Goal: Task Accomplishment & Management: Complete application form

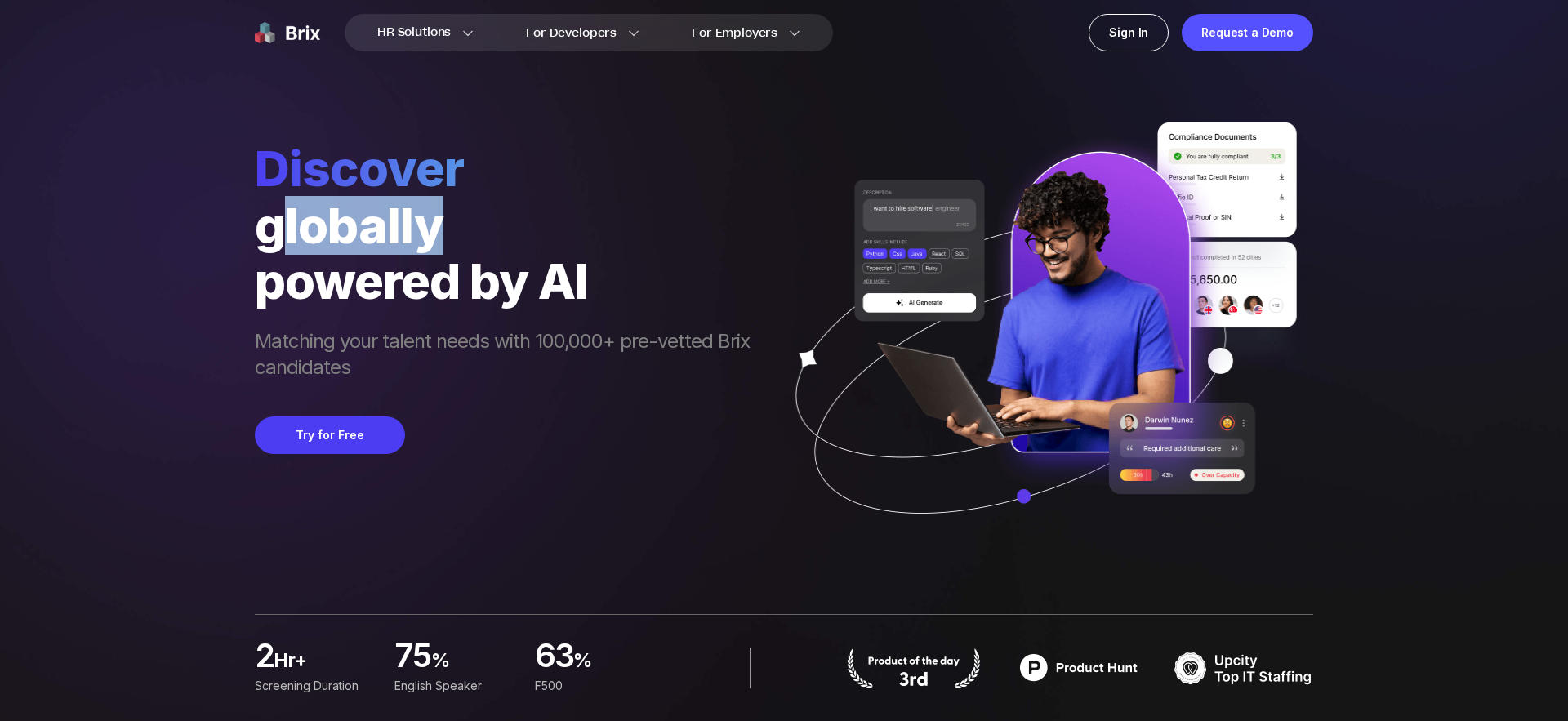
drag, startPoint x: 274, startPoint y: 236, endPoint x: 461, endPoint y: 235, distance: 187.0
click at [461, 236] on div "globally" at bounding box center [510, 225] width 511 height 56
click at [461, 235] on div "globally" at bounding box center [510, 225] width 511 height 56
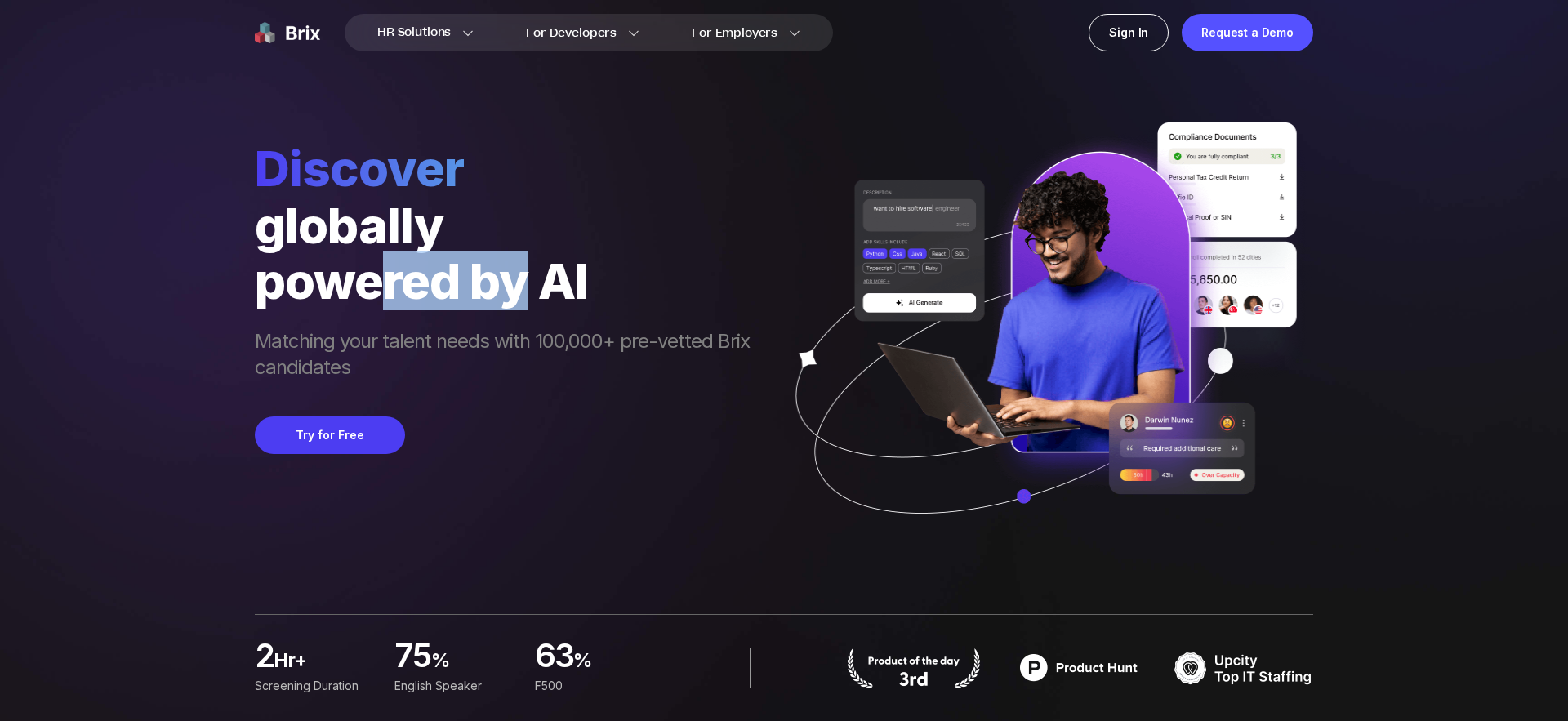
drag, startPoint x: 376, startPoint y: 282, endPoint x: 580, endPoint y: 282, distance: 204.0
click at [580, 282] on div "powered by AI" at bounding box center [510, 280] width 511 height 56
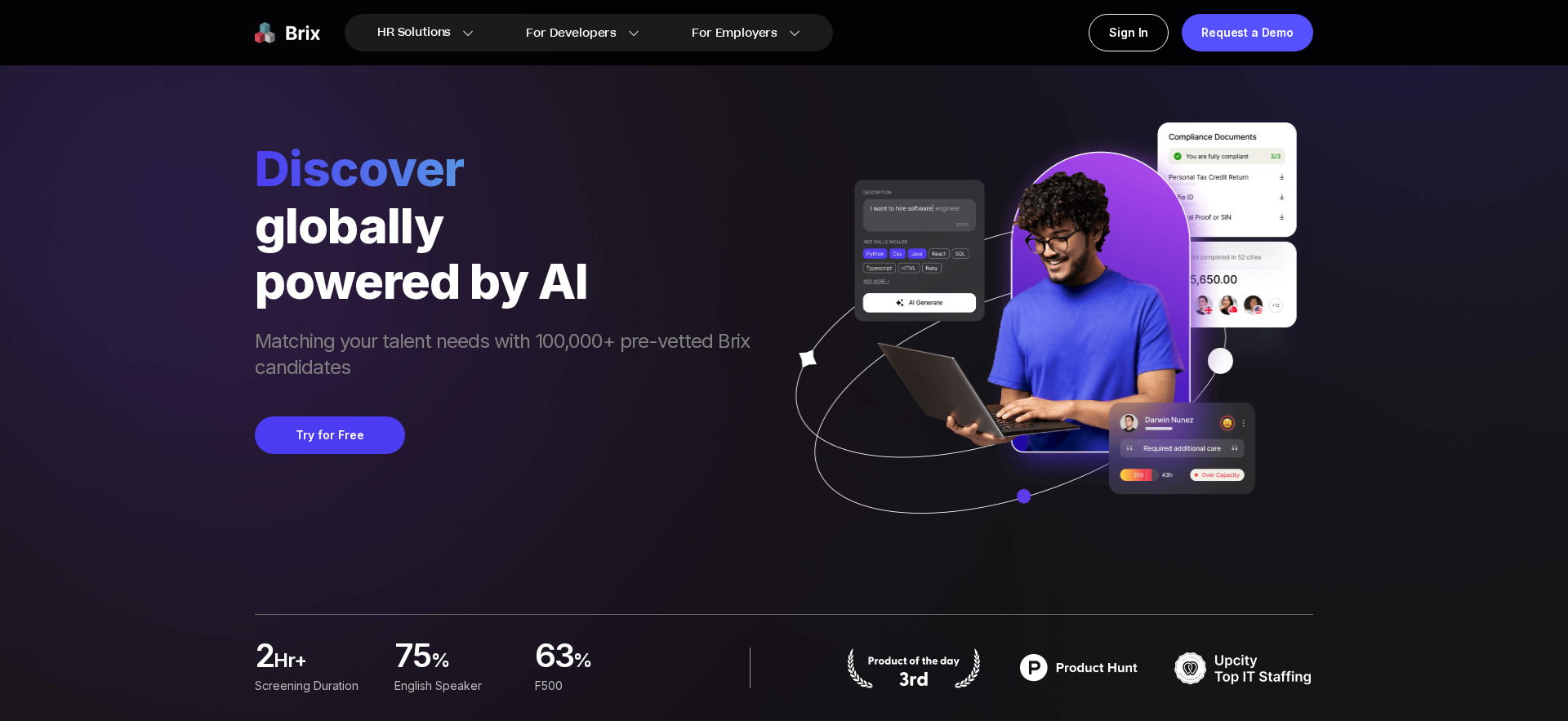
scroll to position [48, 0]
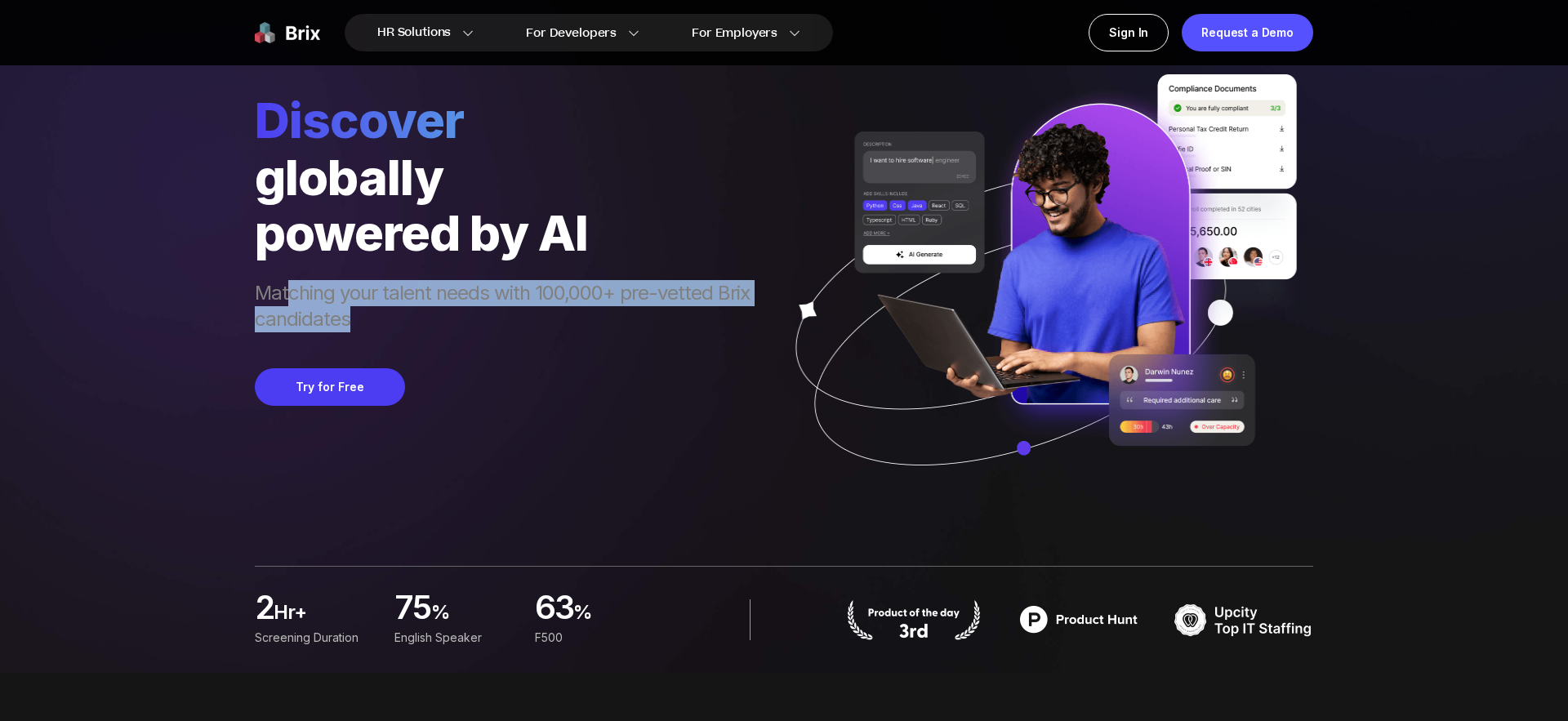
drag, startPoint x: 416, startPoint y: 329, endPoint x: 292, endPoint y: 298, distance: 127.8
click at [292, 298] on span "Matching your talent needs with 100,000+ pre-vetted Brix candidates" at bounding box center [510, 308] width 511 height 56
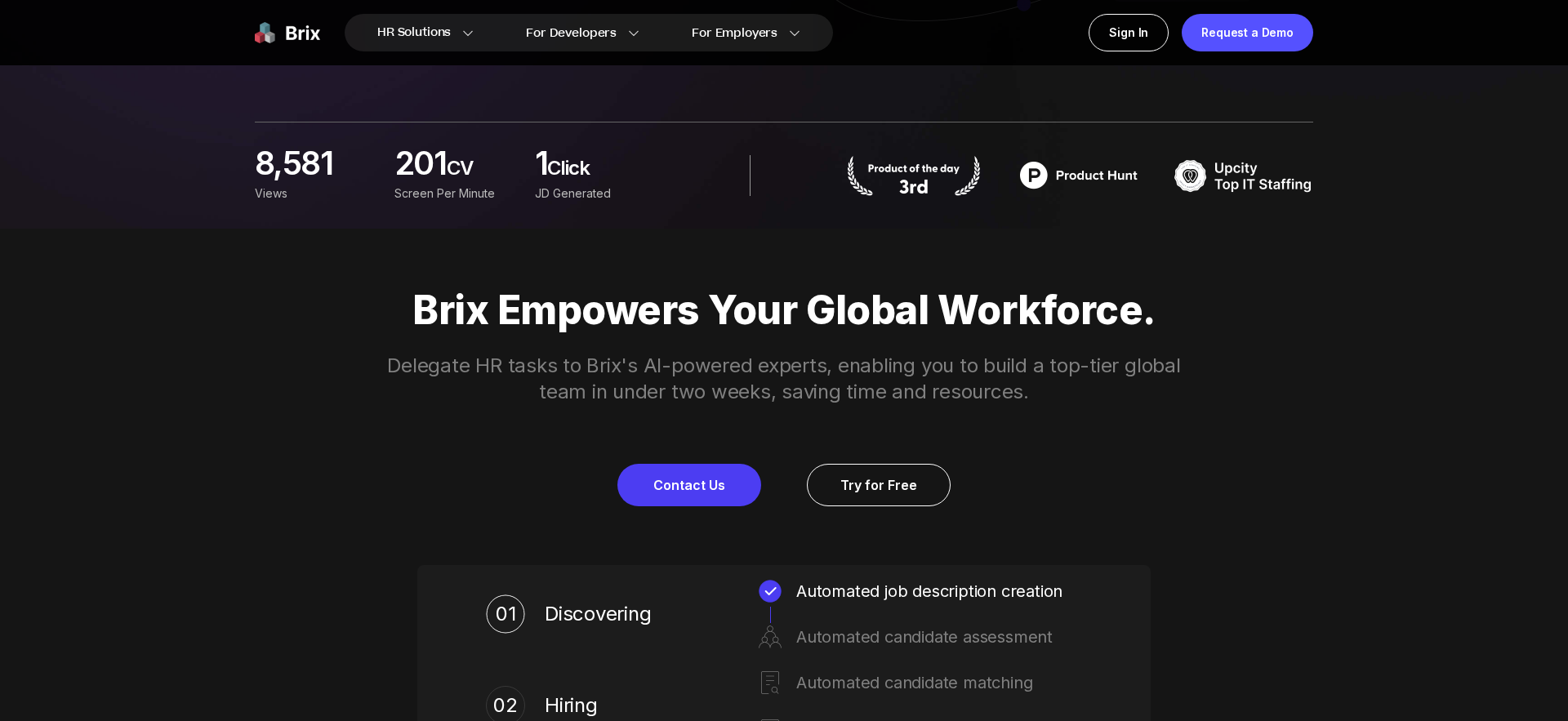
scroll to position [0, 0]
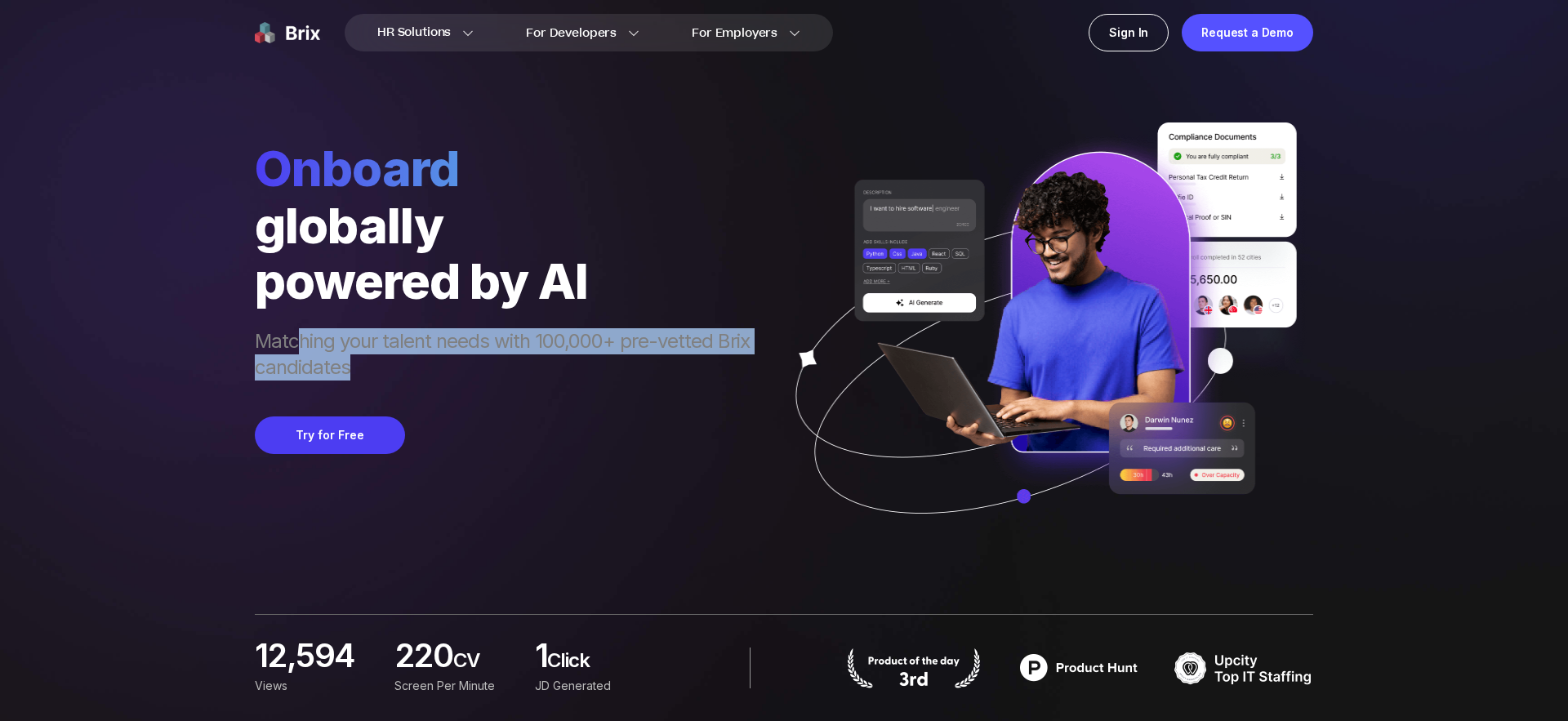
drag, startPoint x: 294, startPoint y: 343, endPoint x: 534, endPoint y: 362, distance: 240.8
click at [534, 362] on span "Matching your talent needs with 100,000+ pre-vetted Brix candidates" at bounding box center [510, 356] width 511 height 56
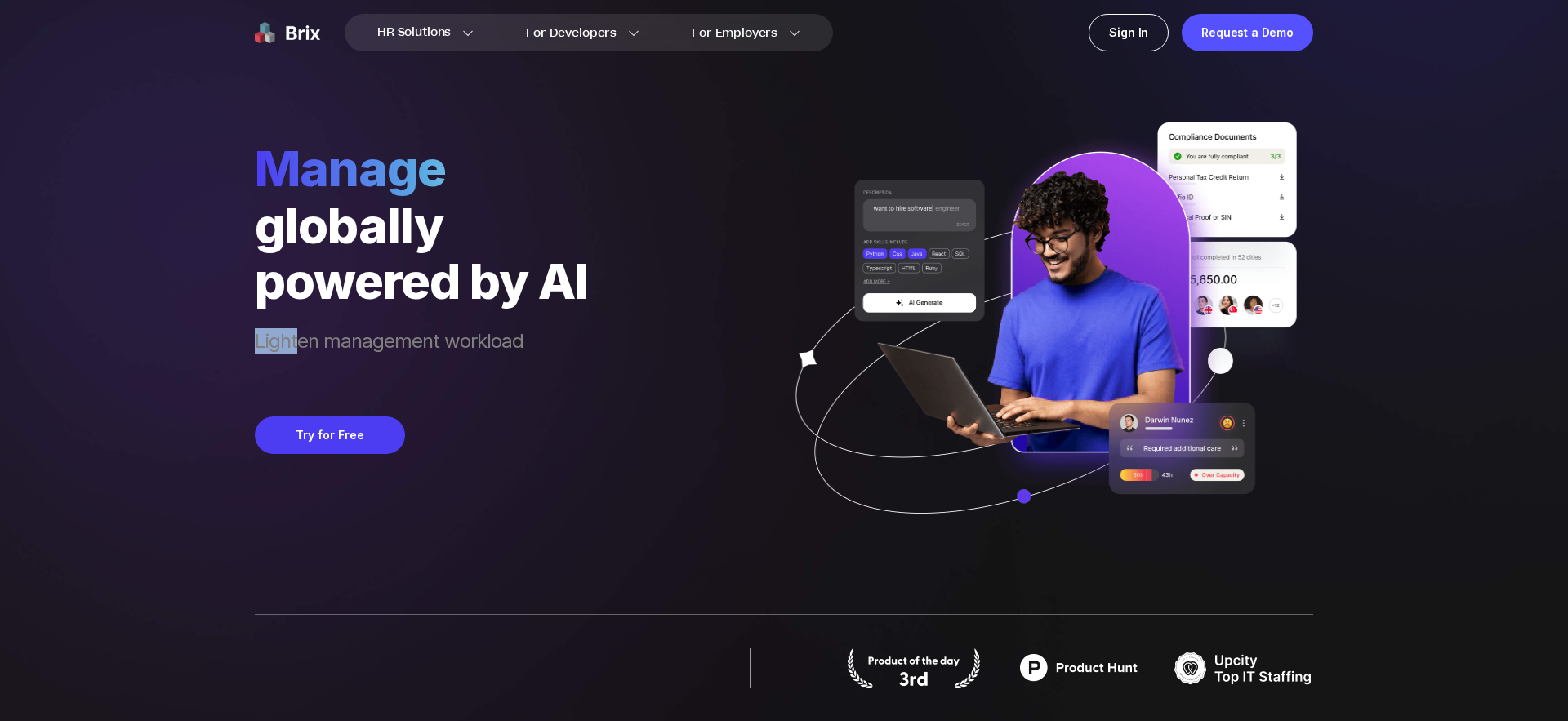
drag, startPoint x: 511, startPoint y: 373, endPoint x: 298, endPoint y: 340, distance: 215.5
click at [298, 340] on span "Lighten management workload" at bounding box center [421, 356] width 333 height 56
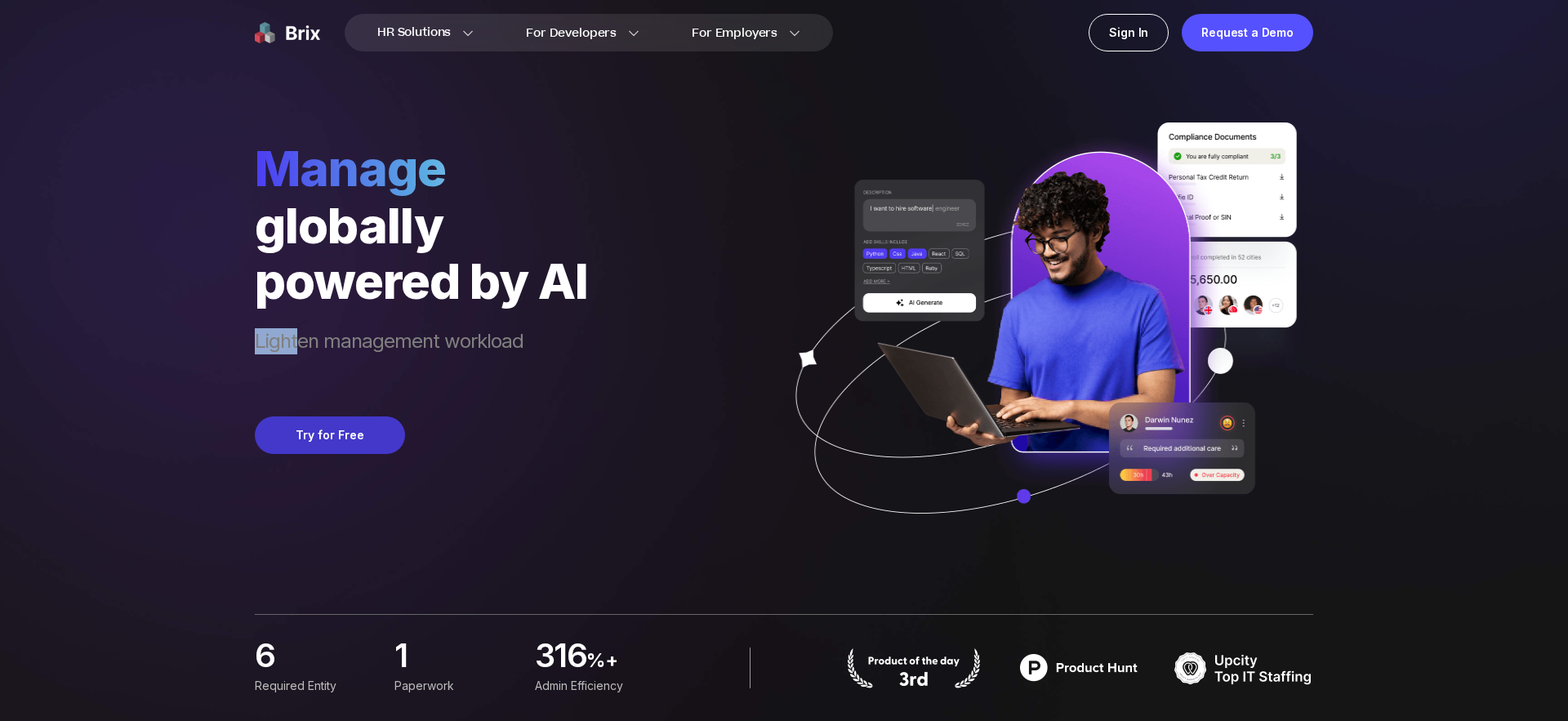
click at [354, 437] on button "Try for Free" at bounding box center [329, 434] width 151 height 37
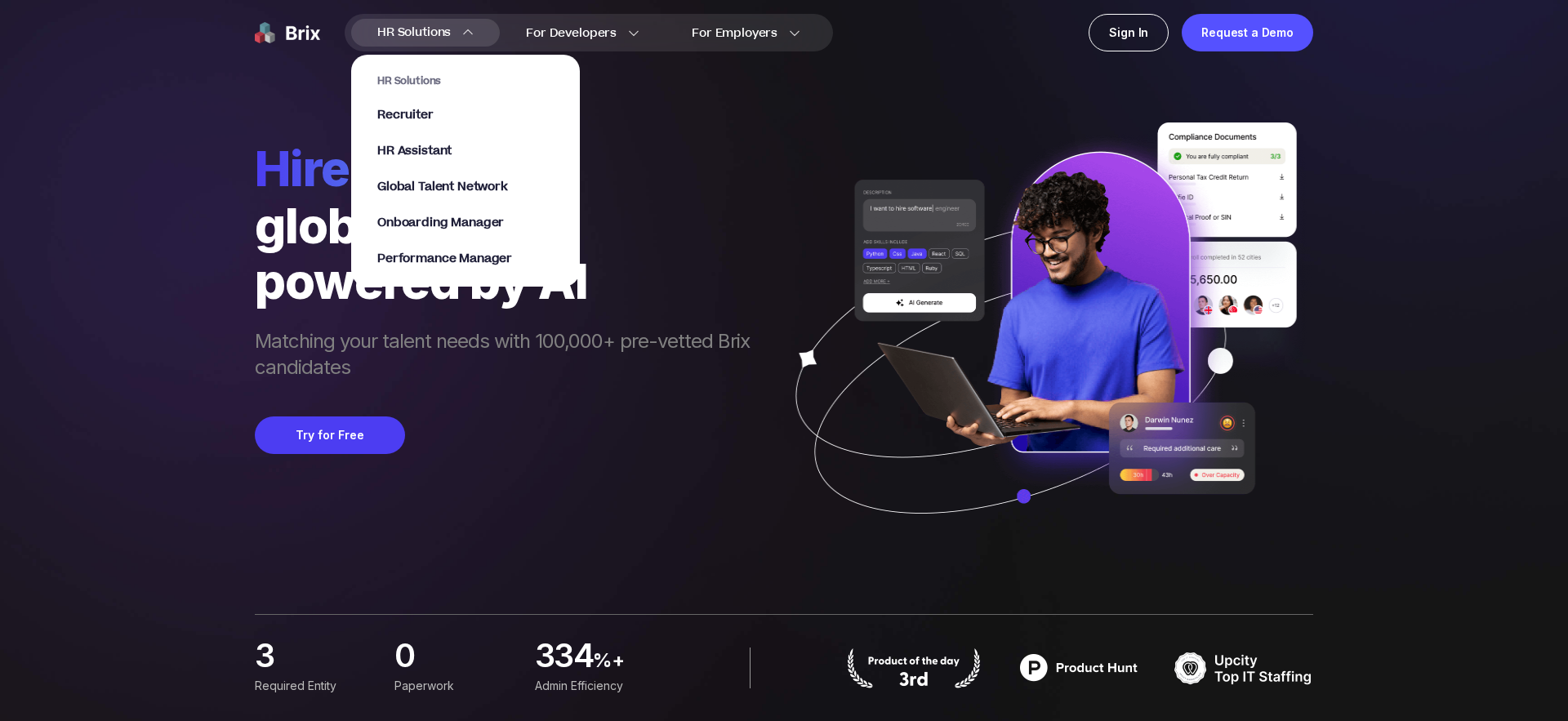
click at [437, 37] on span "HR Solutions" at bounding box center [413, 32] width 74 height 26
click at [412, 152] on span "HR Assistant" at bounding box center [413, 152] width 74 height 19
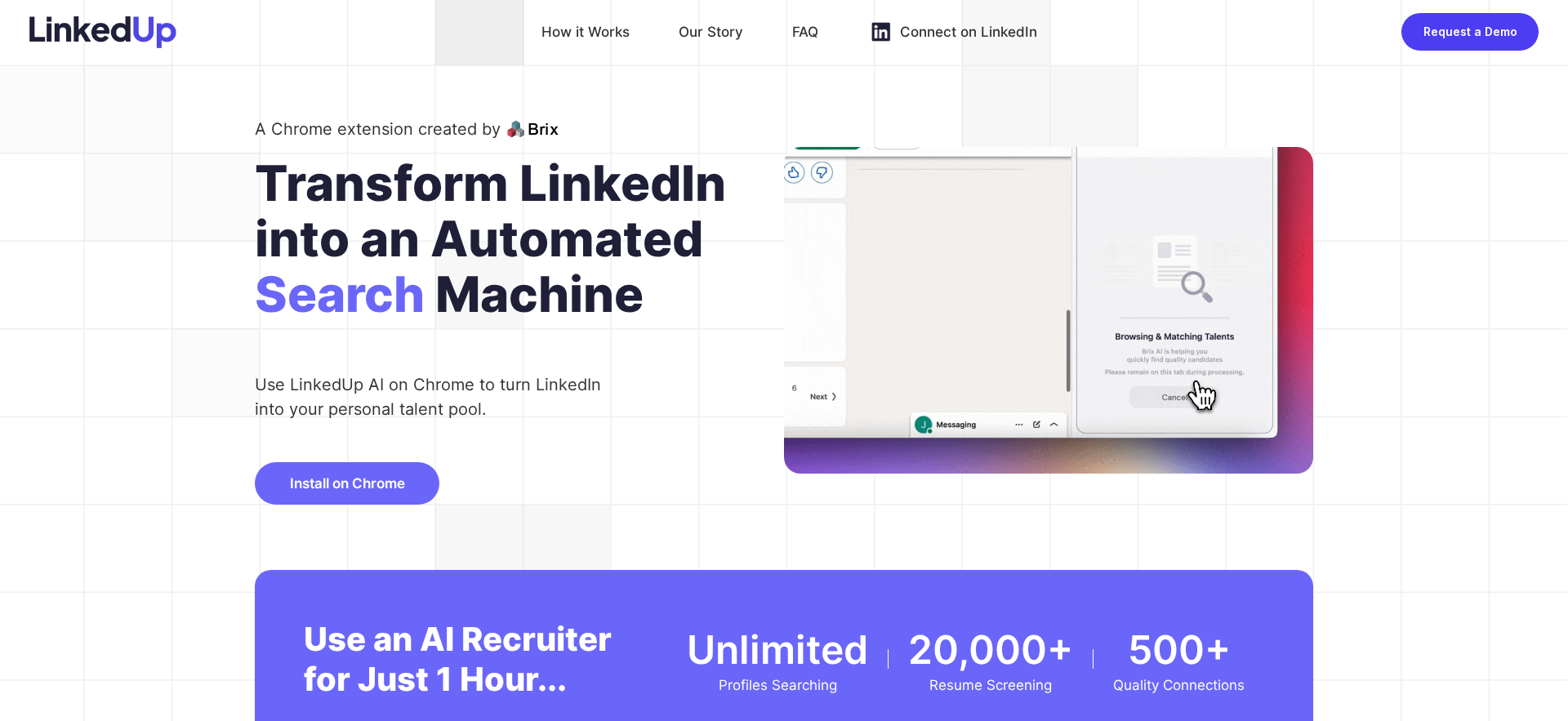
click at [383, 486] on span "Install on Chrome" at bounding box center [348, 484] width 115 height 16
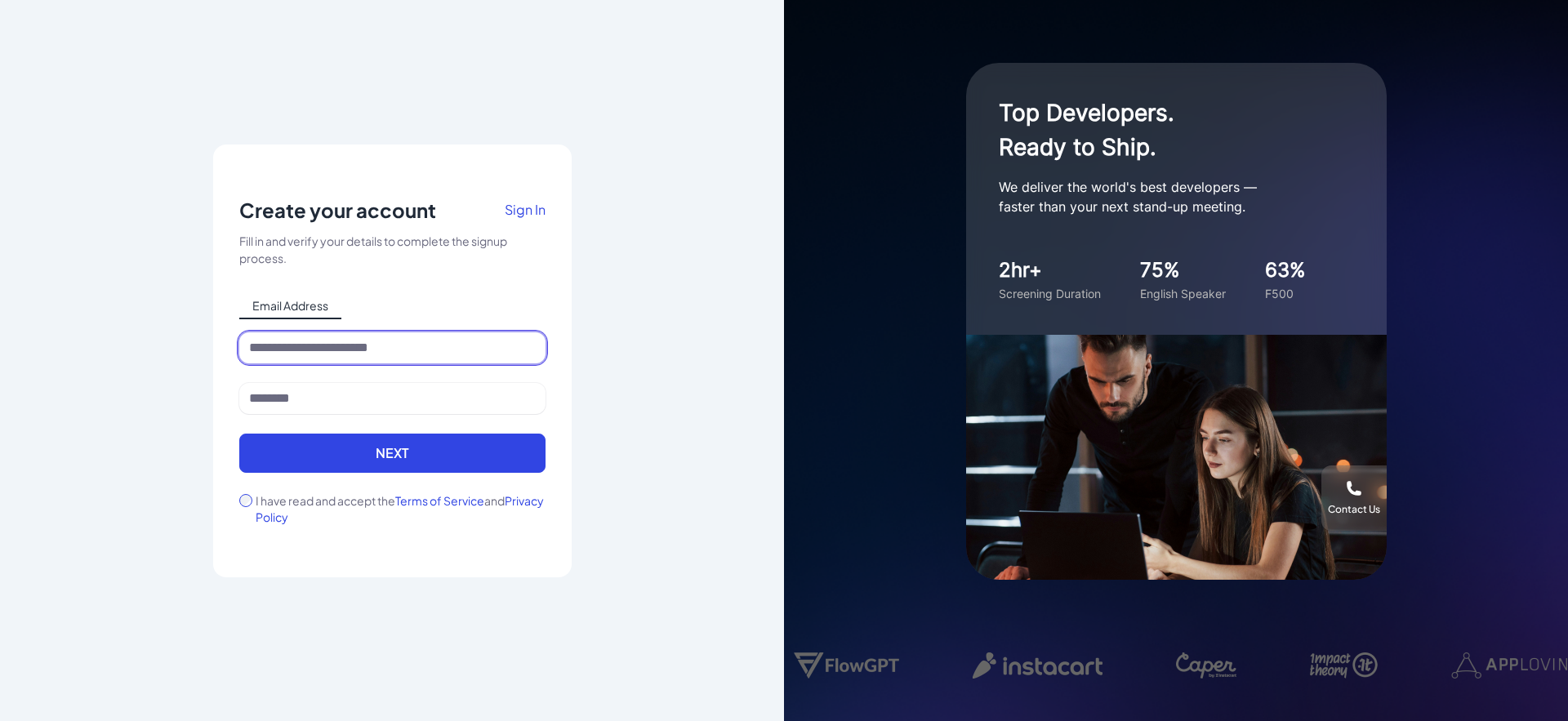
click at [445, 338] on input at bounding box center [392, 348] width 307 height 31
click at [535, 214] on span "Sign In" at bounding box center [525, 209] width 41 height 17
click at [329, 337] on input at bounding box center [392, 348] width 307 height 31
type input "*"
click at [322, 333] on input at bounding box center [392, 348] width 307 height 31
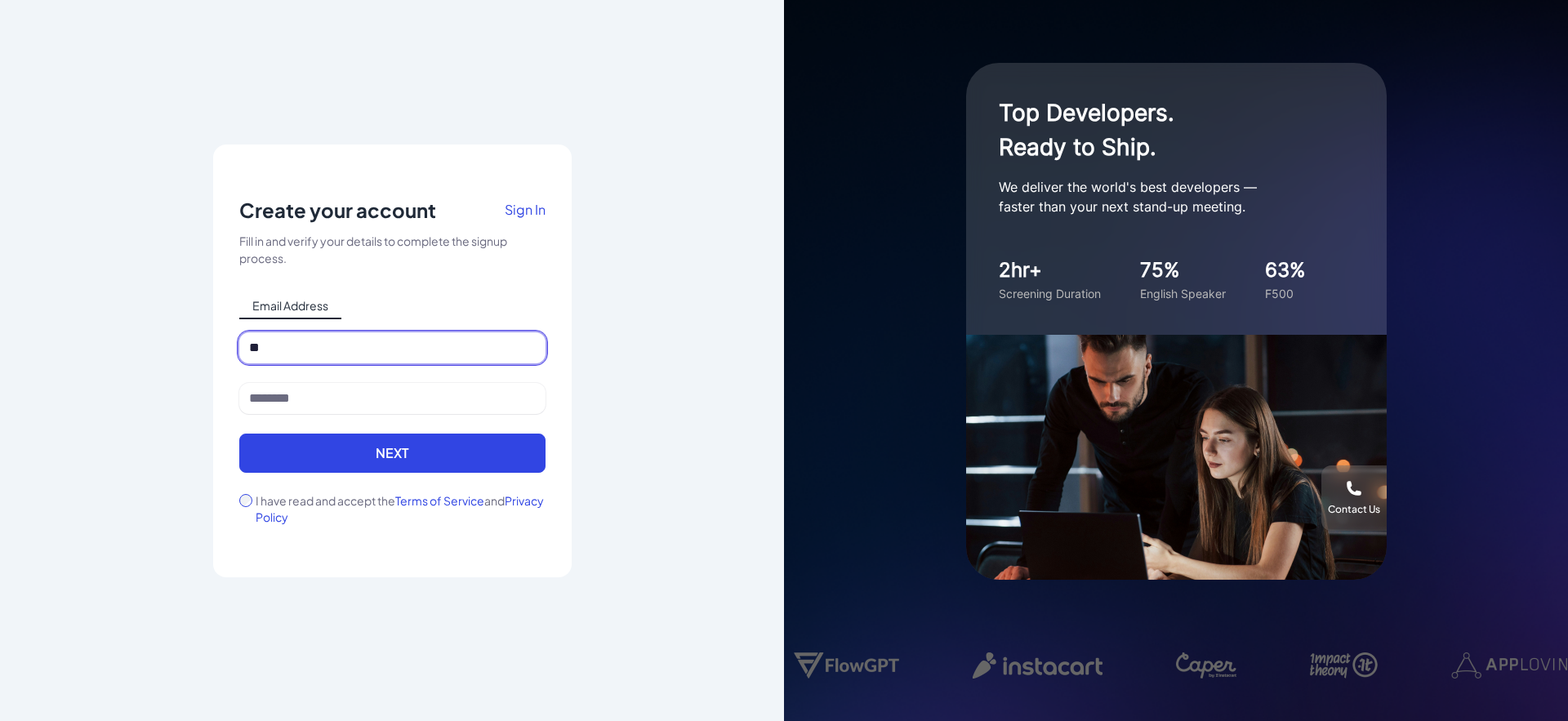
type input "*"
click at [420, 340] on input at bounding box center [392, 348] width 307 height 31
type input "*"
type input "**********"
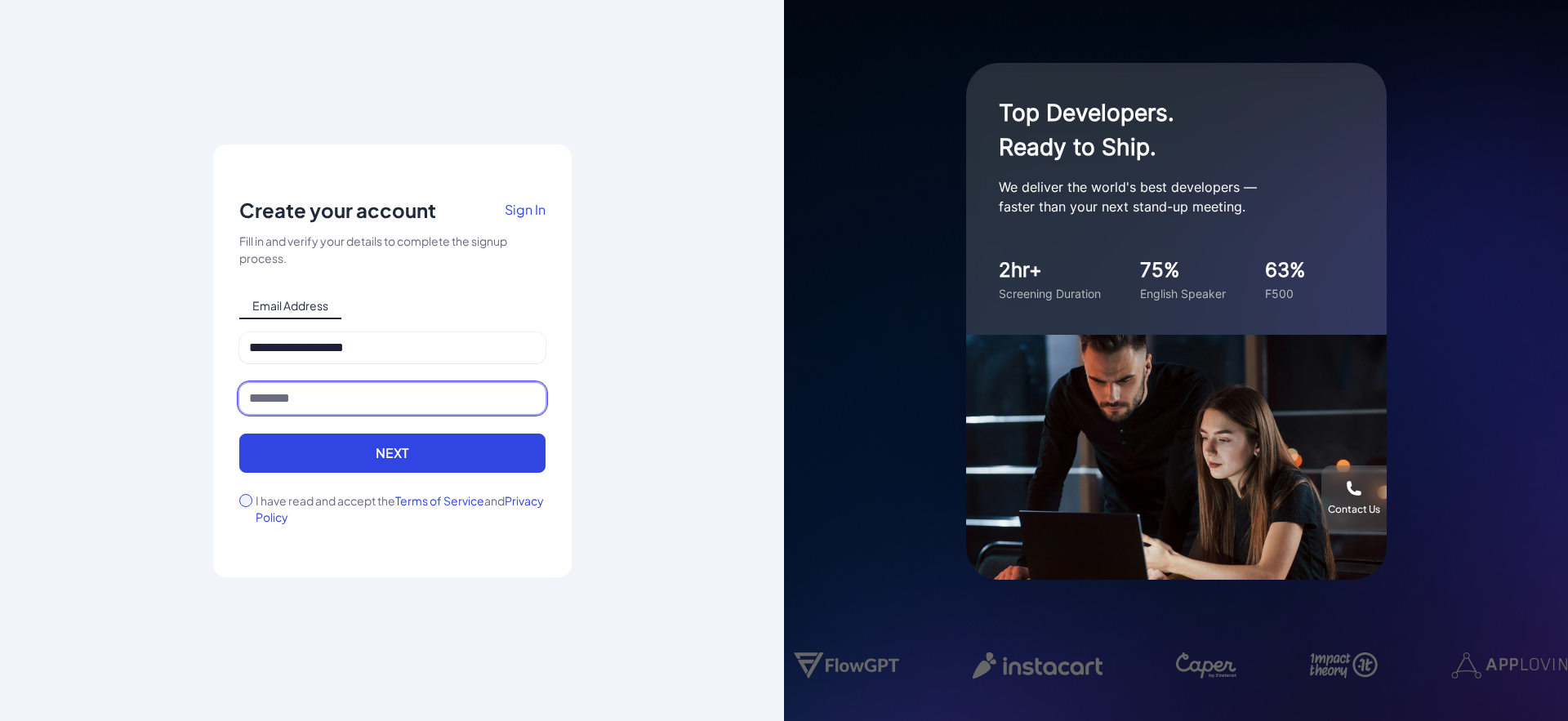
drag, startPoint x: 390, startPoint y: 386, endPoint x: 392, endPoint y: 403, distance: 17.1
click at [390, 386] on input at bounding box center [392, 399] width 307 height 31
type input "*"
drag, startPoint x: 165, startPoint y: 402, endPoint x: 150, endPoint y: 402, distance: 15.0
click at [150, 402] on div "**********" at bounding box center [392, 360] width 784 height 721
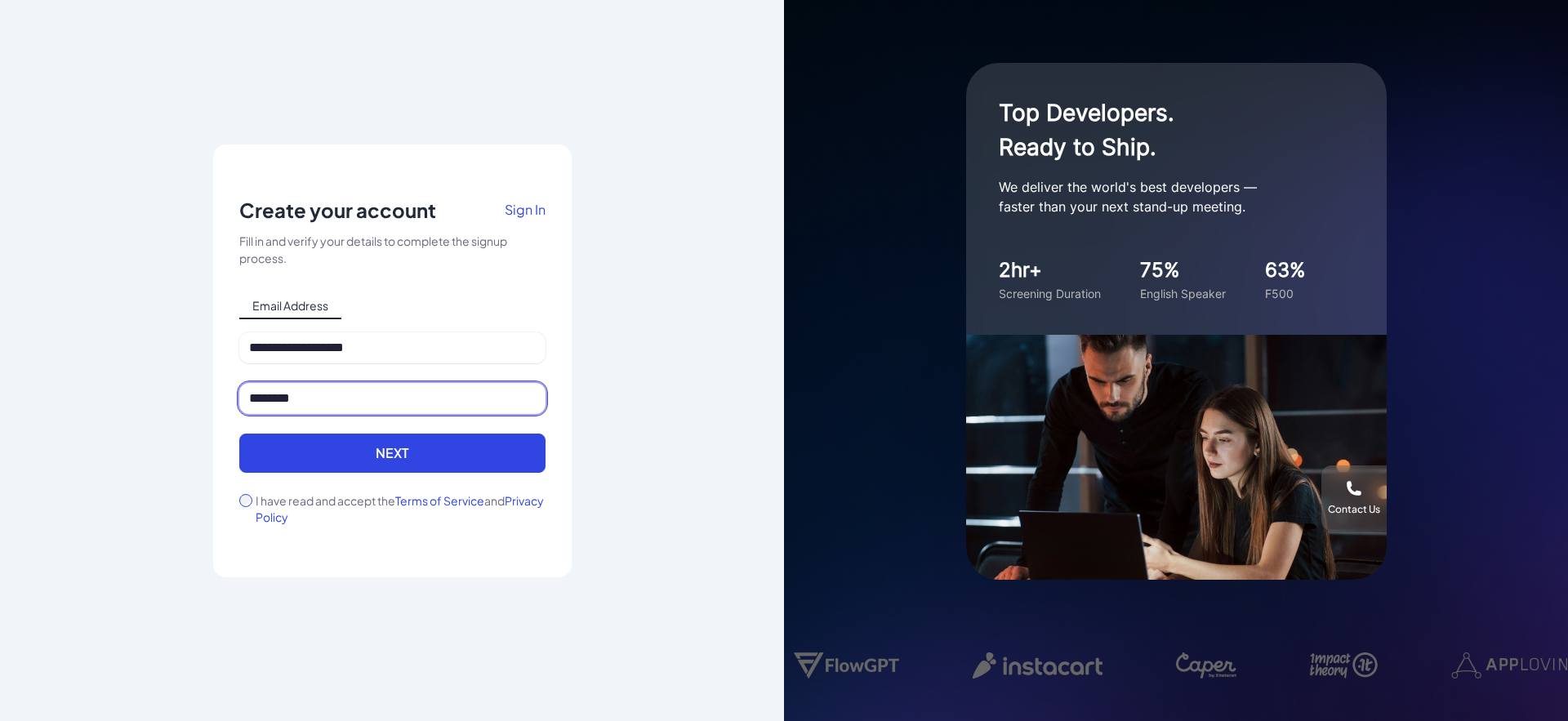
type input "*********"
drag, startPoint x: 368, startPoint y: 460, endPoint x: 657, endPoint y: 406, distance: 294.0
click at [369, 460] on button "Next" at bounding box center [392, 453] width 307 height 39
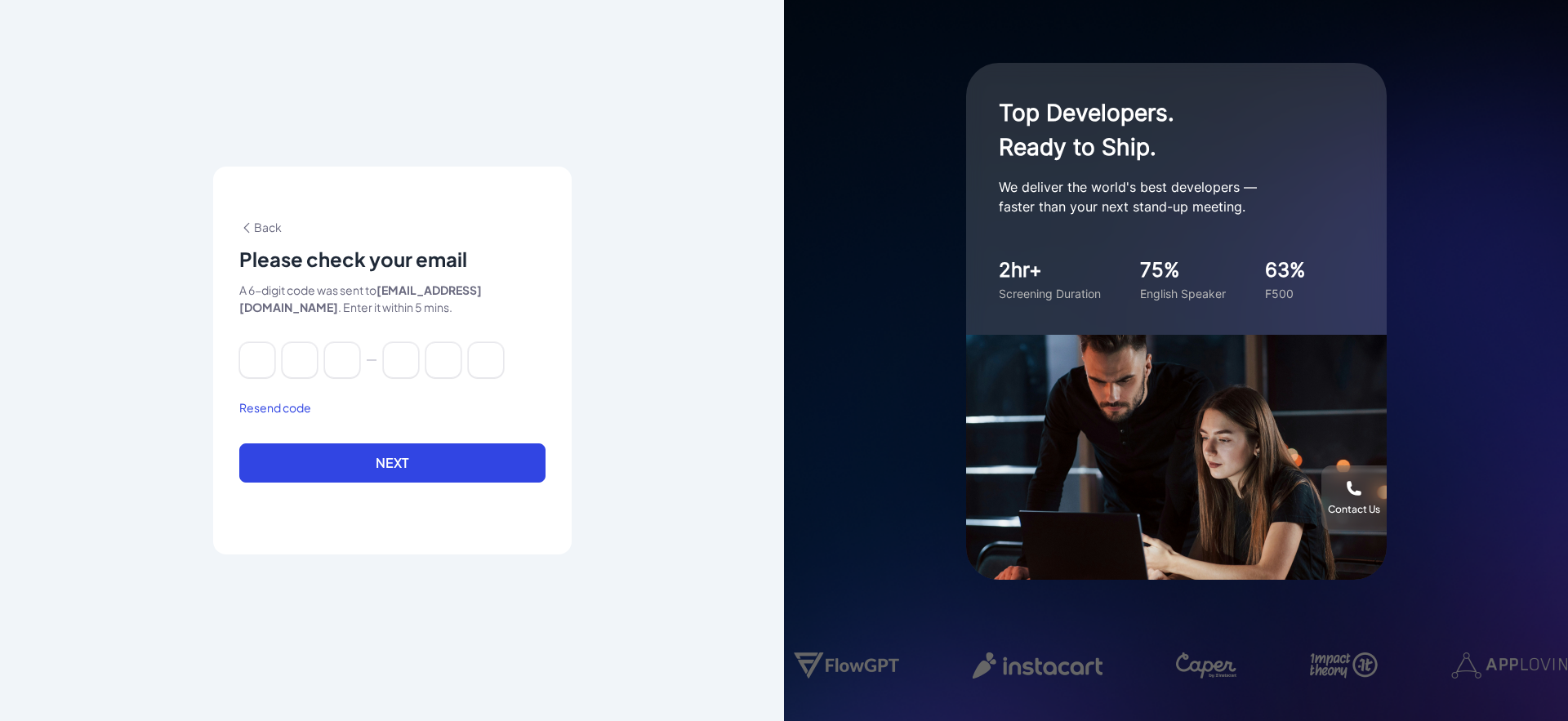
click at [276, 356] on div at bounding box center [392, 360] width 307 height 36
click at [254, 357] on input at bounding box center [256, 360] width 36 height 36
paste input "******"
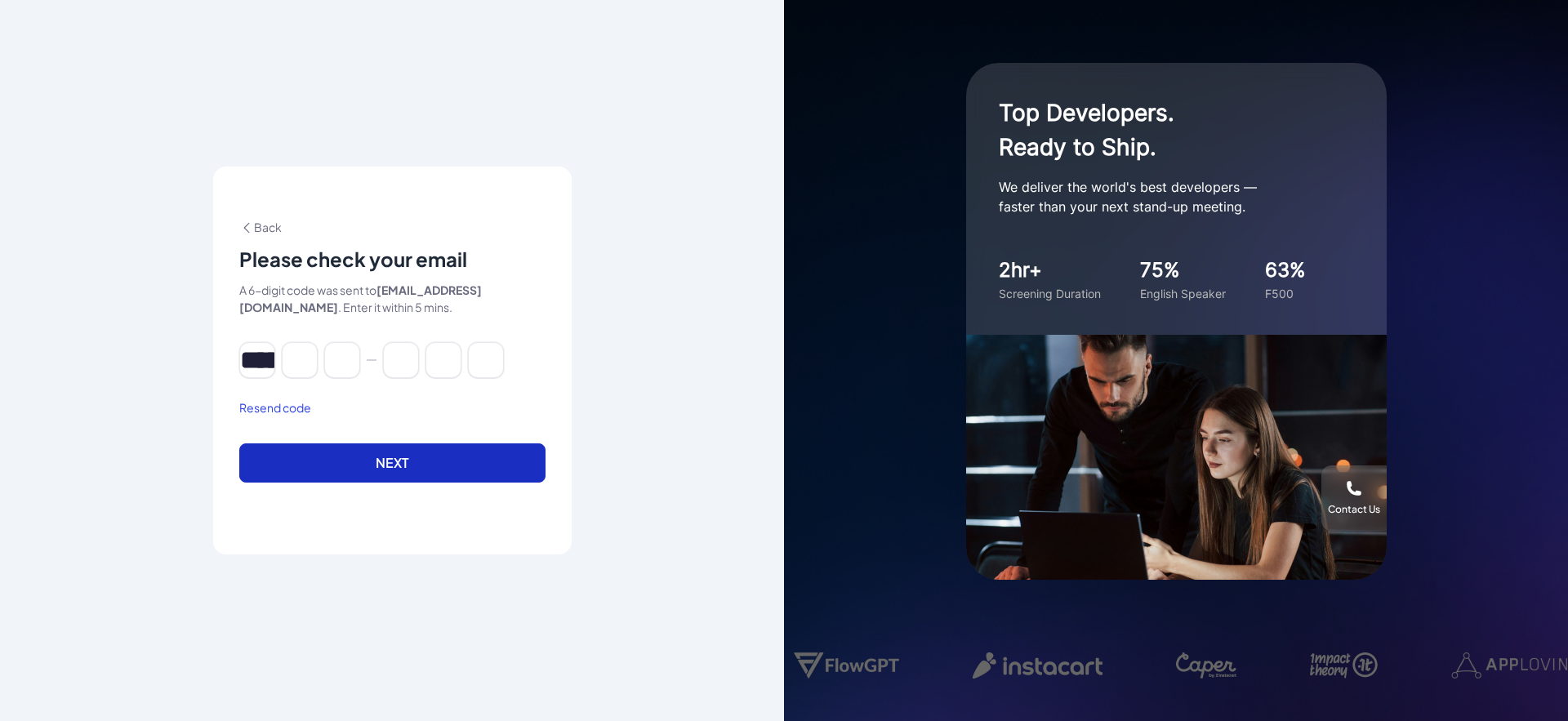
type input "*"
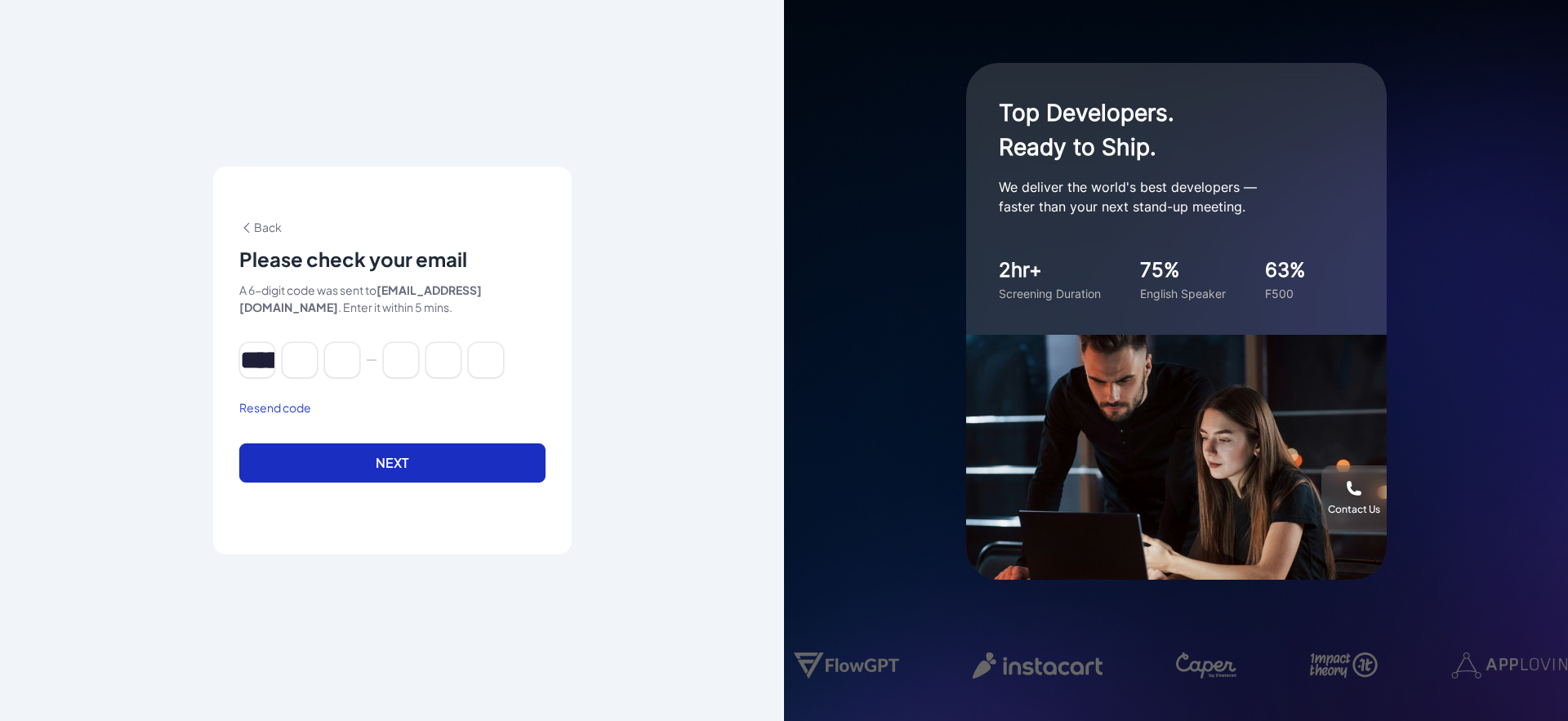
type input "*"
click at [382, 466] on button "Next" at bounding box center [392, 463] width 307 height 39
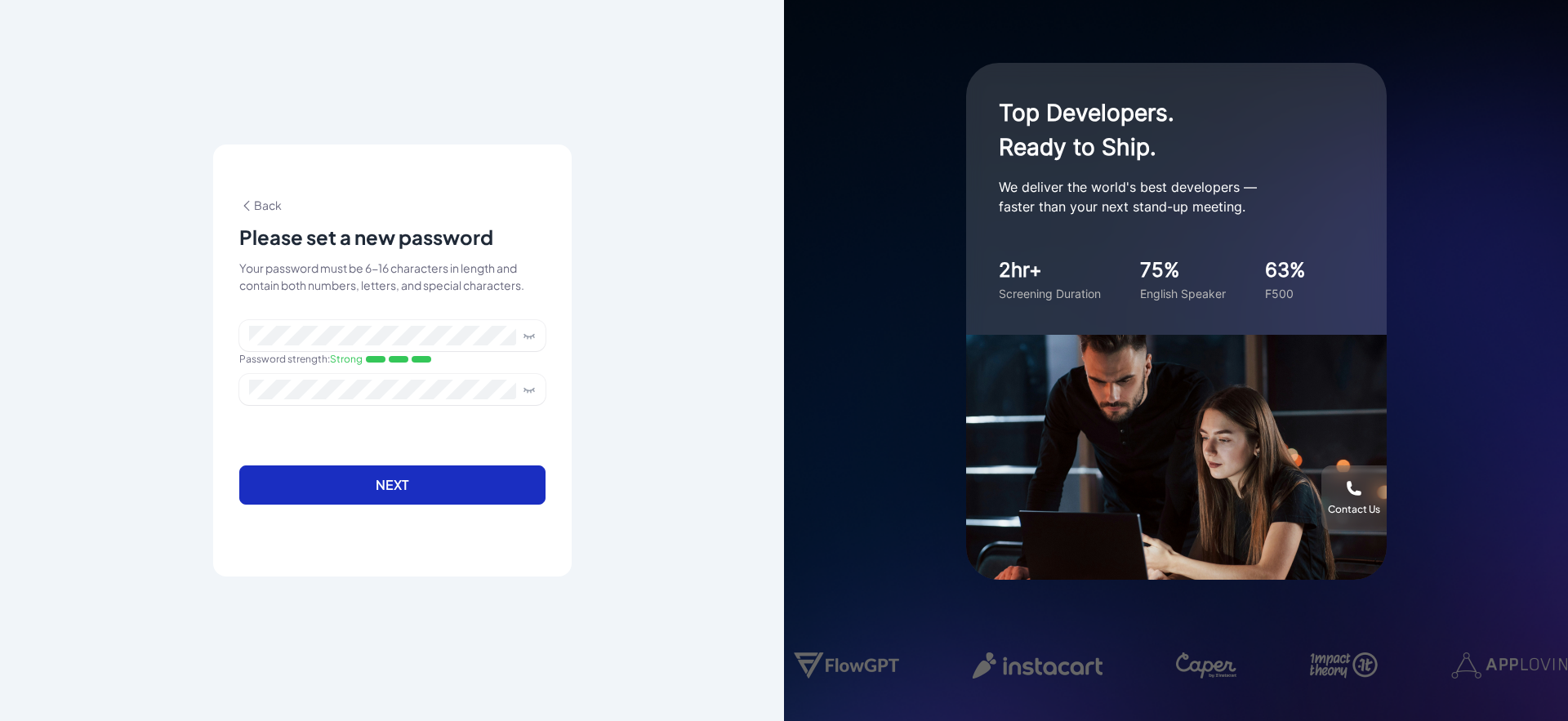
click at [434, 493] on button "Next" at bounding box center [392, 485] width 307 height 39
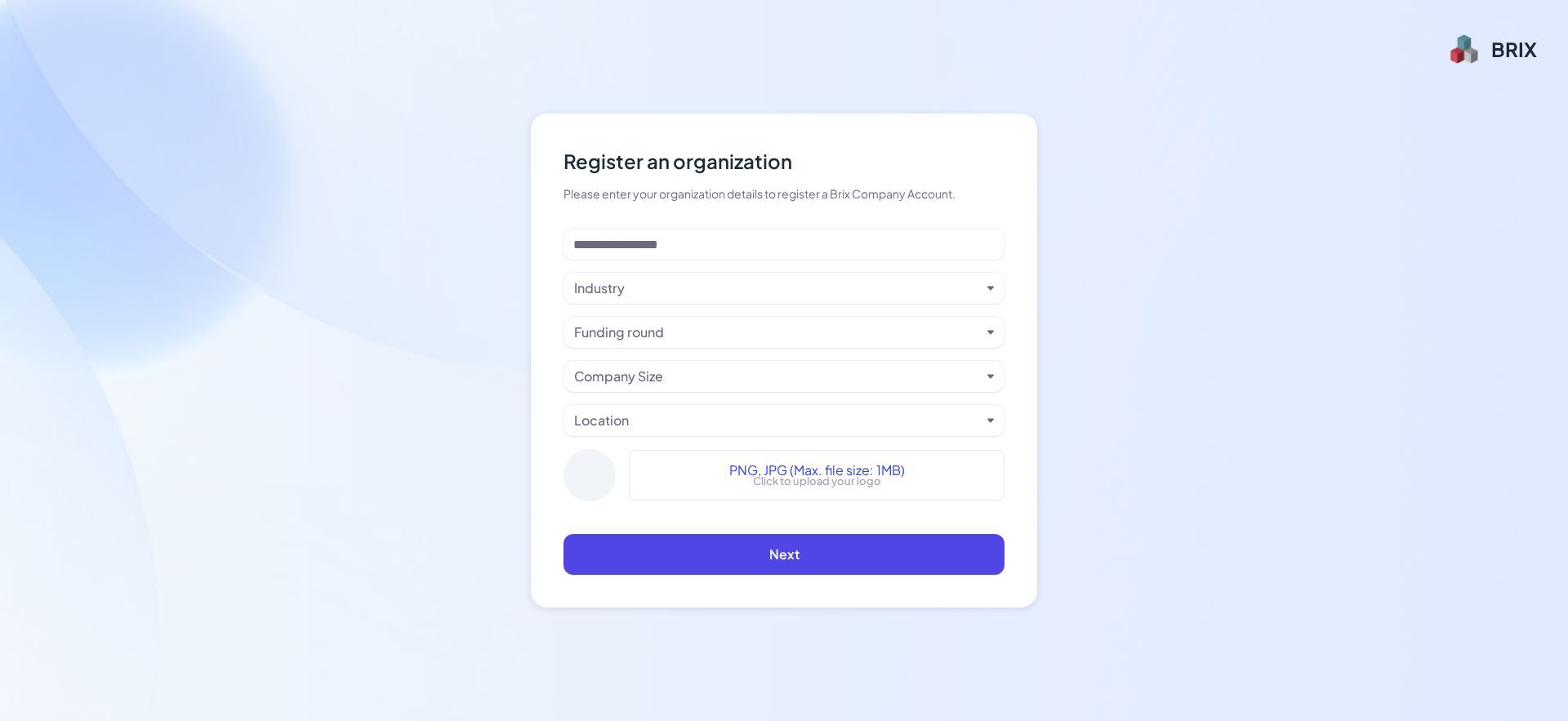
click at [1244, 223] on div "Register an organization Please enter your organization details to register a B…" at bounding box center [784, 360] width 1568 height 721
click at [733, 229] on input at bounding box center [783, 245] width 441 height 31
click at [1282, 316] on div "Register an organization Please enter your organization details to register a B…" at bounding box center [784, 360] width 1568 height 721
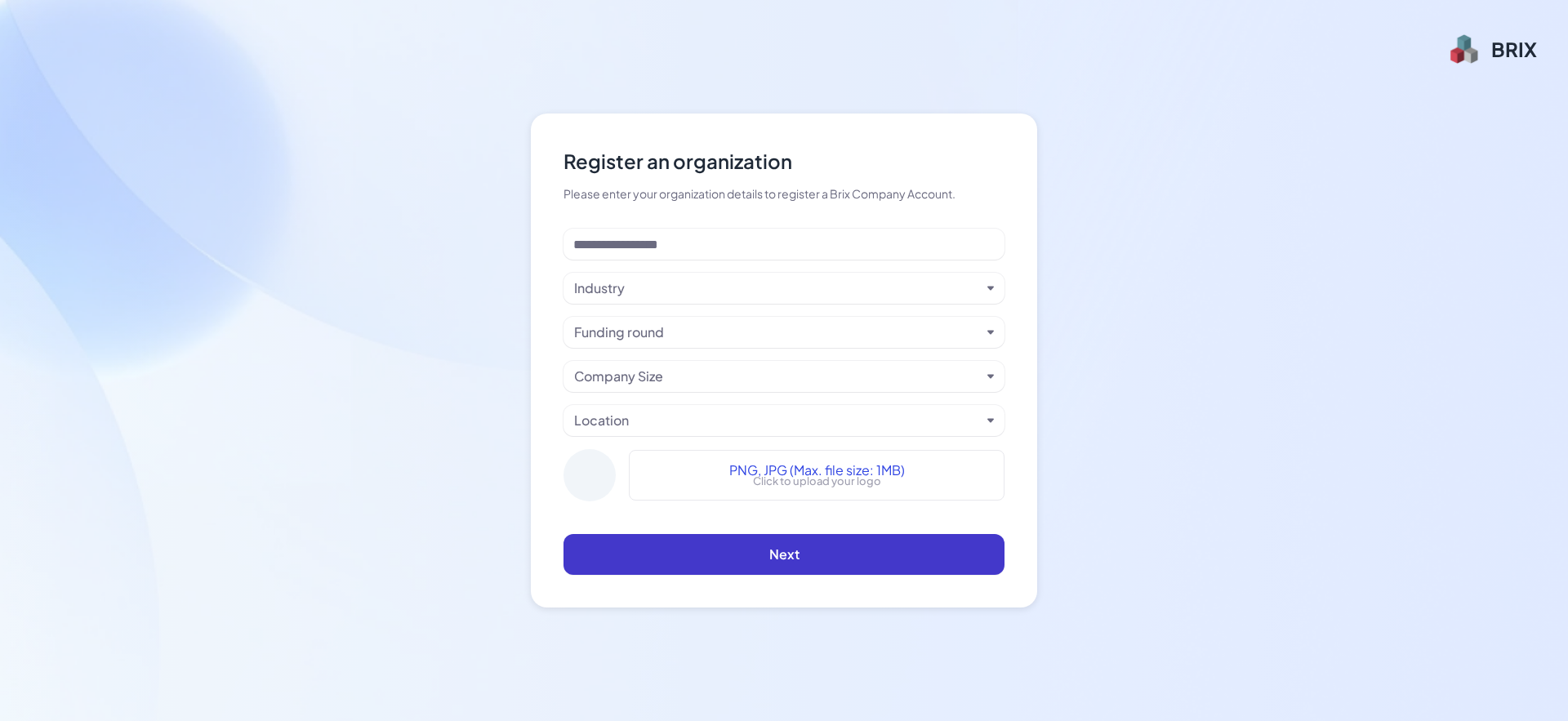
click at [779, 558] on span "Next" at bounding box center [784, 554] width 30 height 17
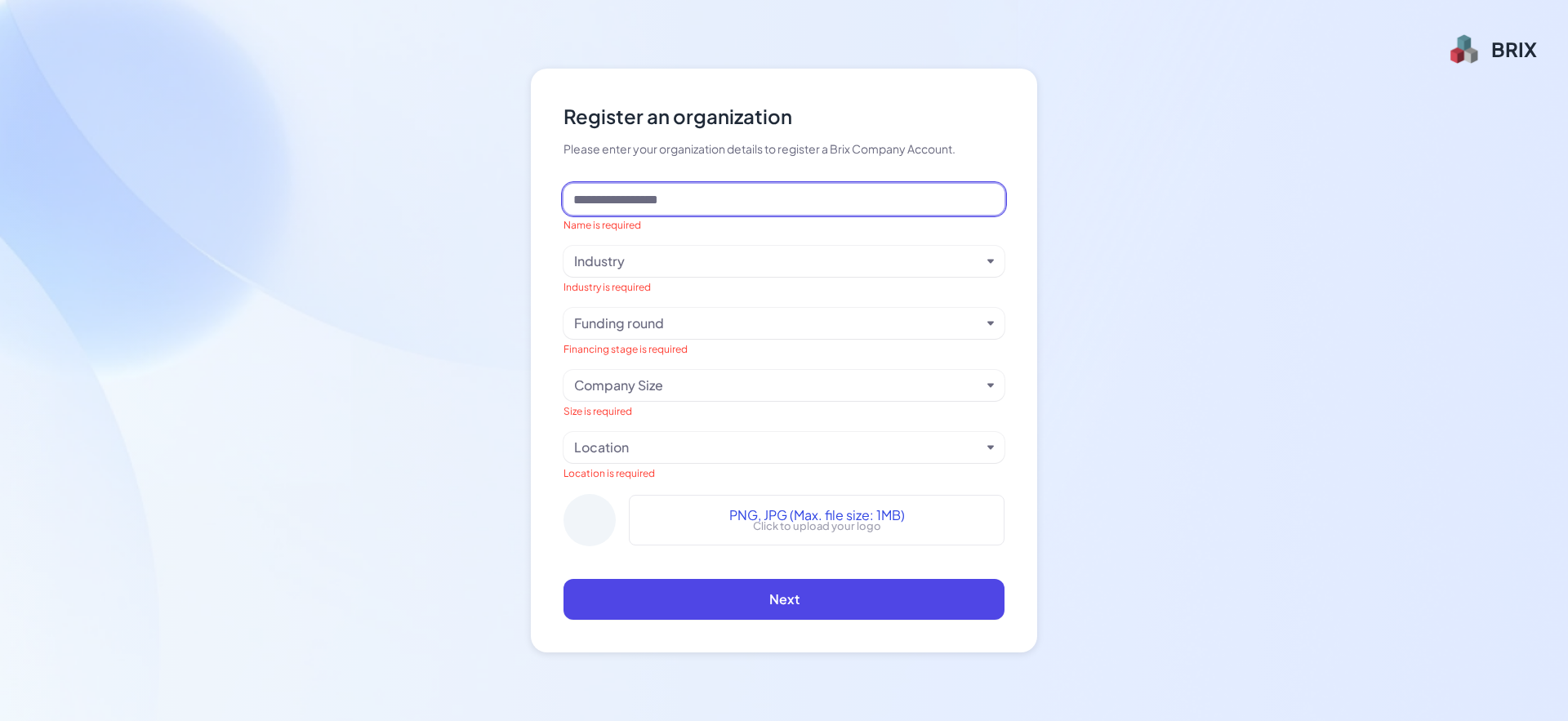
click at [702, 205] on input at bounding box center [783, 199] width 441 height 31
click at [1281, 301] on div "Register an organization Please enter your organization details to register a B…" at bounding box center [784, 360] width 1568 height 721
click at [671, 191] on input at bounding box center [783, 199] width 441 height 31
click at [658, 286] on div "Industry is required" at bounding box center [783, 287] width 441 height 15
click at [688, 254] on div "Industry" at bounding box center [778, 261] width 407 height 19
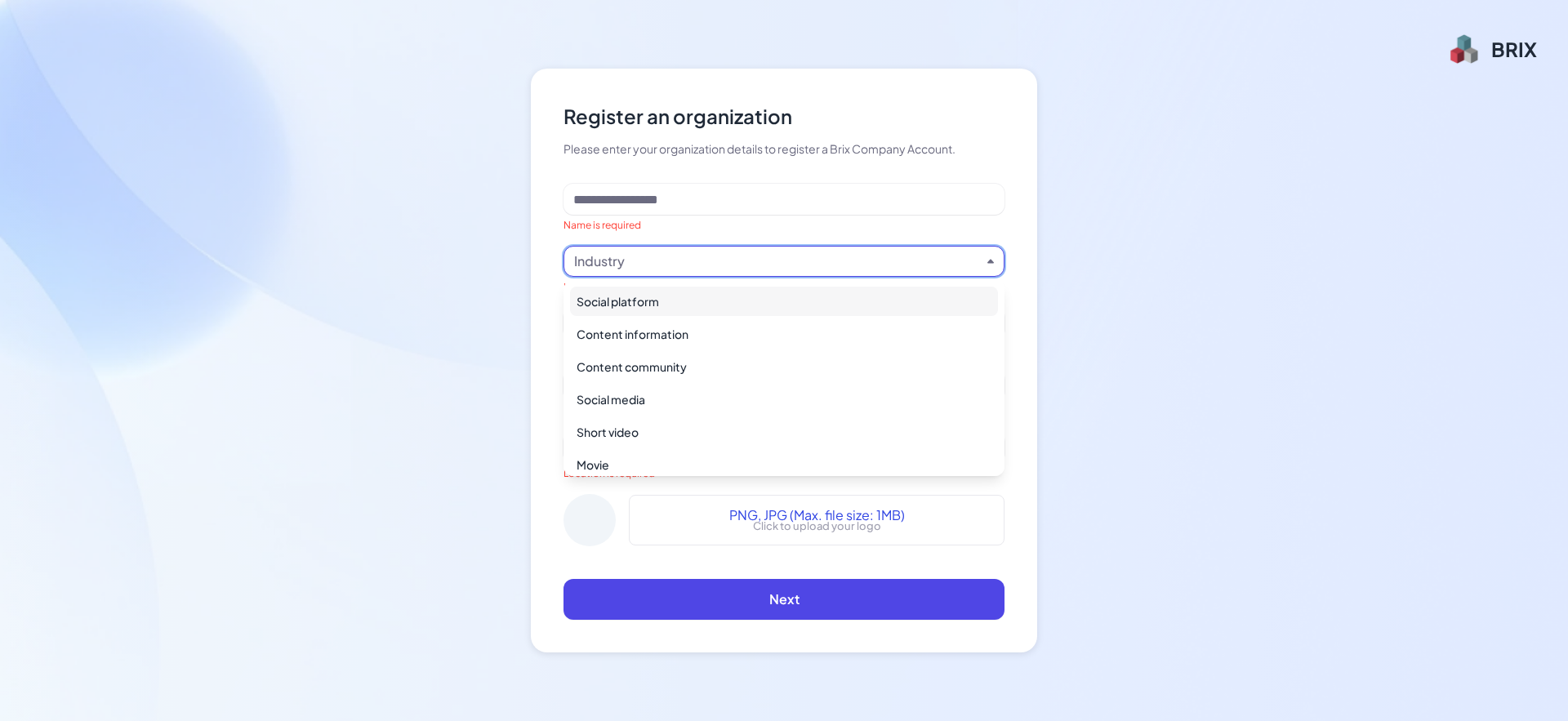
click at [696, 221] on div "Name is required" at bounding box center [783, 225] width 441 height 15
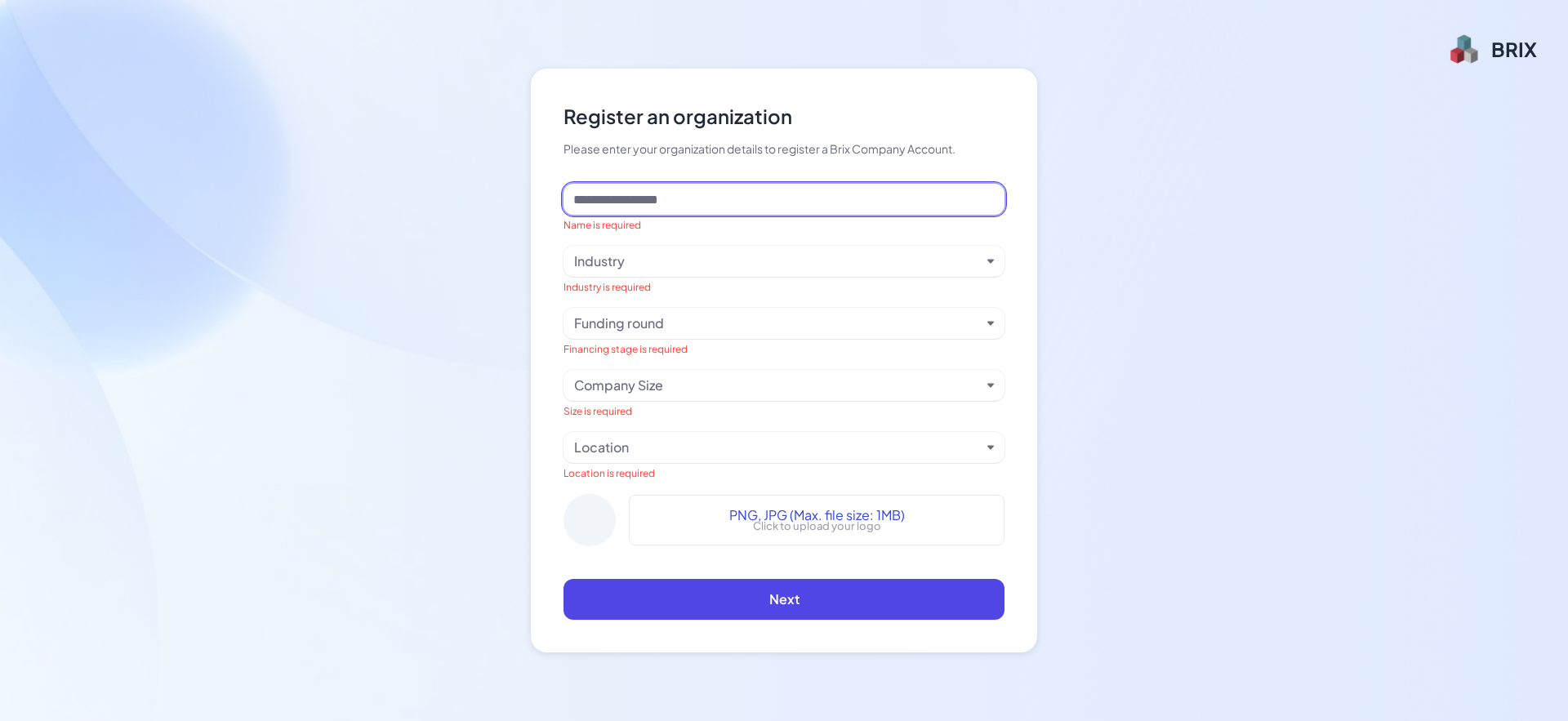
click at [700, 213] on input at bounding box center [783, 199] width 441 height 31
type input "******"
click at [653, 261] on div "Industry" at bounding box center [778, 261] width 407 height 19
click at [1132, 330] on div "Register an organization Please enter your organization details to register a B…" at bounding box center [784, 360] width 1568 height 721
click at [664, 260] on div "Industry" at bounding box center [778, 261] width 407 height 19
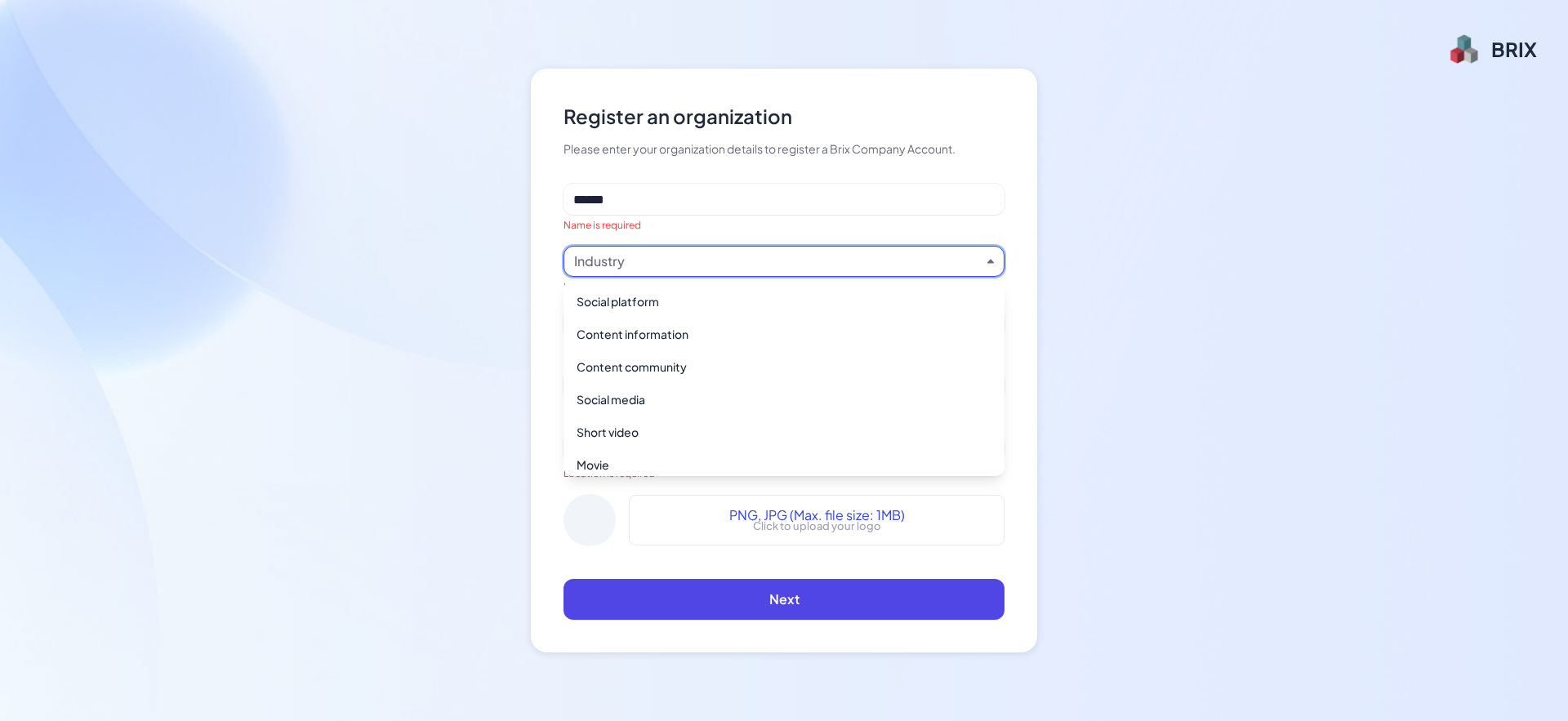
click at [1113, 260] on div "Register an organization Please enter your organization details to register a B…" at bounding box center [784, 360] width 1568 height 721
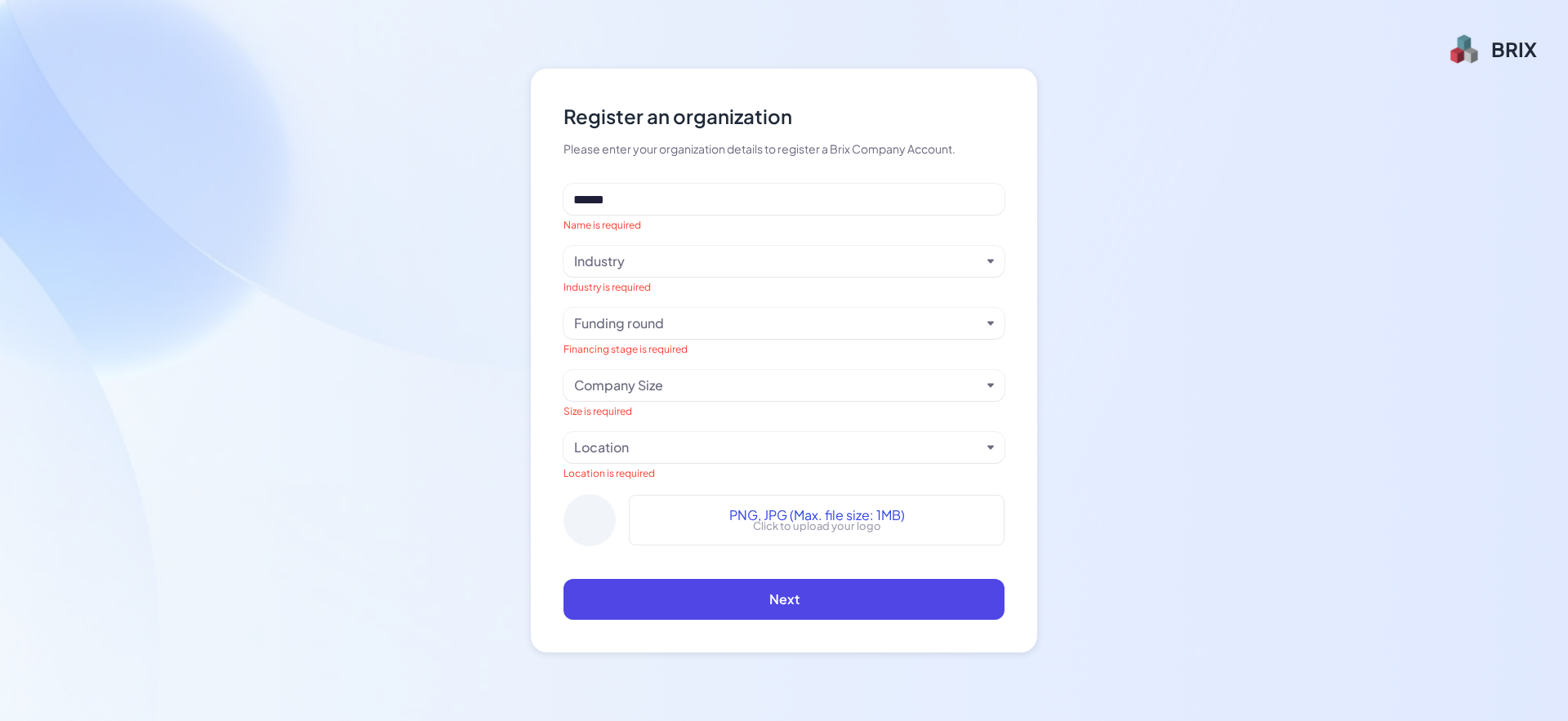
click at [664, 257] on div "Industry" at bounding box center [778, 261] width 407 height 19
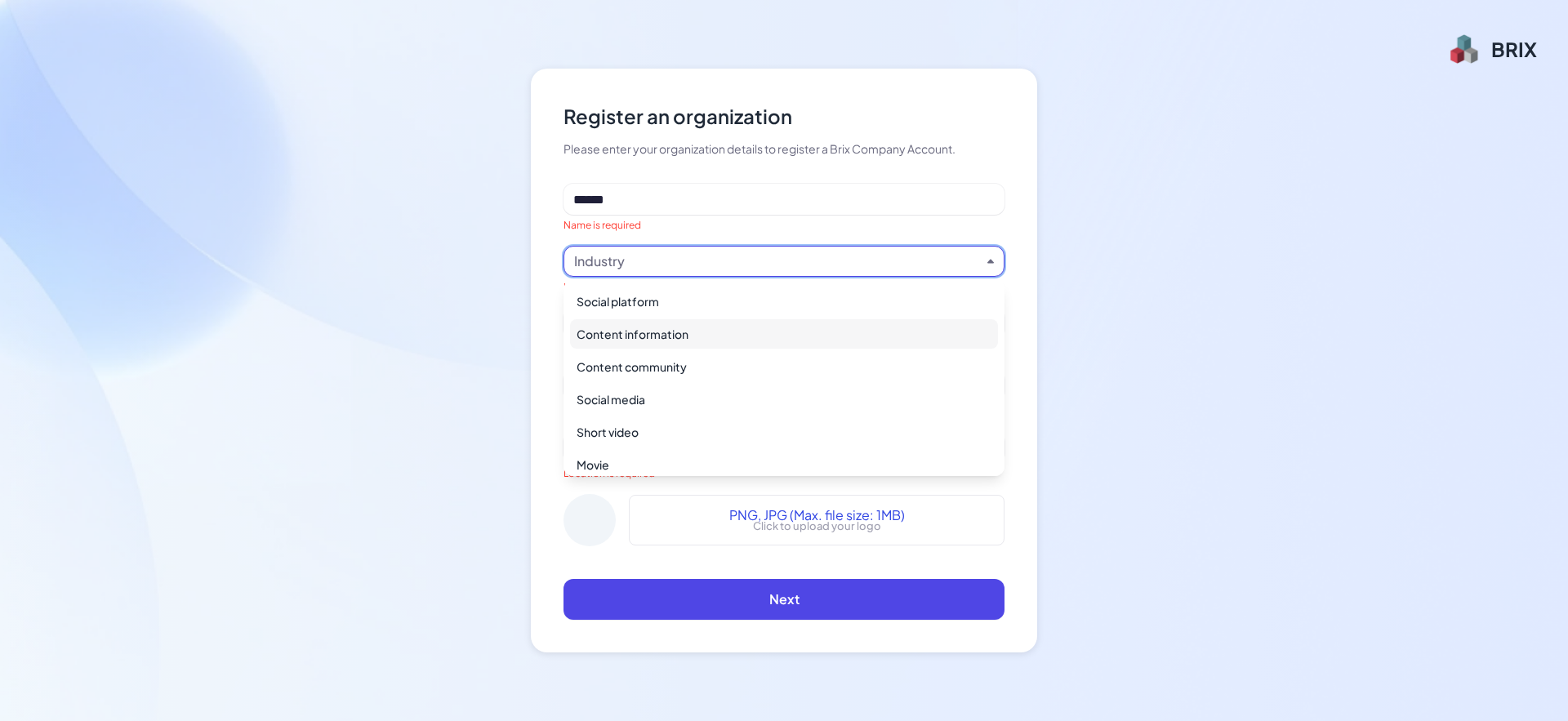
click at [636, 339] on div "Content information" at bounding box center [784, 334] width 428 height 29
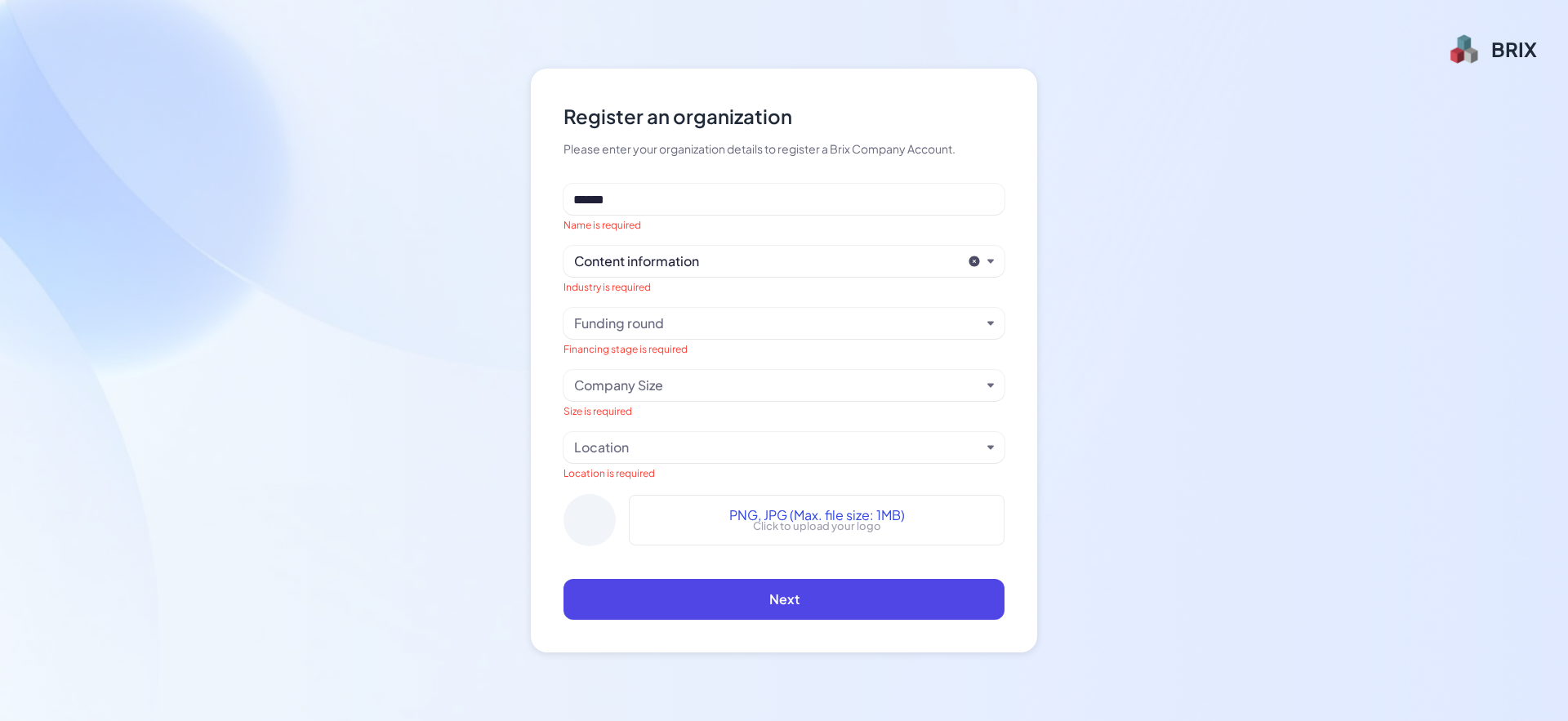
click at [703, 257] on div "Content information" at bounding box center [768, 261] width 387 height 19
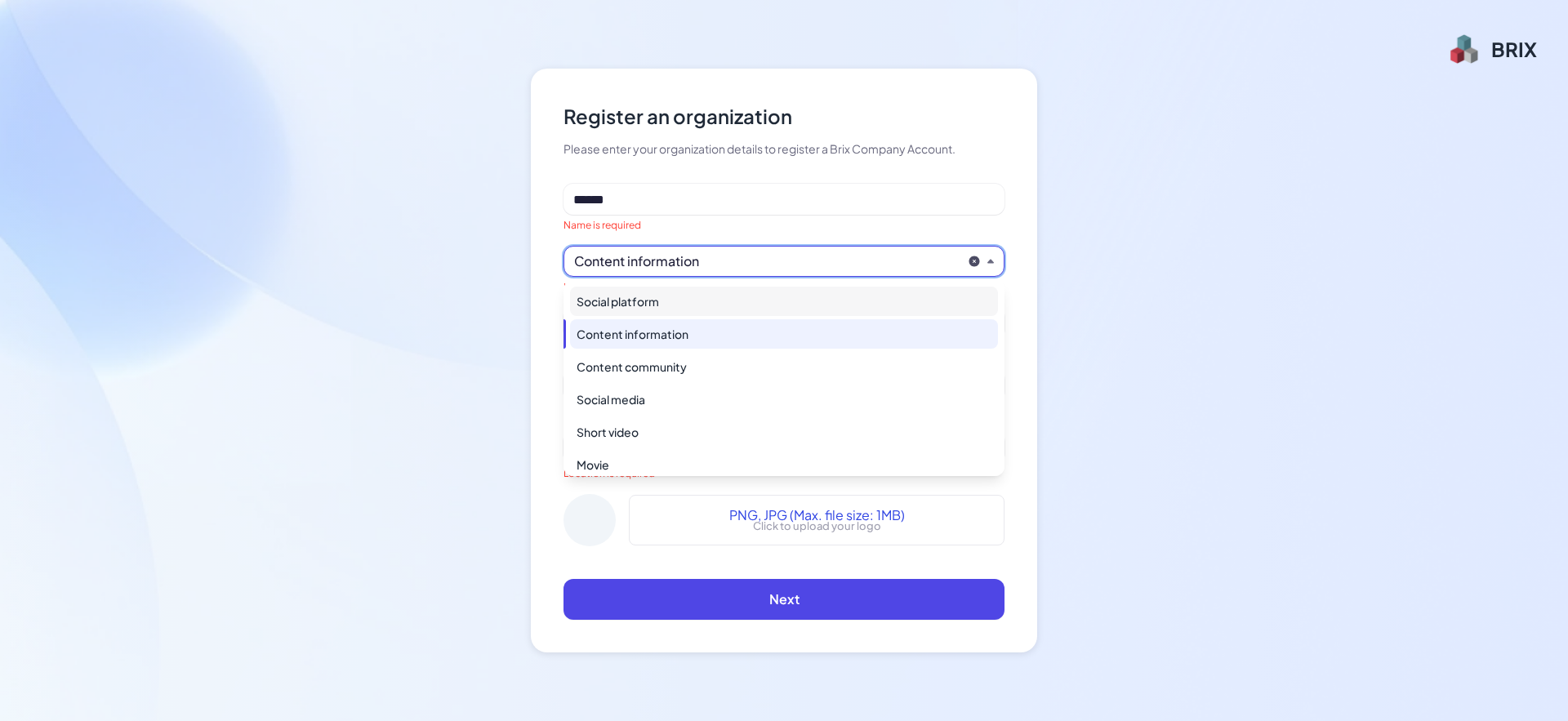
click at [676, 298] on div "Social platform" at bounding box center [784, 301] width 428 height 29
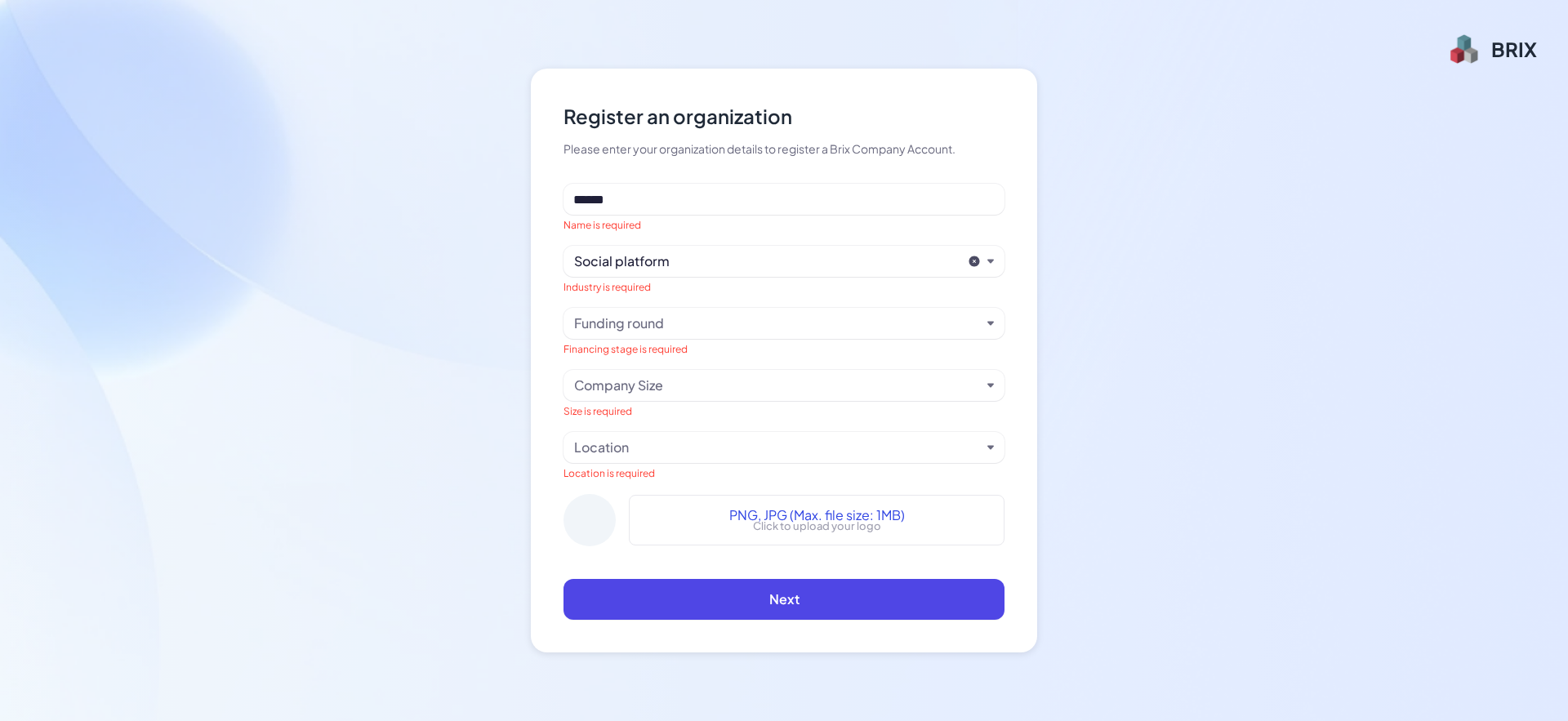
click at [685, 338] on div "Funding round" at bounding box center [783, 323] width 441 height 31
click at [706, 321] on div "Funding round" at bounding box center [778, 323] width 407 height 19
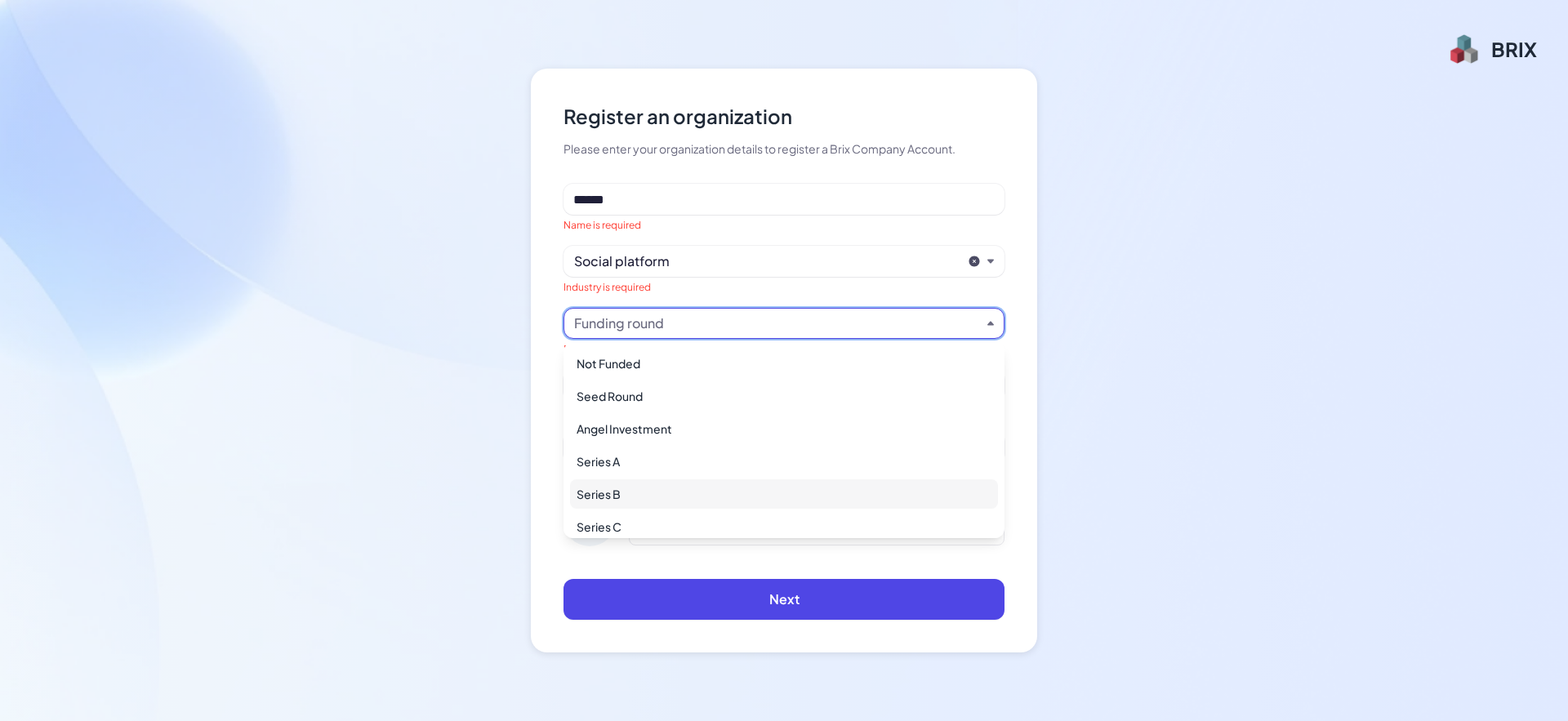
scroll to position [75, 0]
click at [624, 510] on div "IPO" at bounding box center [784, 517] width 428 height 29
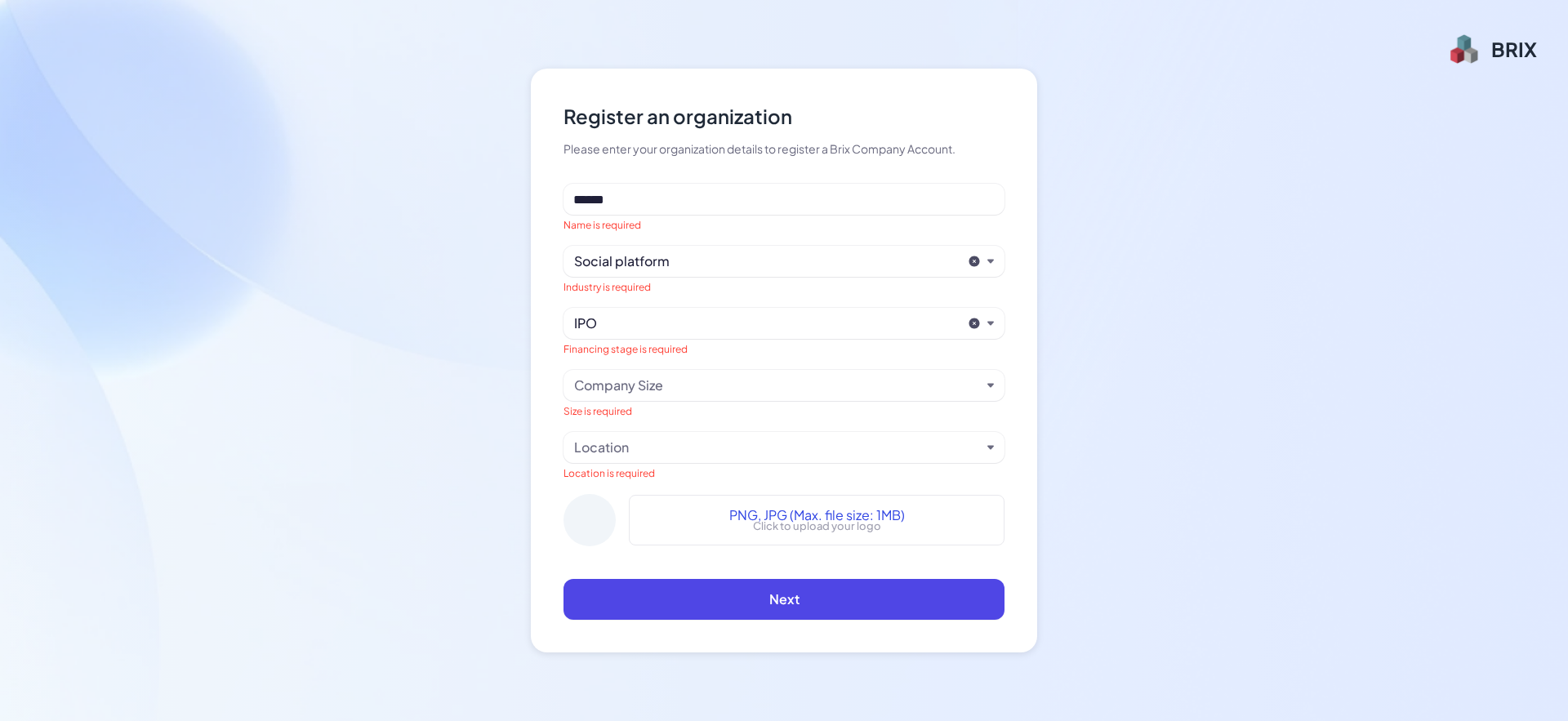
click at [661, 386] on div "Company Size" at bounding box center [619, 385] width 89 height 19
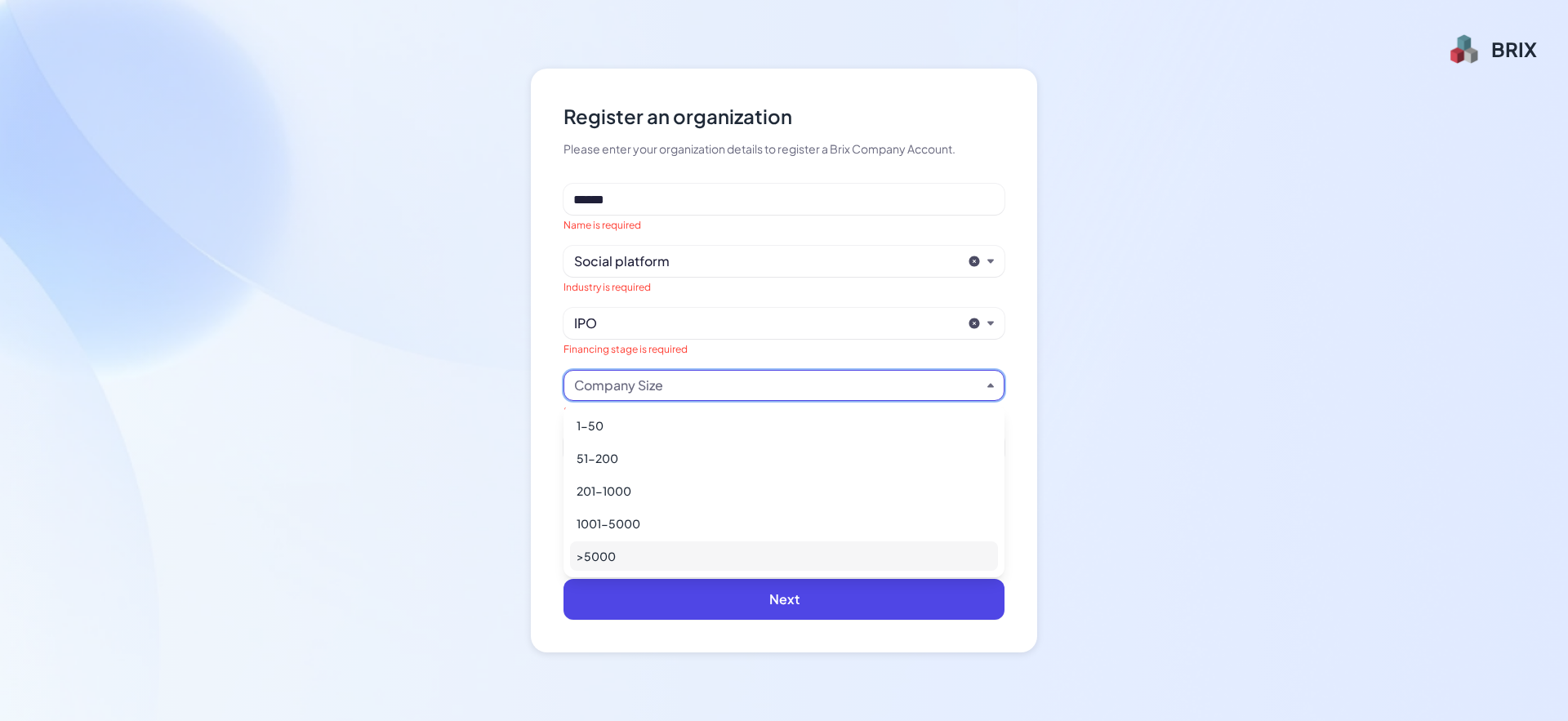
click at [626, 542] on div ">5000" at bounding box center [784, 556] width 428 height 29
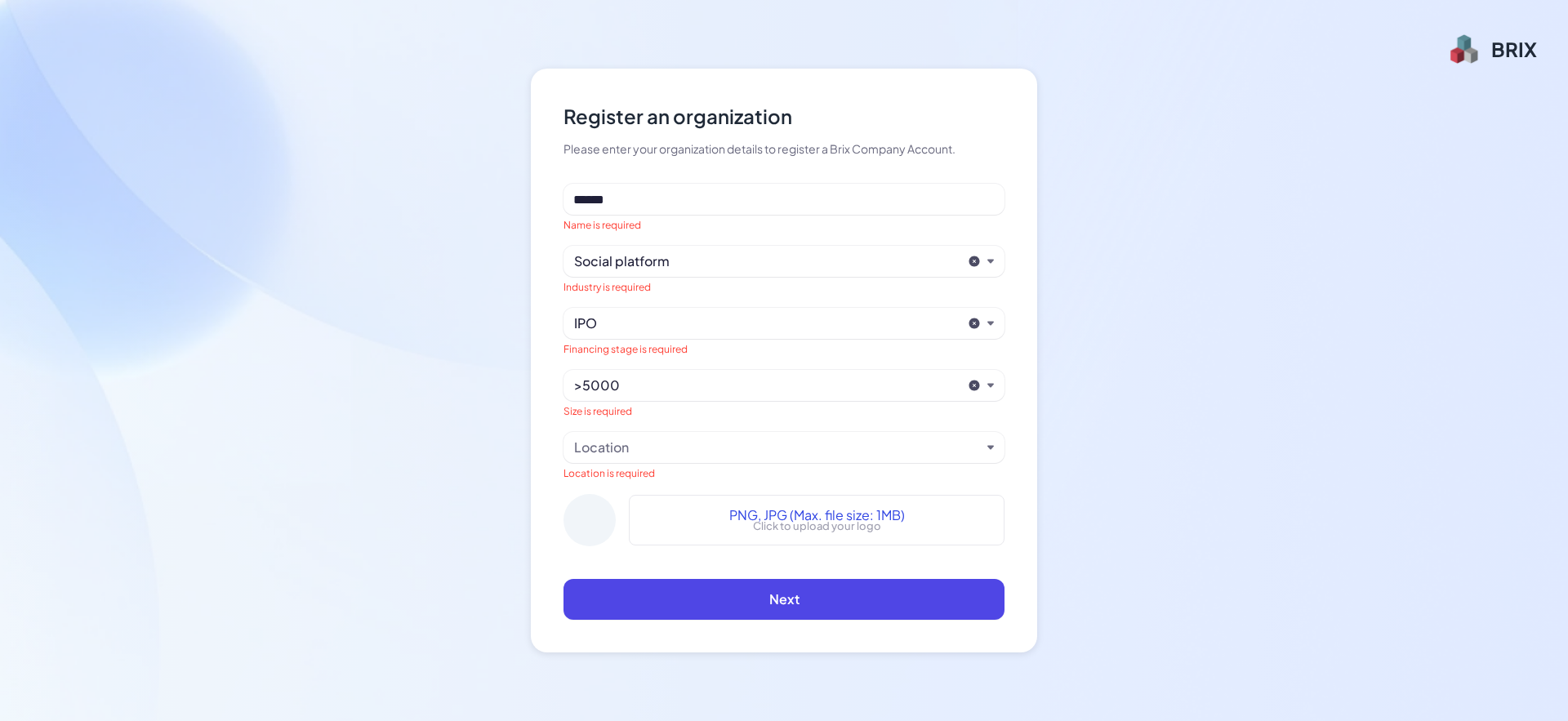
click at [654, 448] on div "Location" at bounding box center [778, 447] width 407 height 19
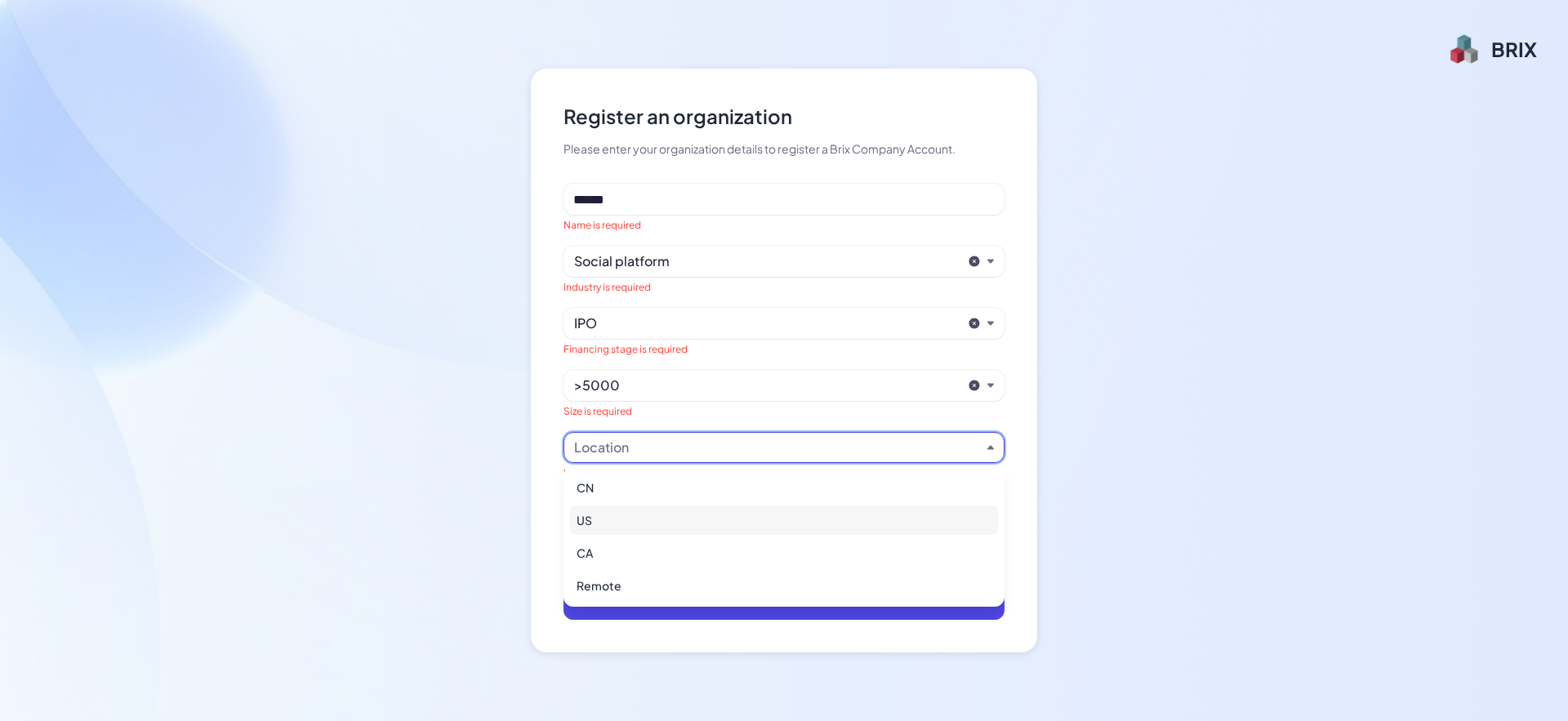
click at [628, 519] on div "US" at bounding box center [784, 520] width 428 height 29
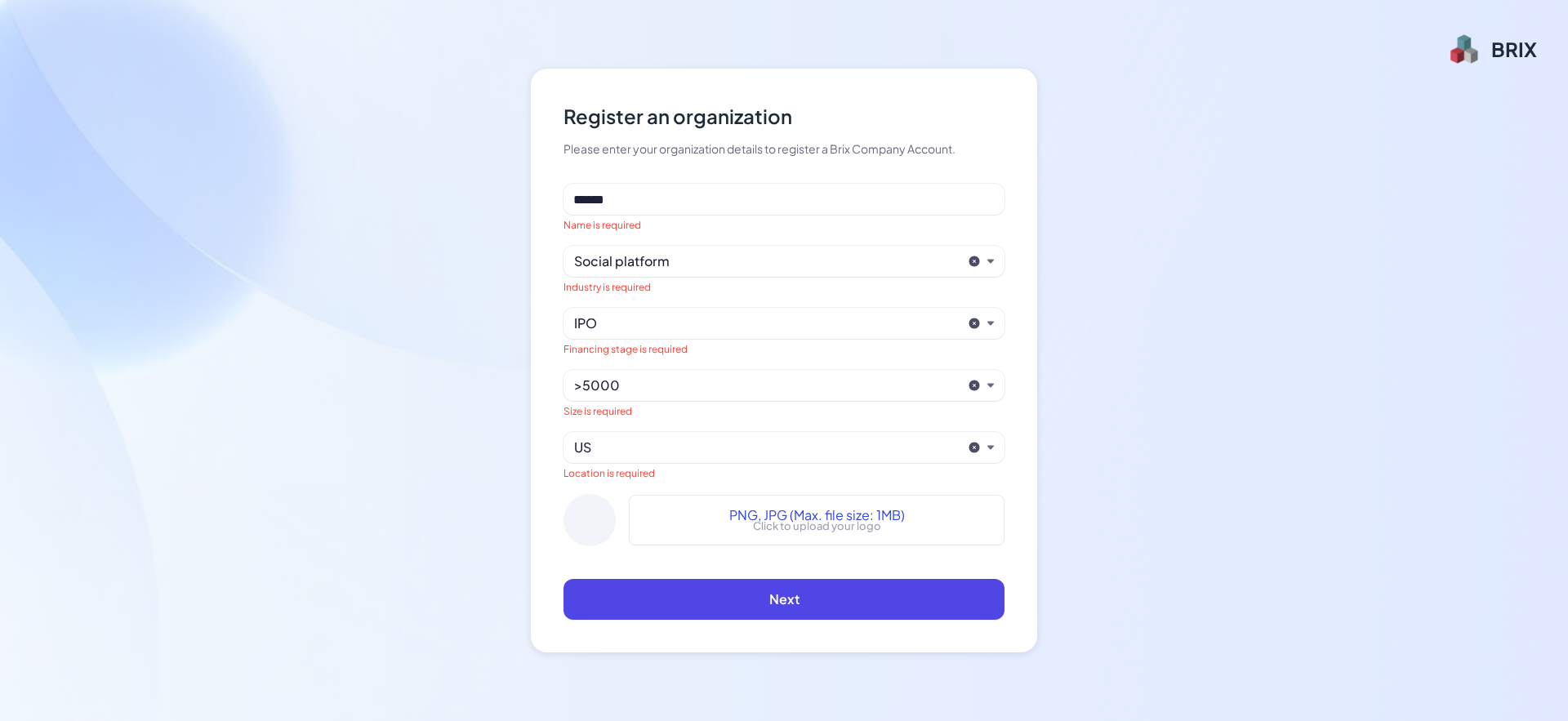
click at [1042, 500] on div "Register an organization Please enter your organization details to register a B…" at bounding box center [784, 360] width 1568 height 721
click at [1060, 464] on div "Register an organization Please enter your organization details to register a B…" at bounding box center [784, 360] width 1568 height 721
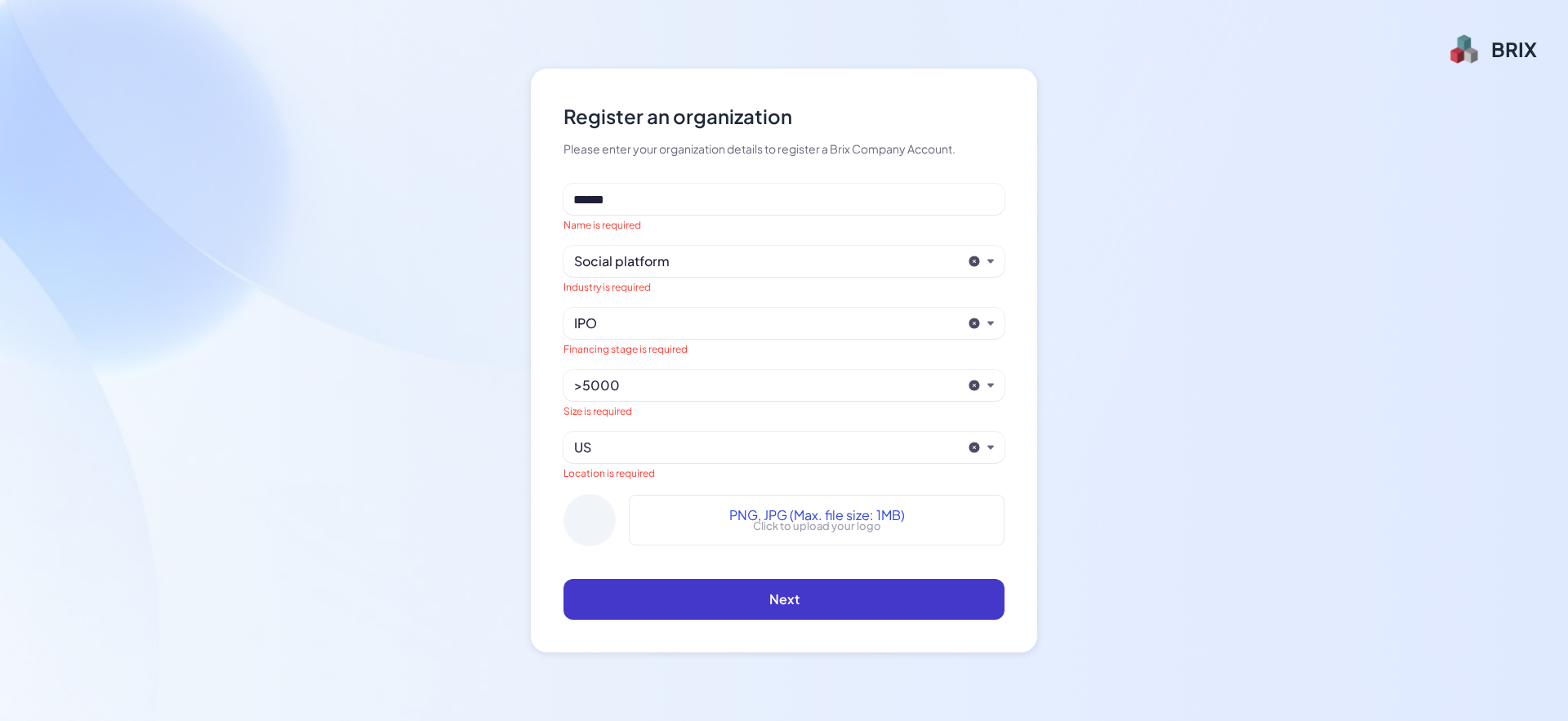
click at [819, 593] on button "Next" at bounding box center [783, 600] width 441 height 41
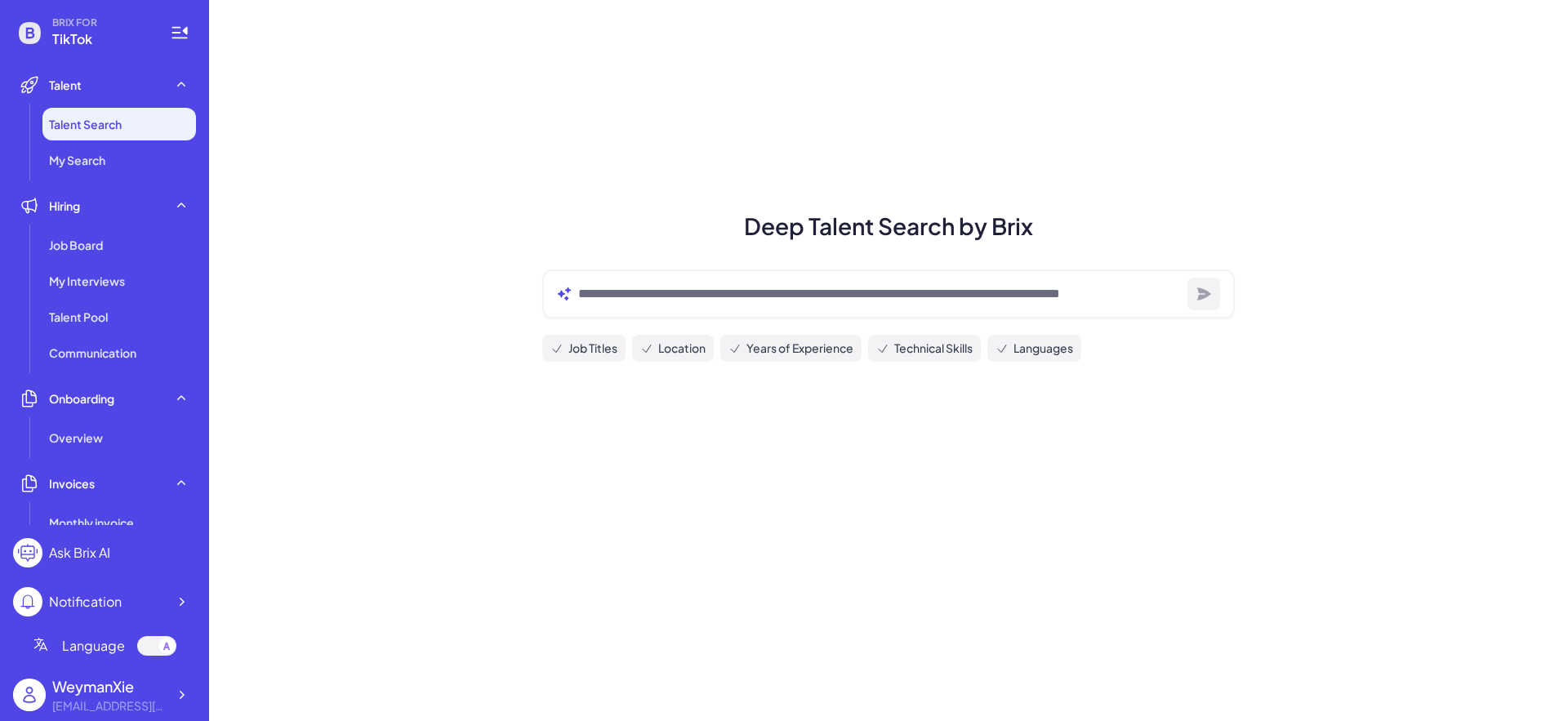
click at [882, 217] on h1 "Deep Talent Search by Brix" at bounding box center [889, 226] width 732 height 35
click at [594, 349] on span "Job Titles" at bounding box center [593, 348] width 49 height 17
click at [770, 304] on div at bounding box center [888, 294] width 693 height 49
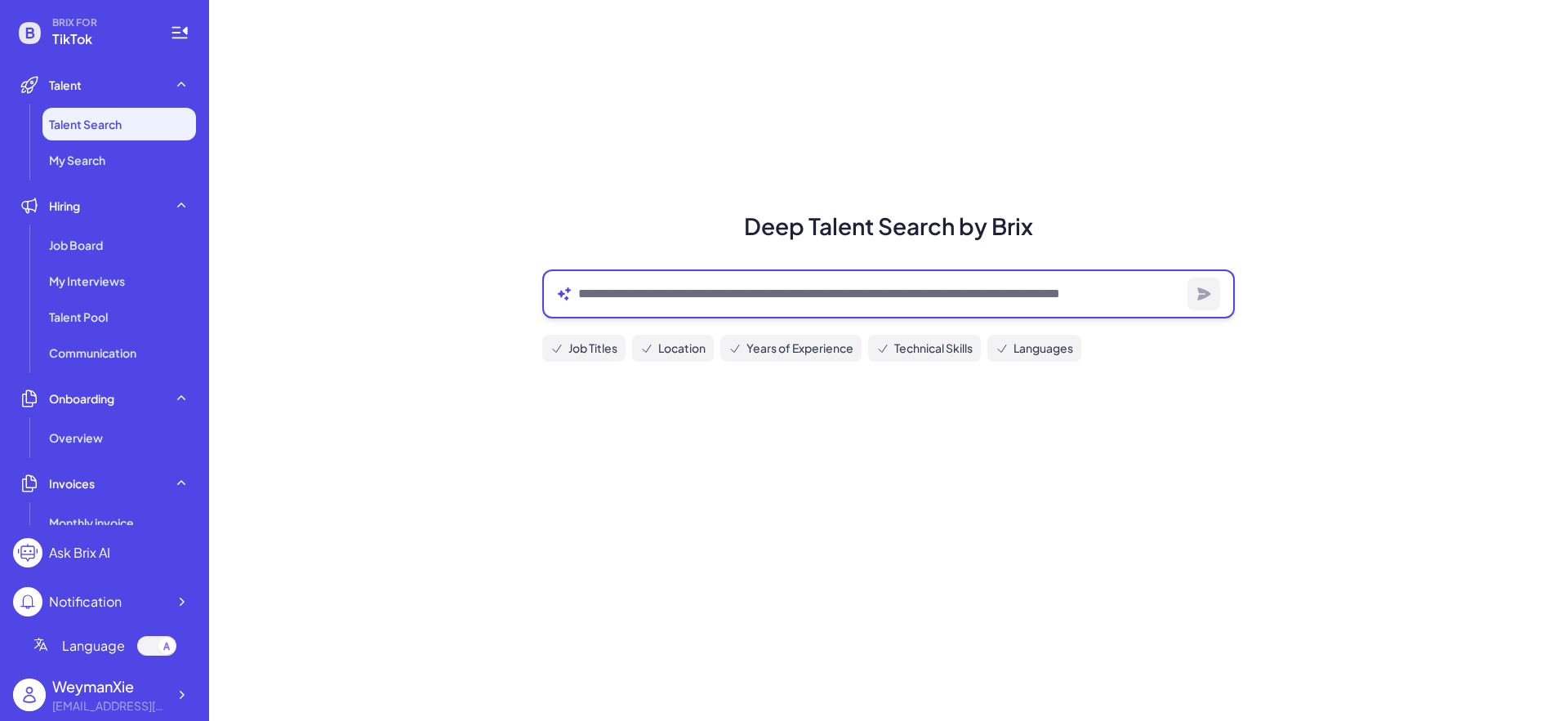
click at [777, 295] on textarea at bounding box center [880, 293] width 602 height 19
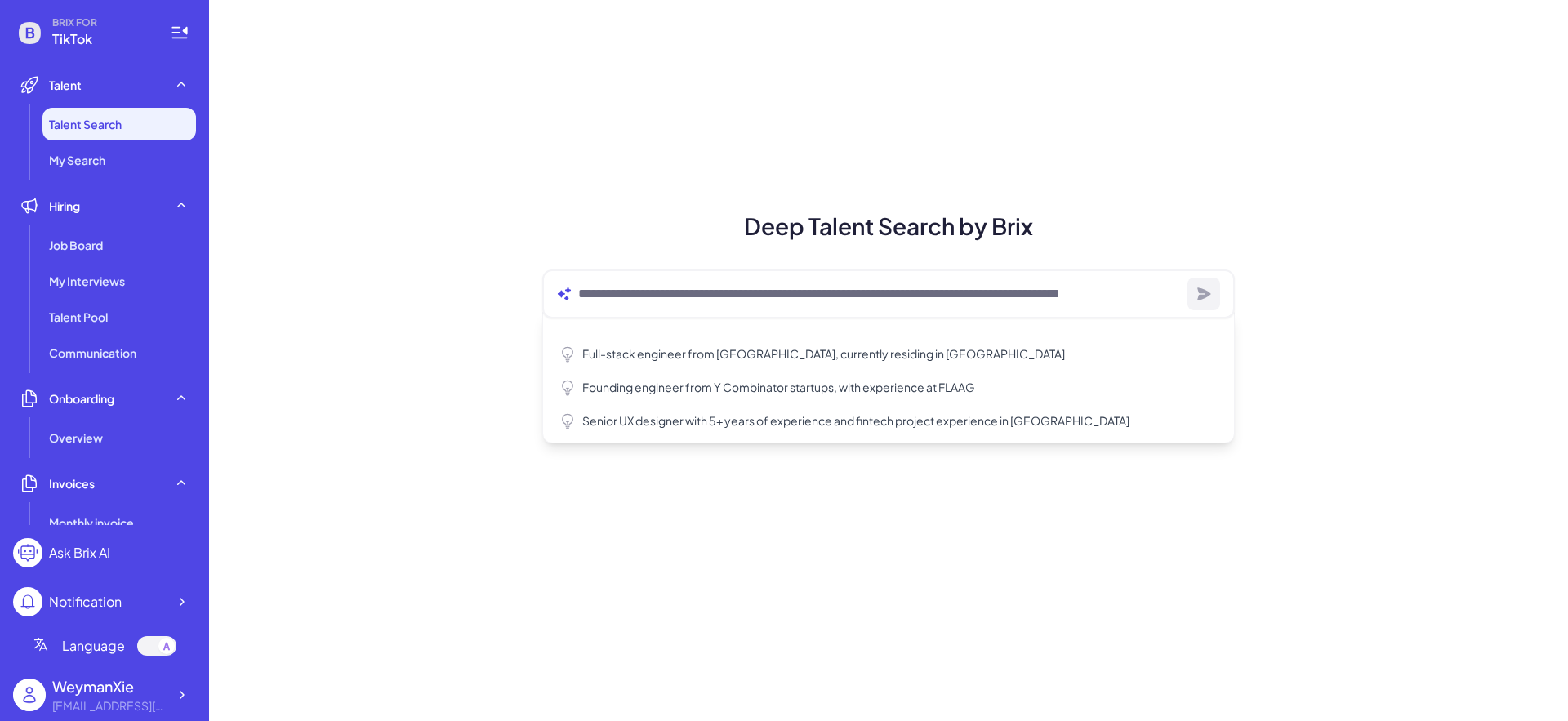
click at [631, 517] on div "Deep Talent Search by Brix Full-stack engineer from Waterloo, currently residin…" at bounding box center [888, 360] width 1359 height 721
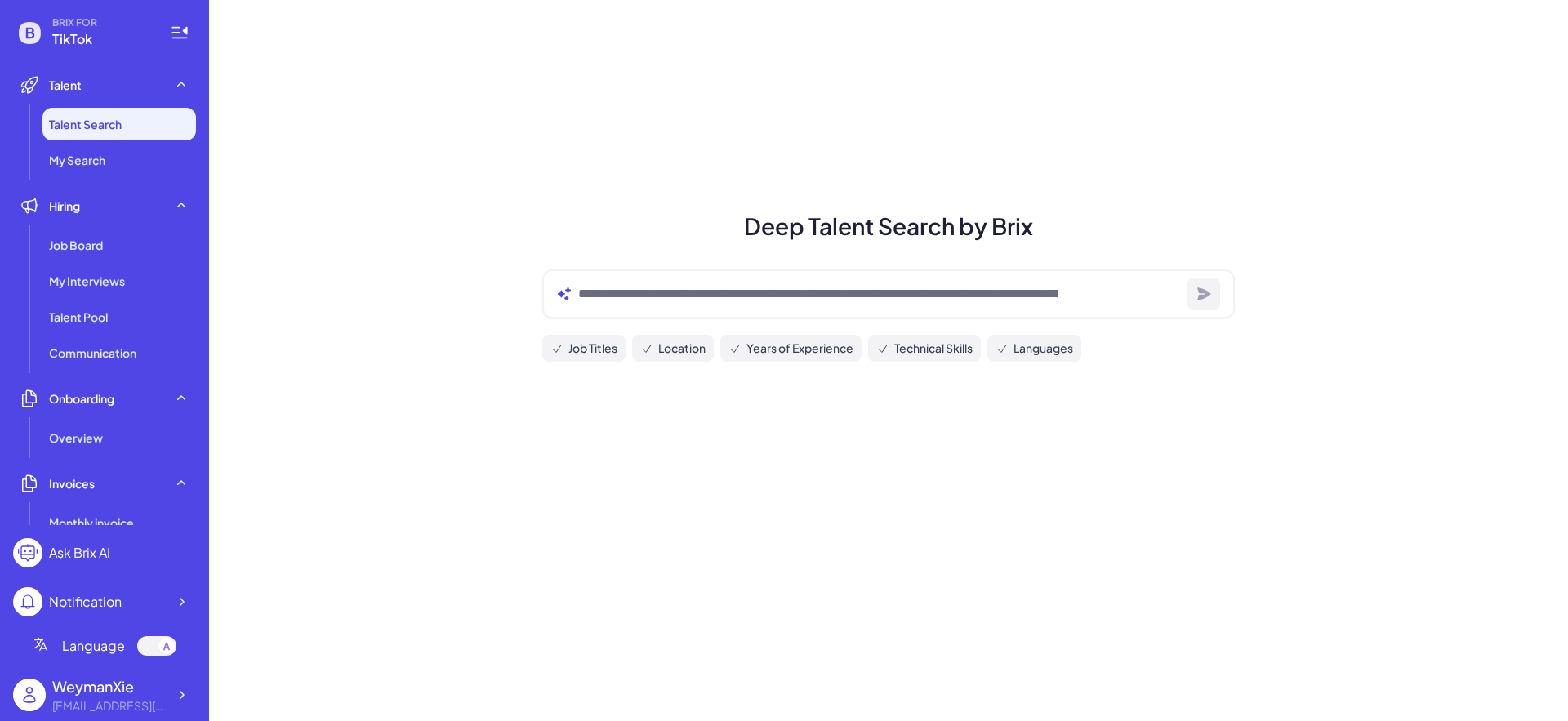
click at [991, 308] on div at bounding box center [888, 294] width 693 height 49
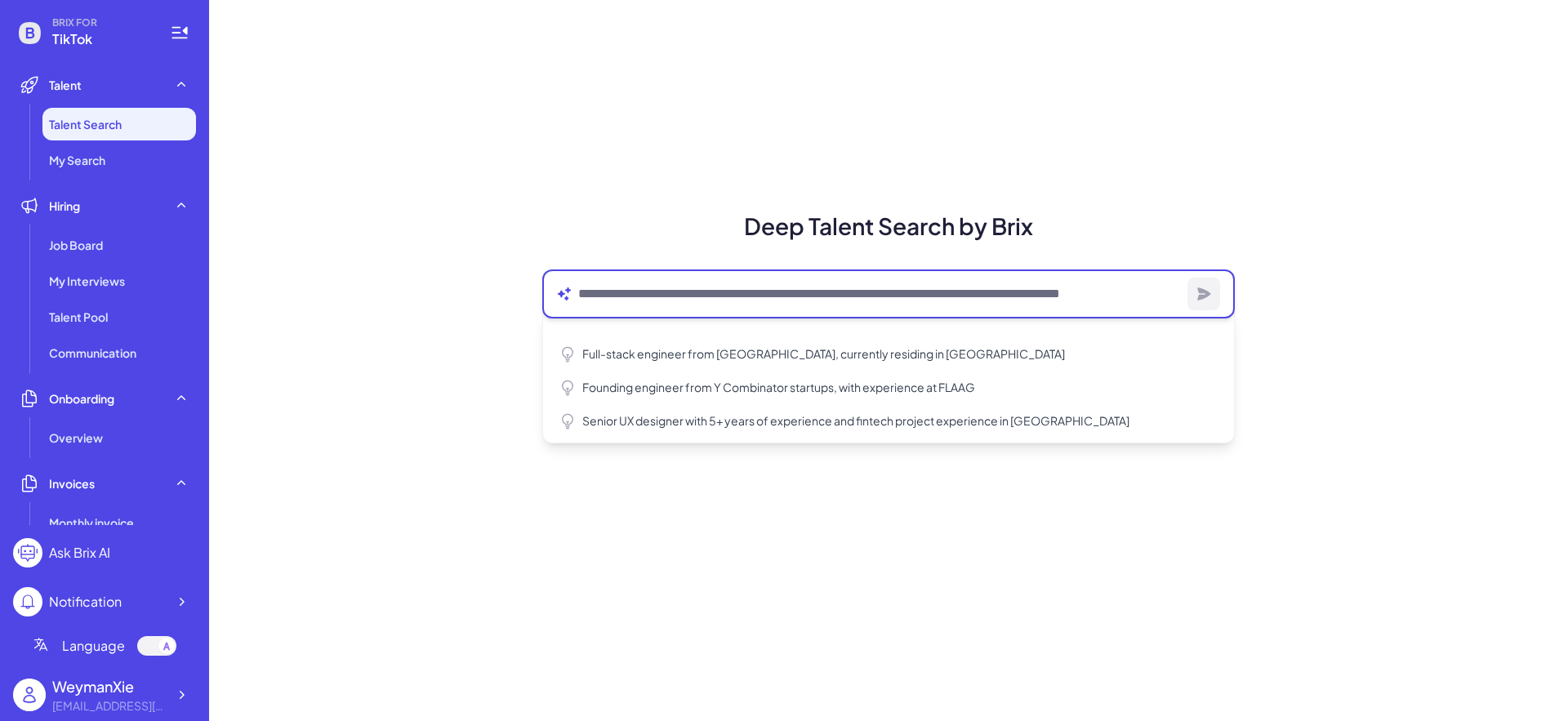
click at [995, 299] on textarea at bounding box center [880, 293] width 602 height 19
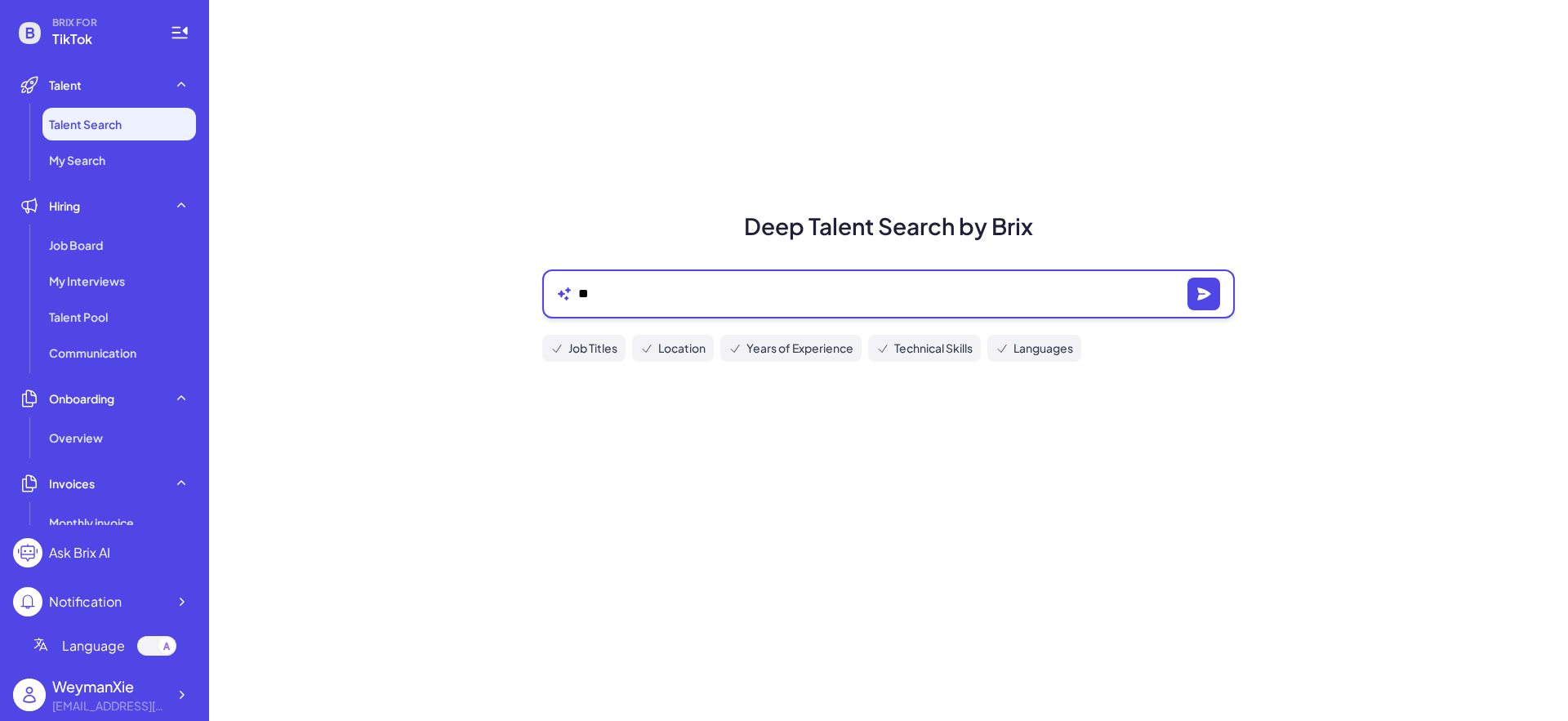
type textarea "*"
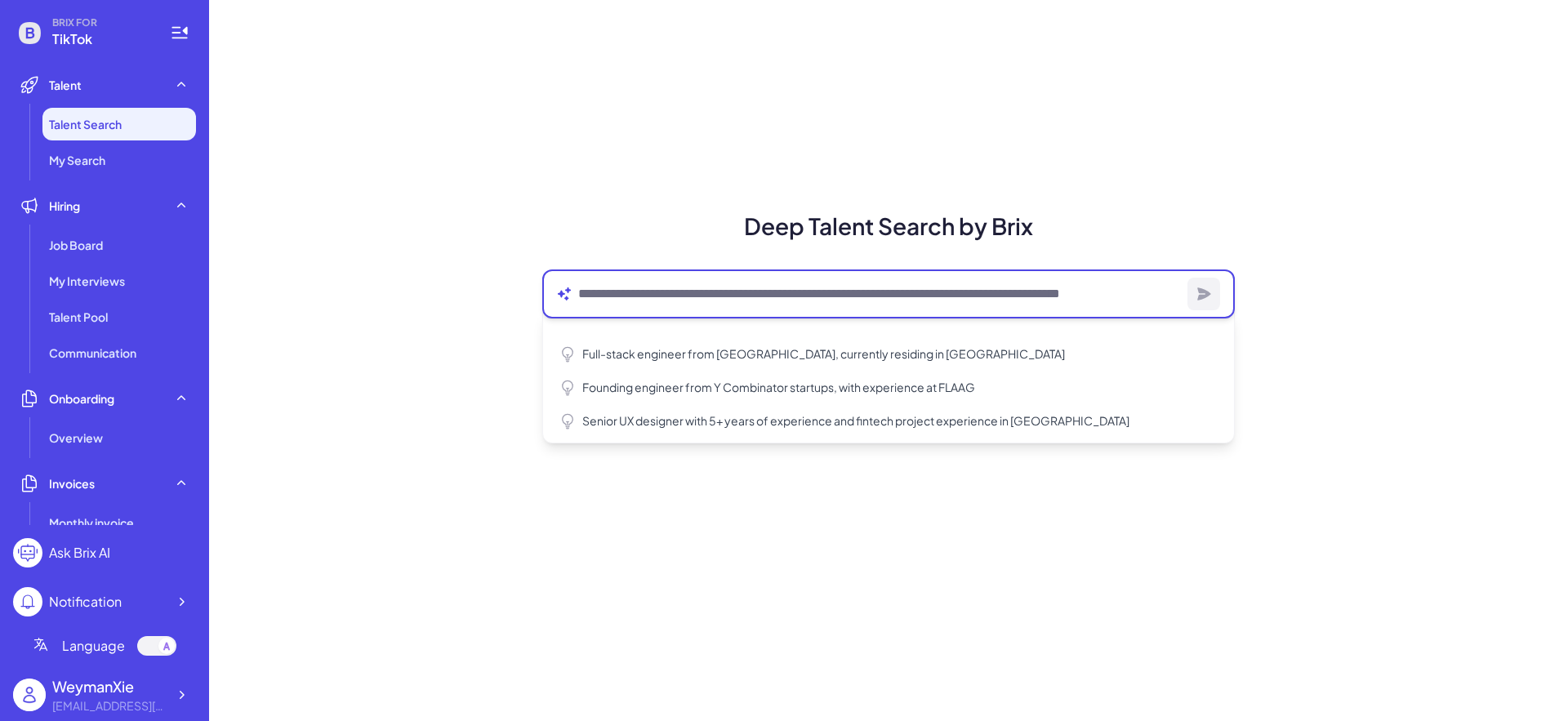
paste textarea "**********"
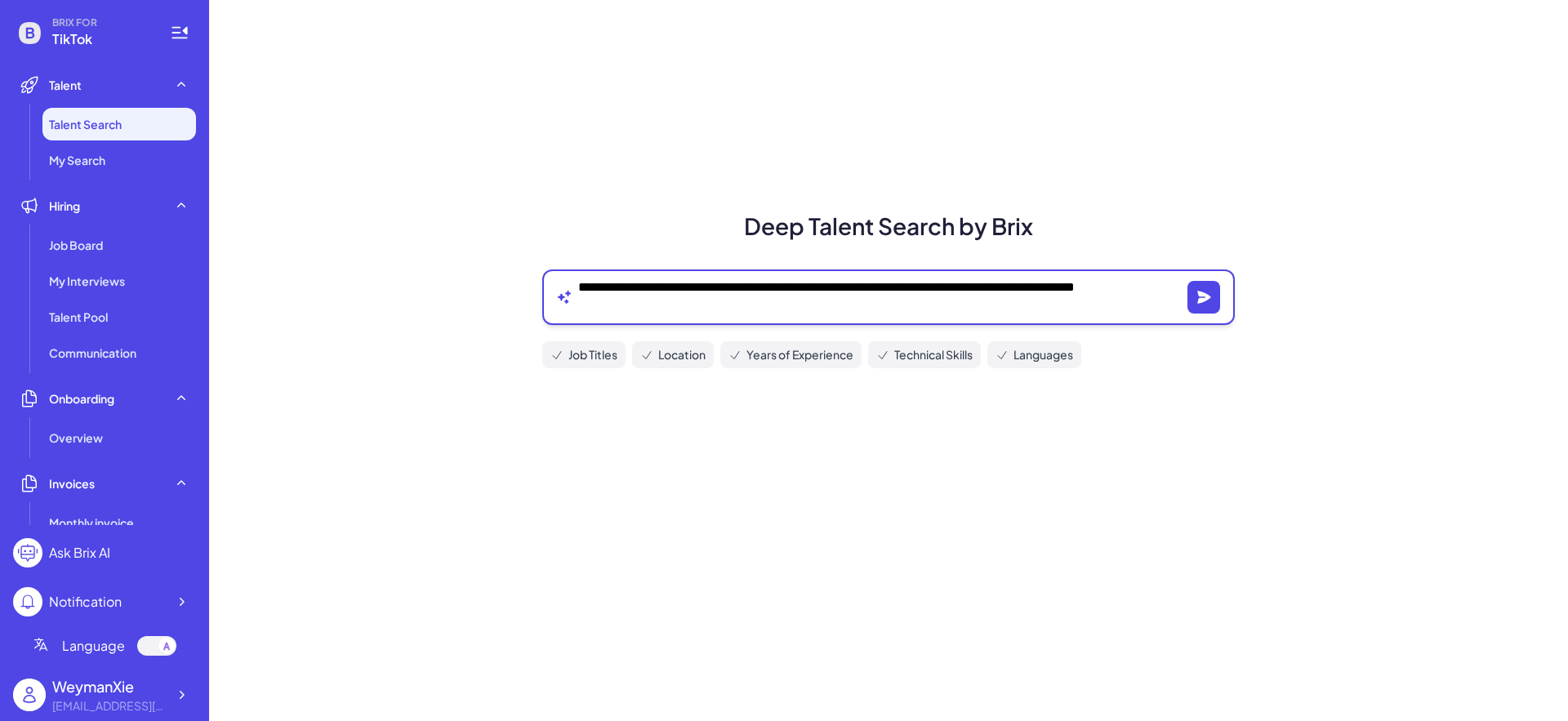
type textarea "**********"
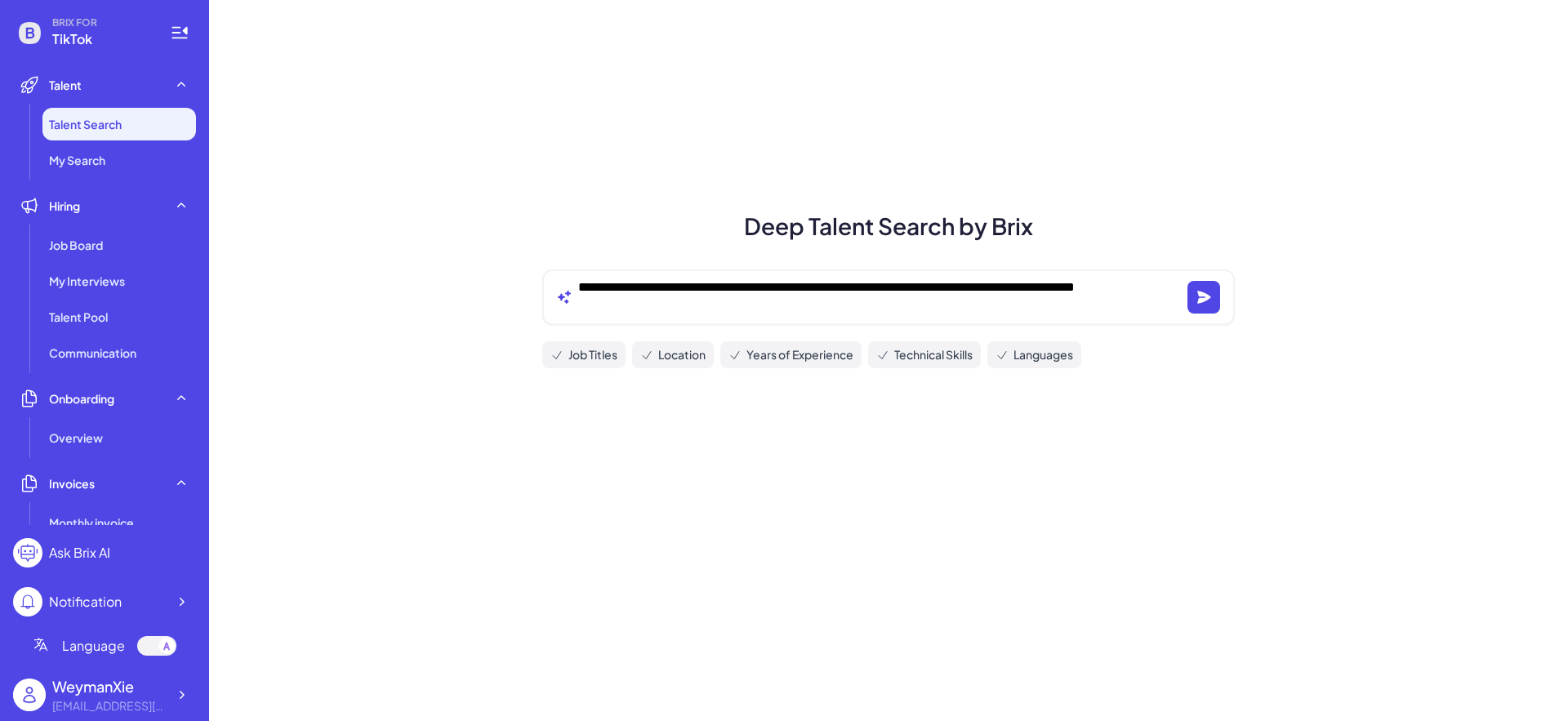
click at [1280, 283] on div "**********" at bounding box center [888, 360] width 1359 height 721
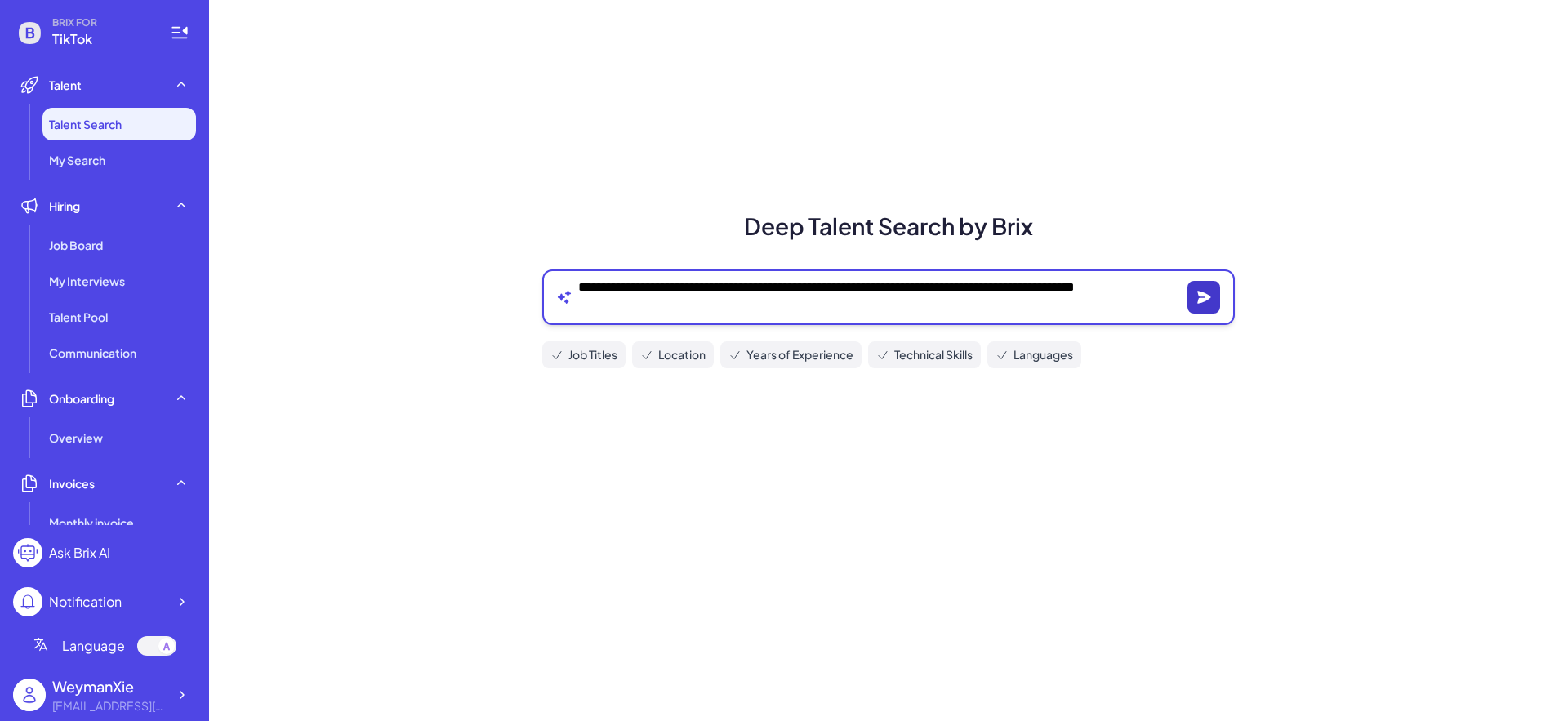
click at [1201, 291] on icon "button" at bounding box center [1204, 298] width 16 height 16
click at [1207, 292] on icon "button" at bounding box center [1204, 298] width 16 height 16
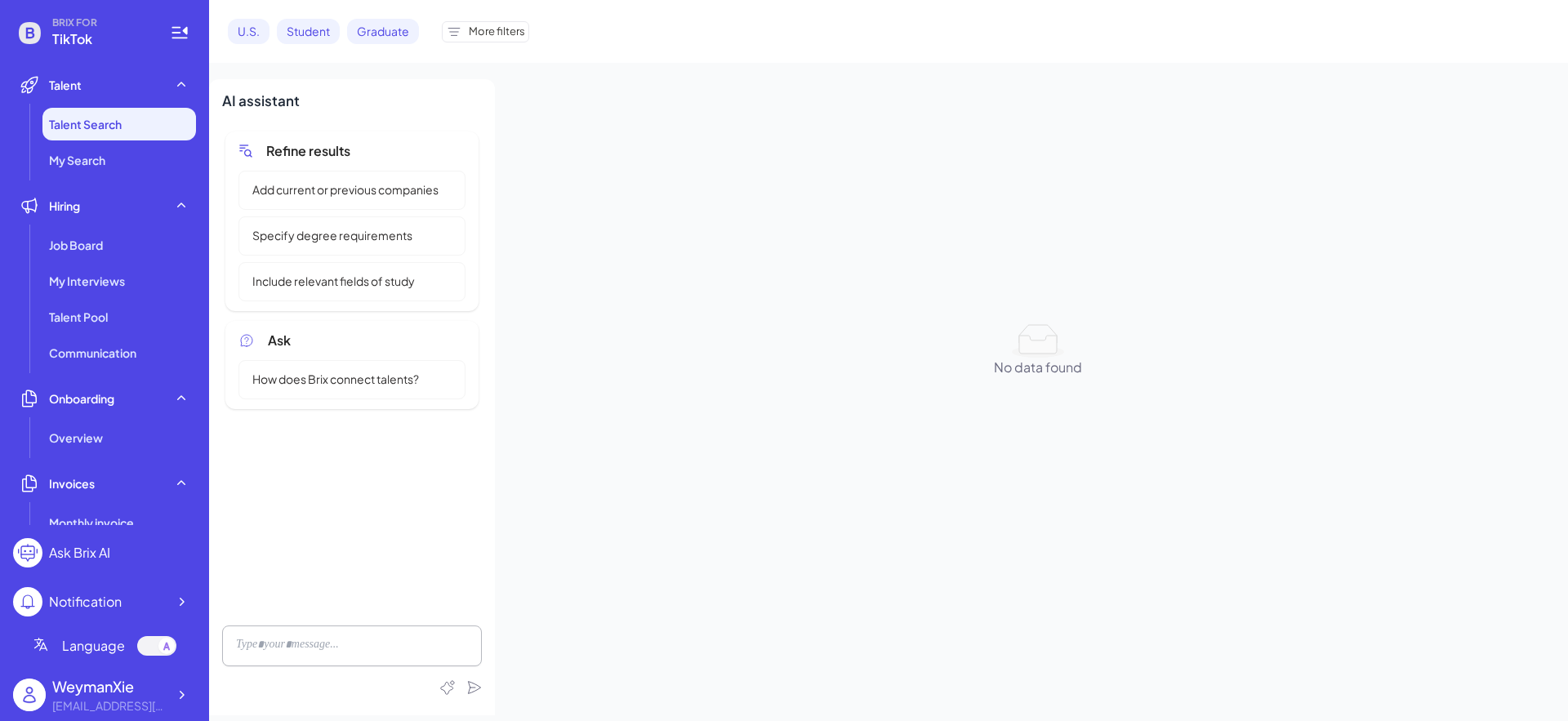
click at [464, 47] on div "U.S. Student Graduate More filters" at bounding box center [888, 31] width 1359 height 63
click at [483, 35] on span "More filters" at bounding box center [497, 32] width 57 height 16
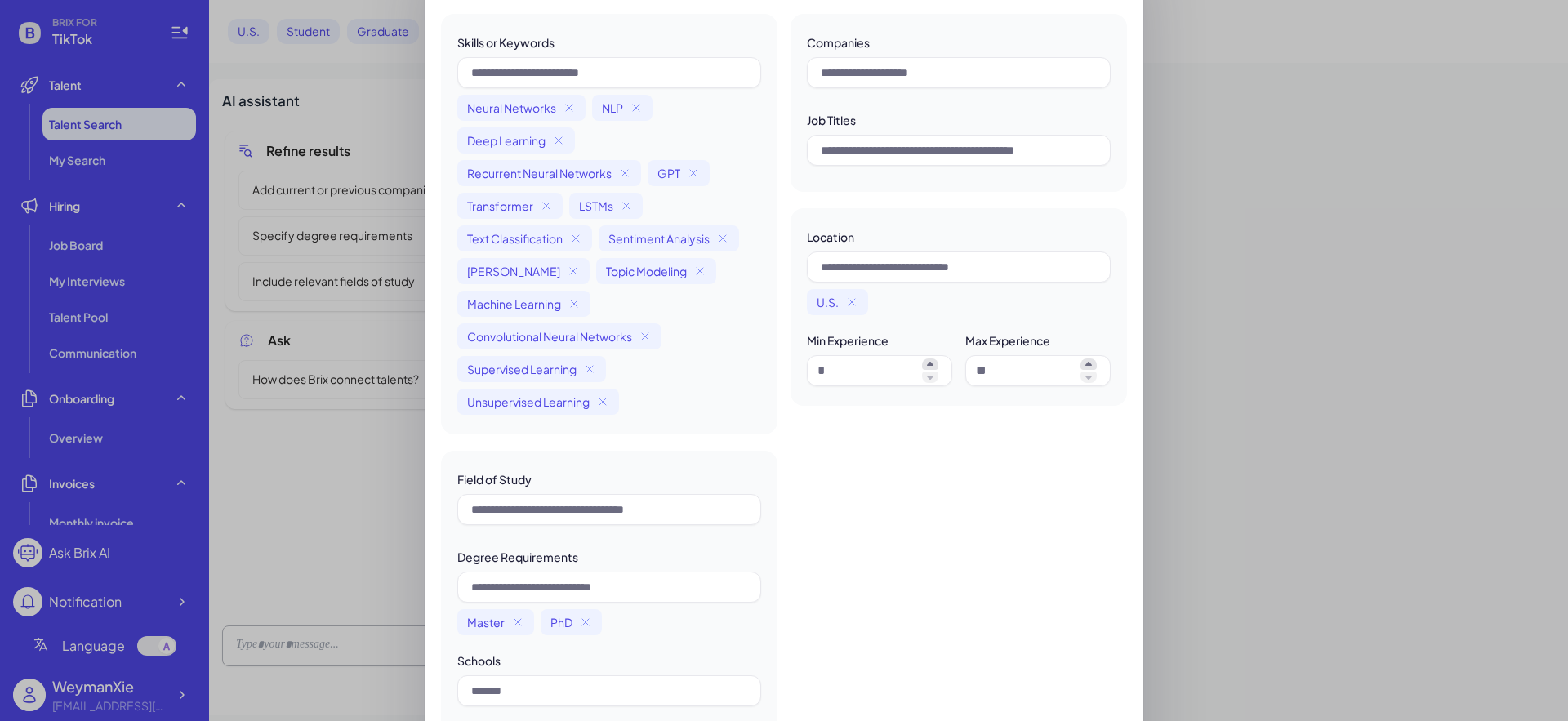
scroll to position [145, 0]
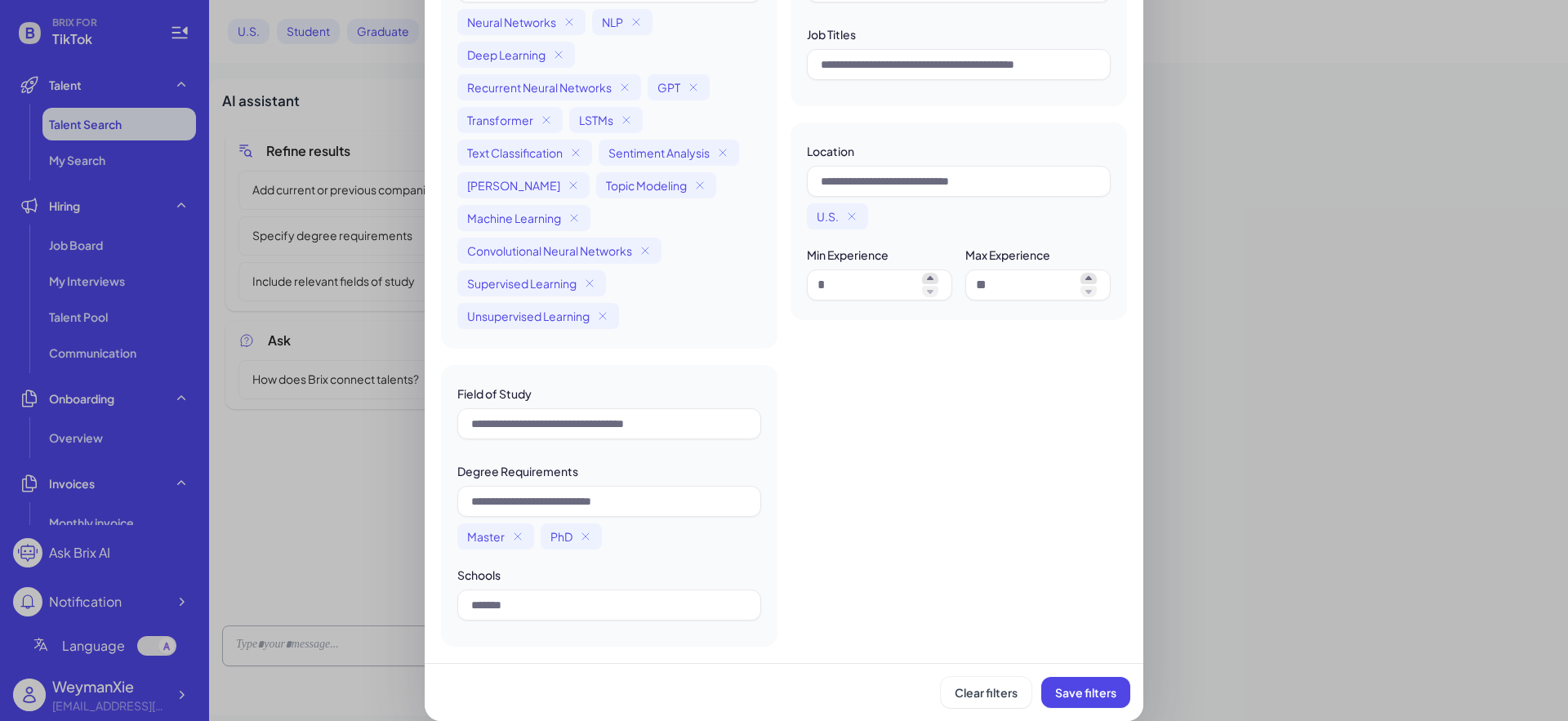
click at [1269, 317] on div "Find your talents Skills or Keywords Neural Networks NLP Deep Learning Recurren…" at bounding box center [784, 288] width 1568 height 865
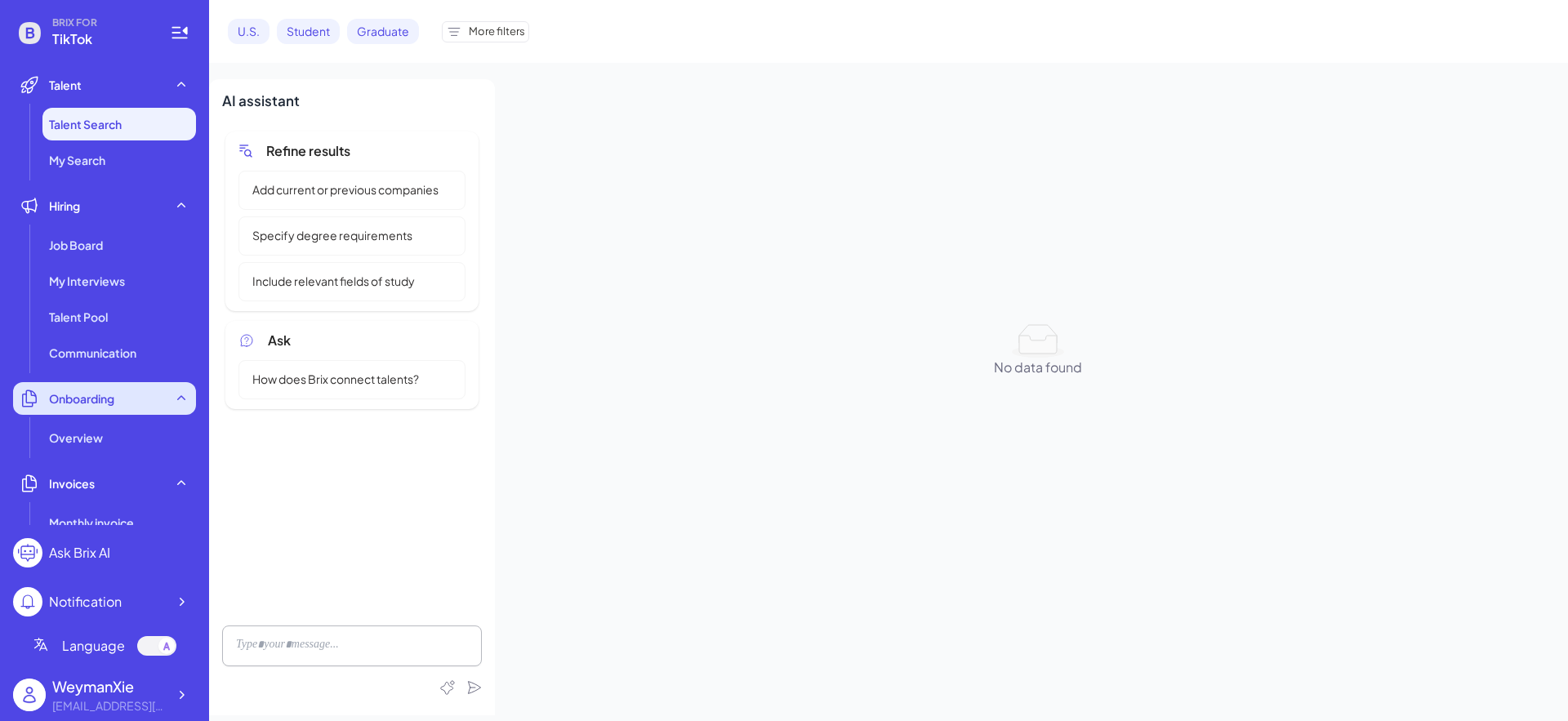
click at [97, 387] on div "Onboarding" at bounding box center [104, 399] width 183 height 33
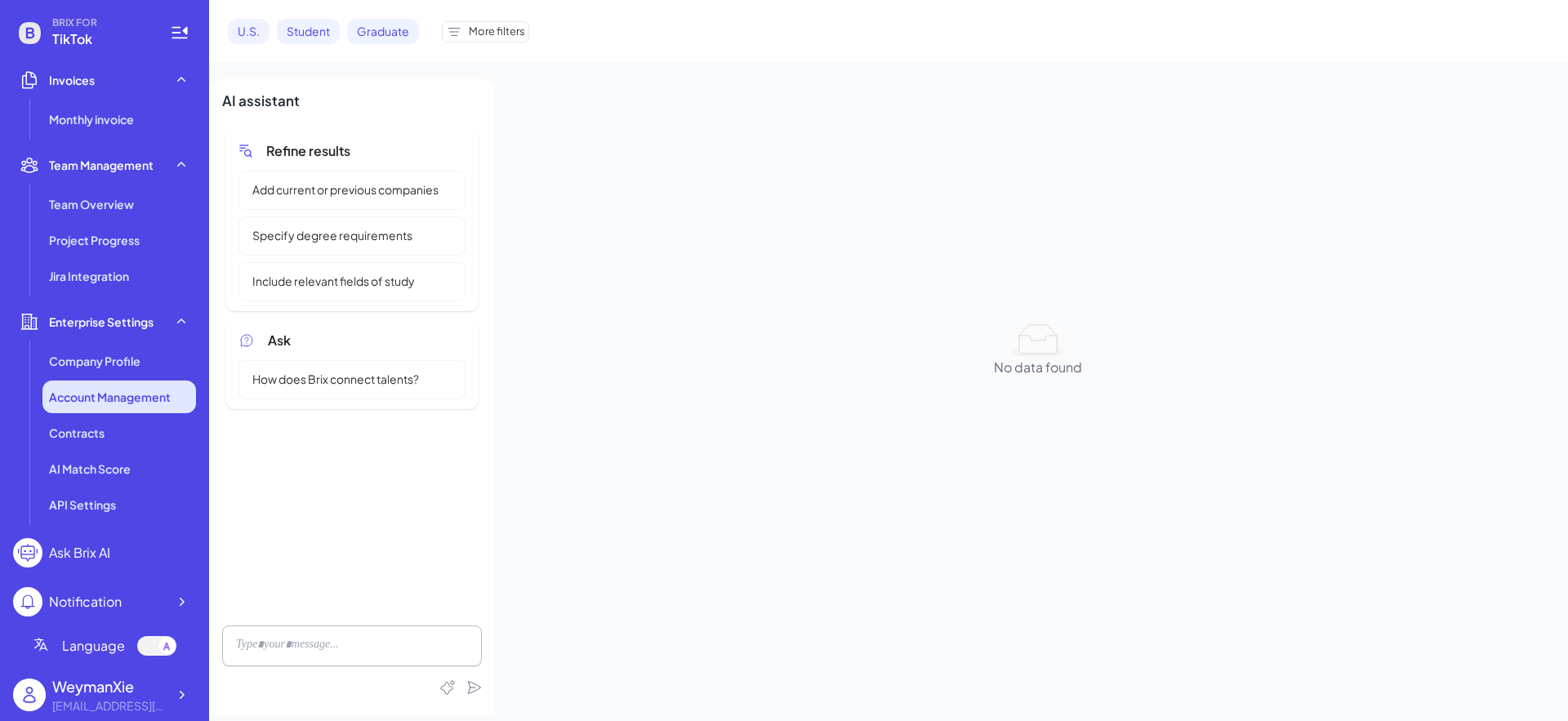
scroll to position [0, 0]
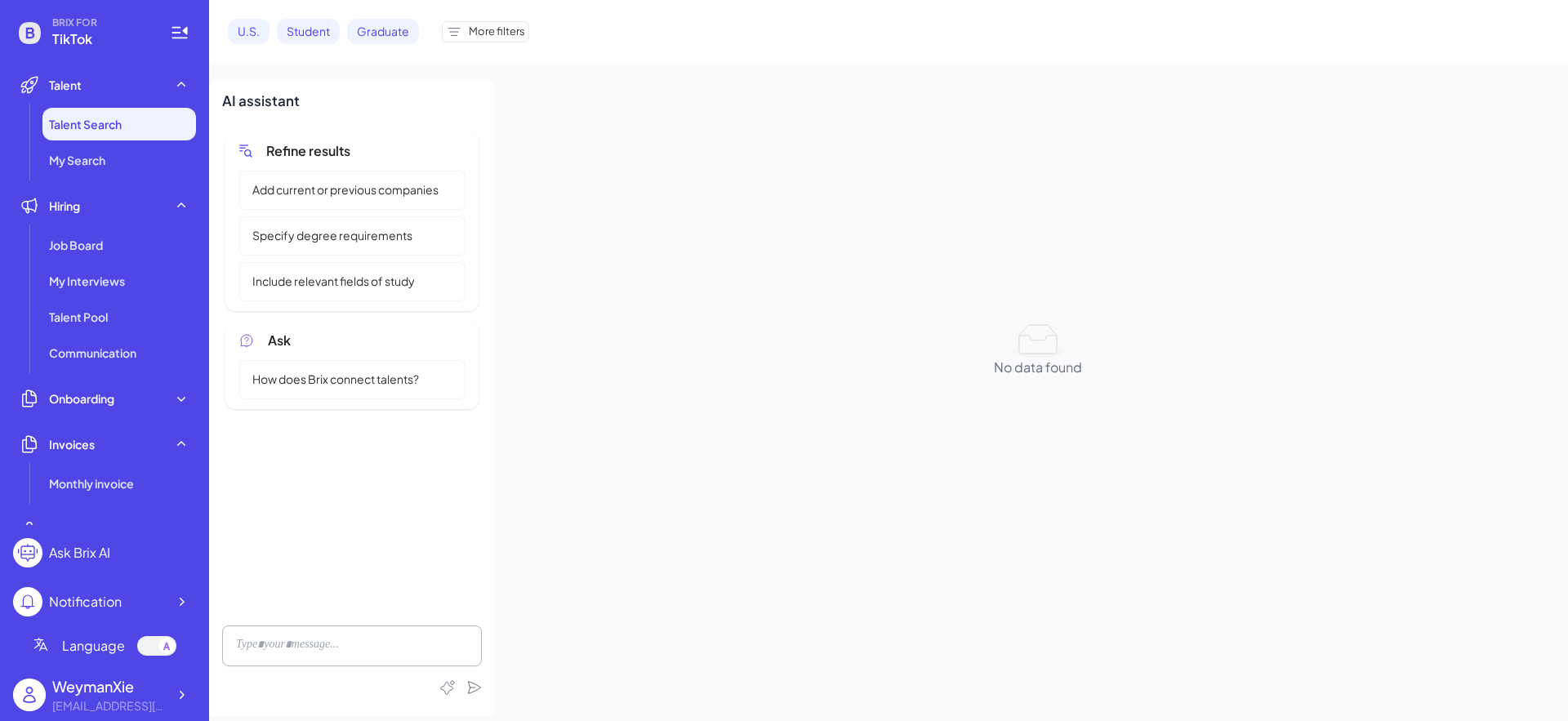
click at [872, 183] on div "No data found No data found" at bounding box center [1039, 397] width 1061 height 636
click at [97, 243] on span "Job Board" at bounding box center [76, 246] width 54 height 16
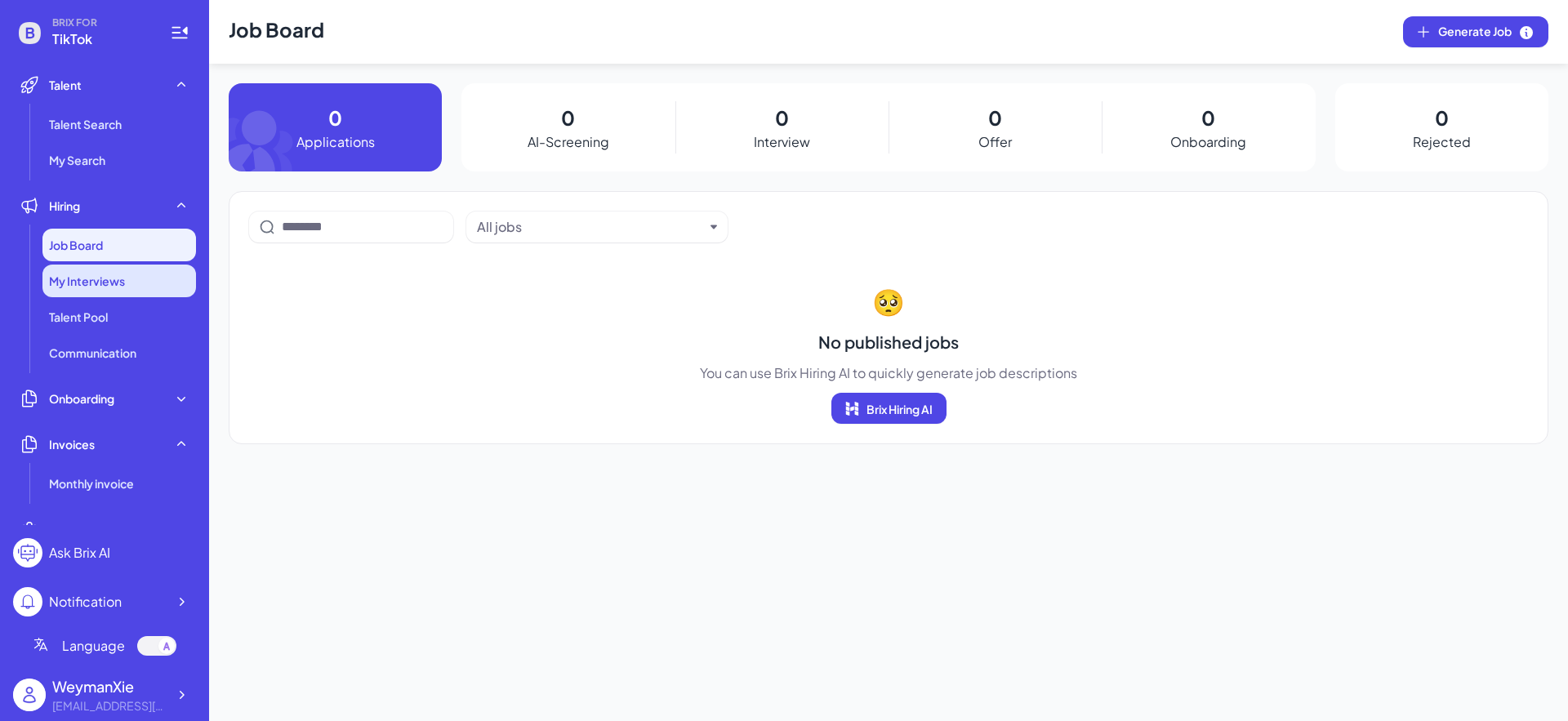
click at [123, 291] on div "My Interviews" at bounding box center [120, 281] width 153 height 33
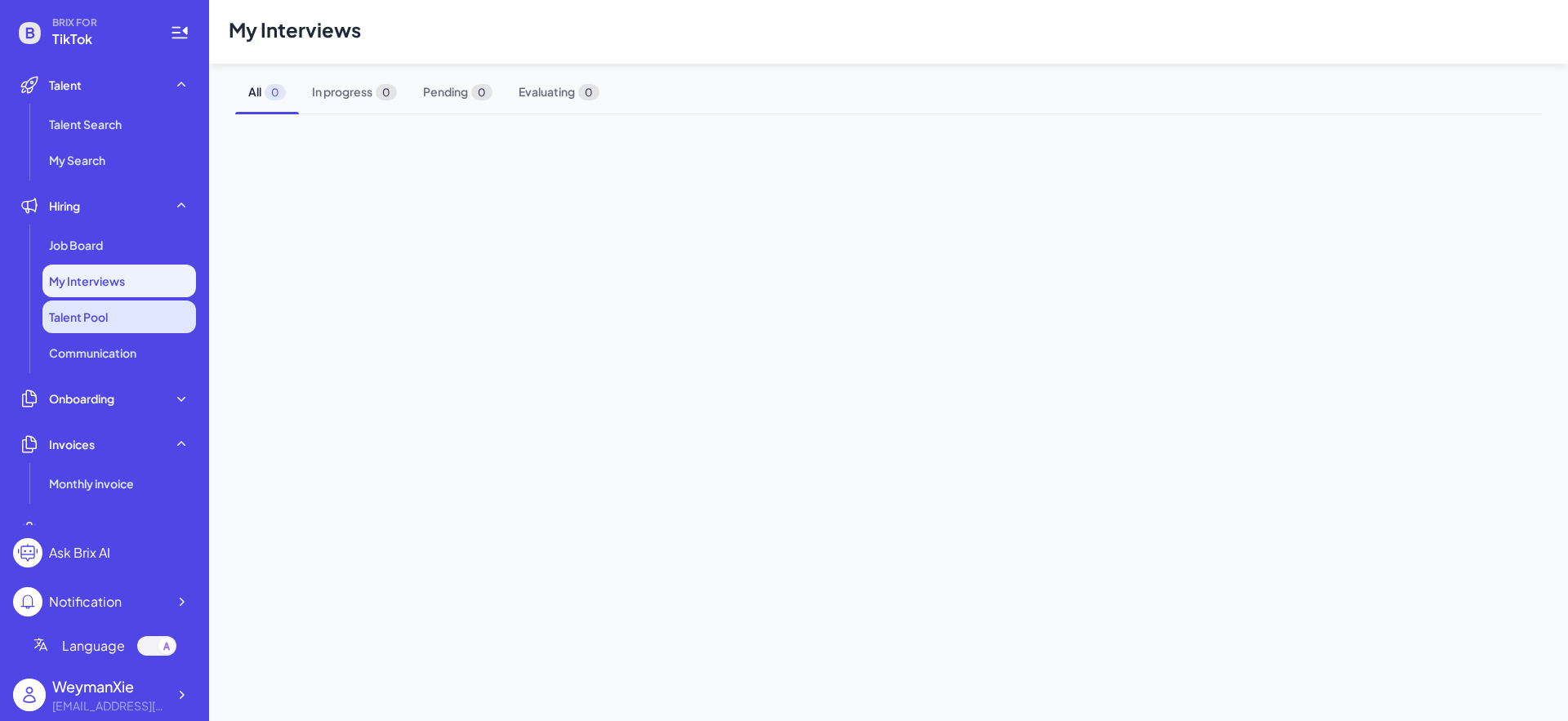
click at [99, 320] on span "Talent Pool" at bounding box center [78, 317] width 58 height 16
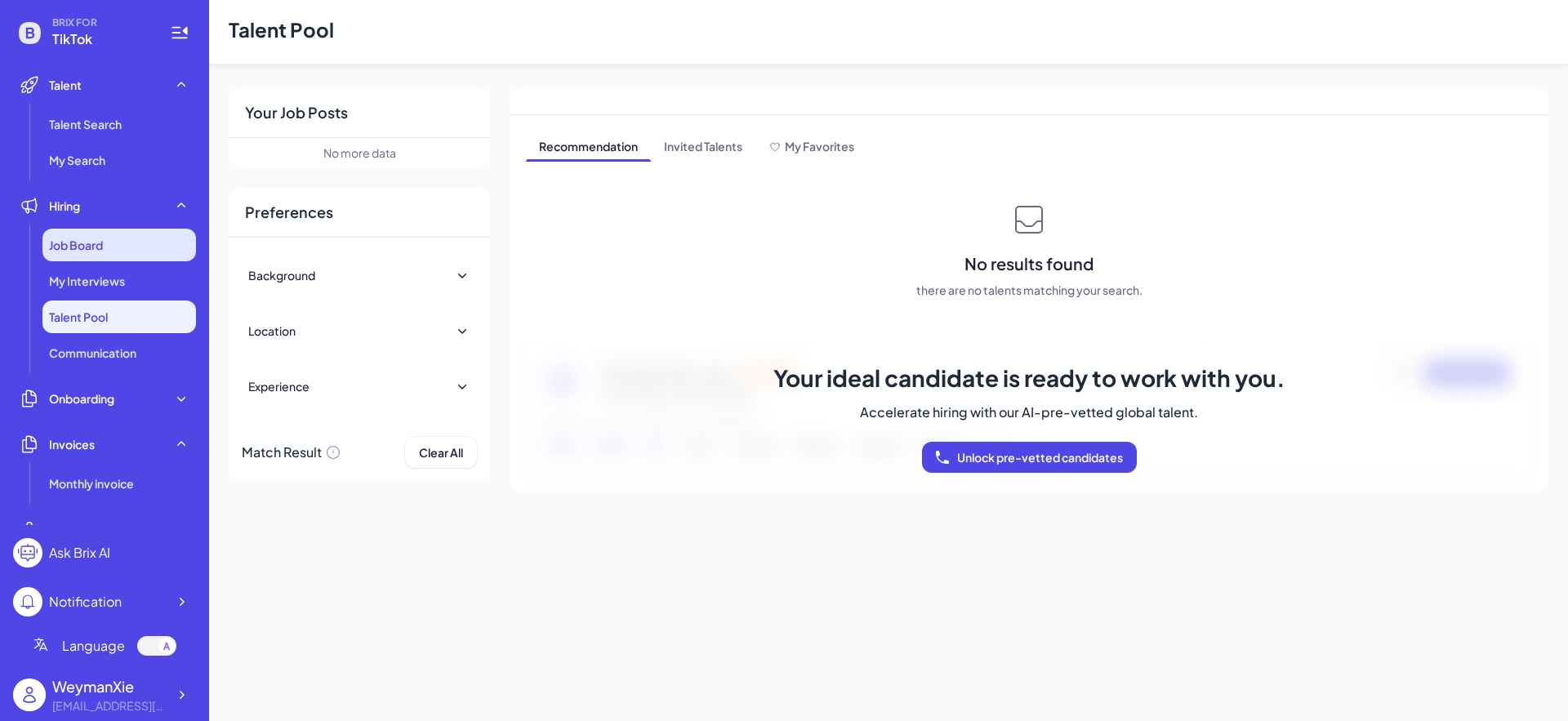
click at [123, 251] on div "Job Board" at bounding box center [120, 246] width 153 height 33
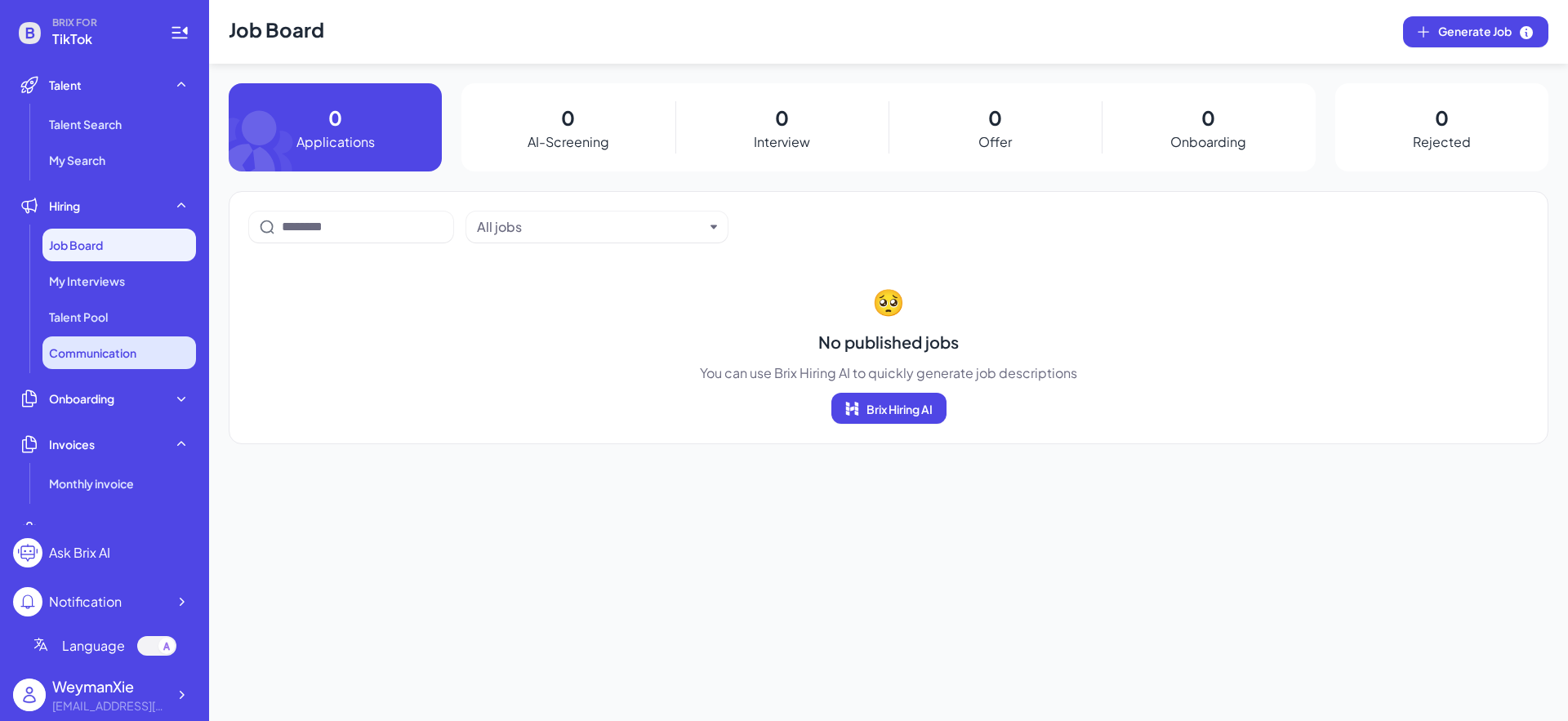
click at [125, 360] on span "Communication" at bounding box center [93, 353] width 88 height 16
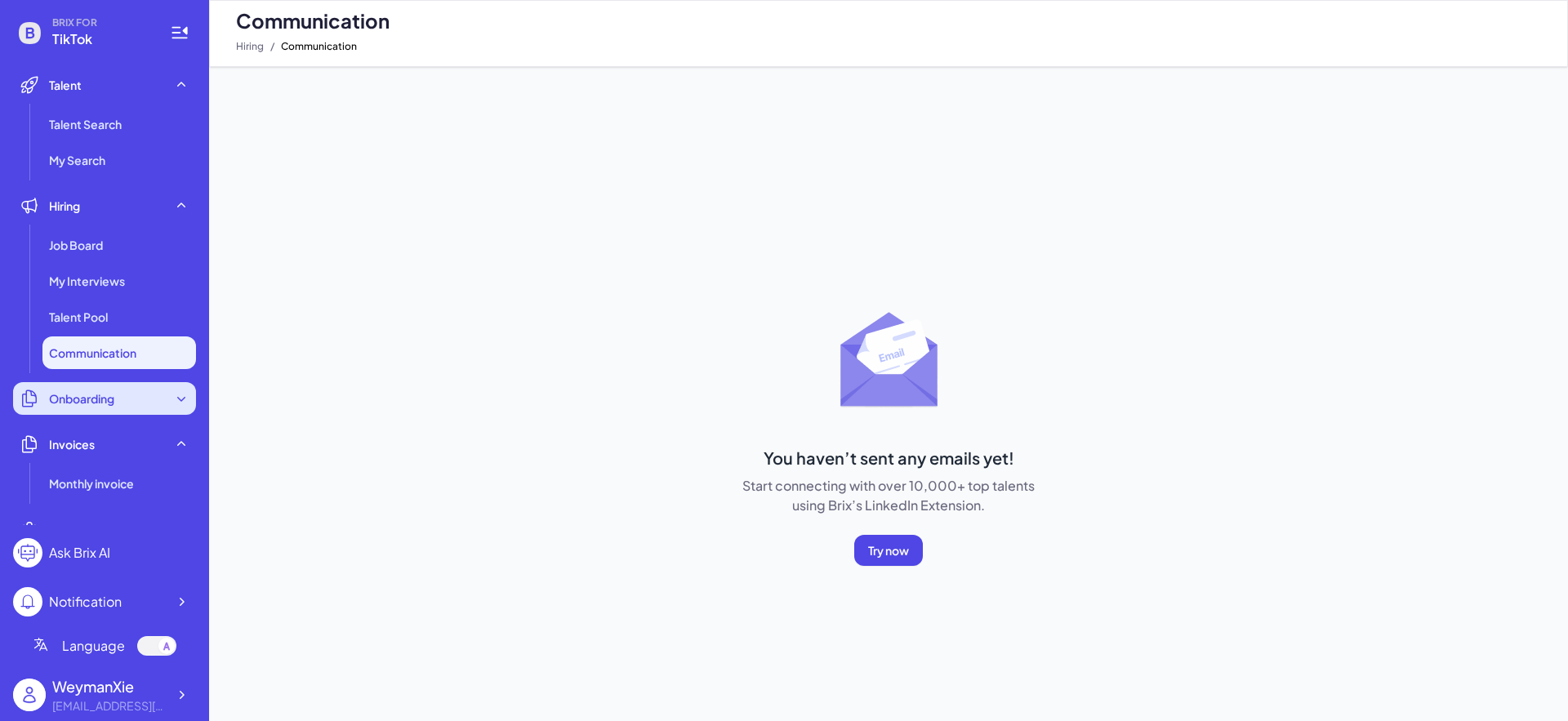
click at [116, 408] on div "Onboarding" at bounding box center [104, 399] width 183 height 33
click at [107, 448] on div "Overview" at bounding box center [120, 438] width 153 height 33
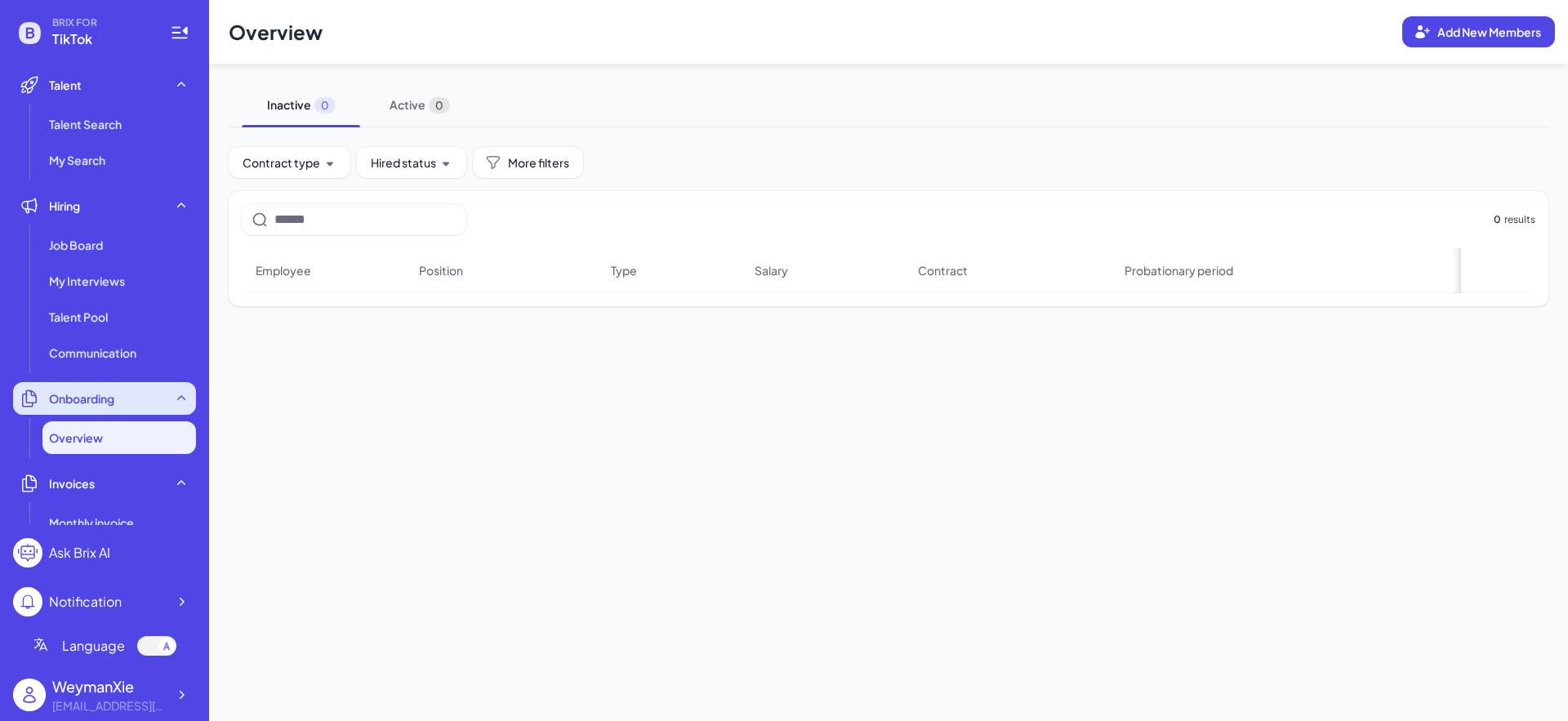
click at [118, 414] on div "Onboarding" at bounding box center [104, 399] width 183 height 33
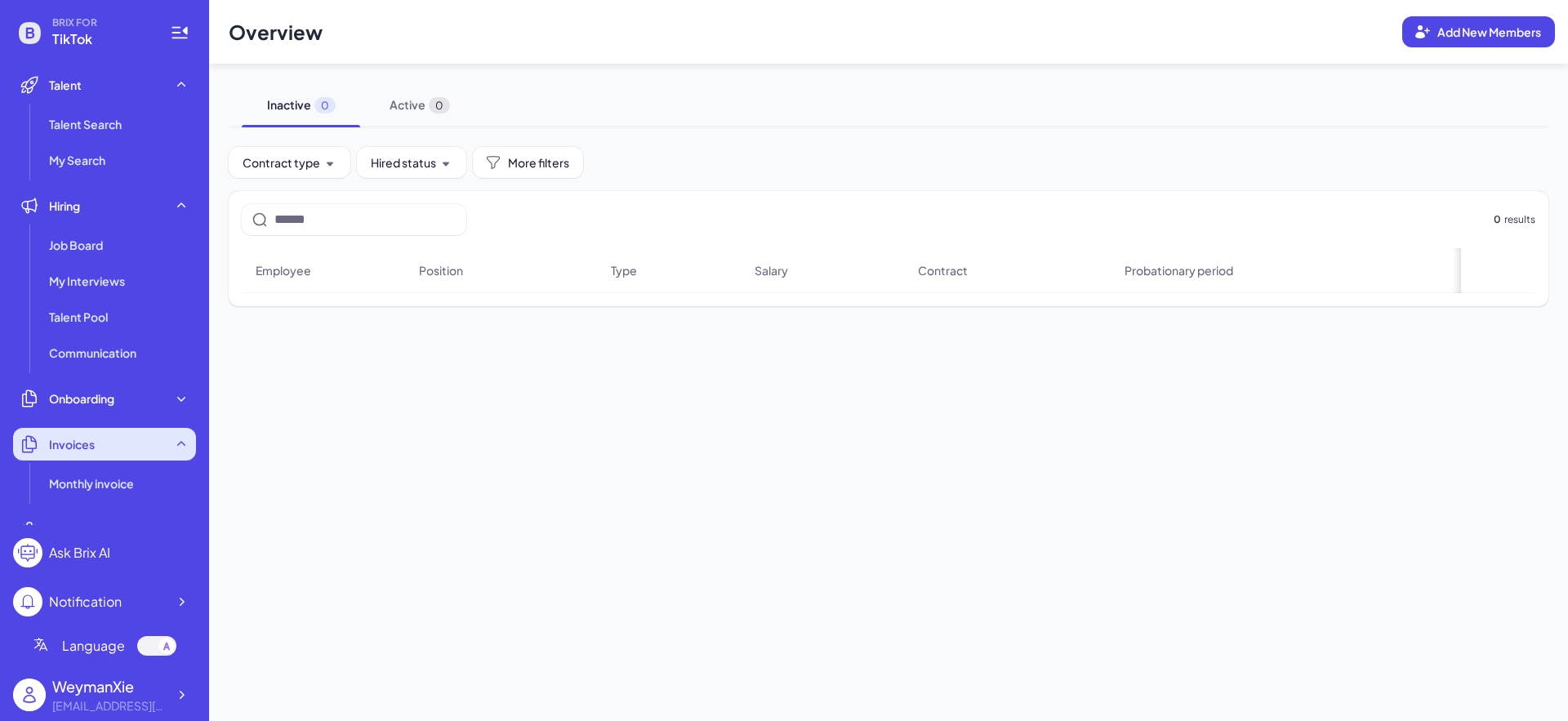
scroll to position [74, 0]
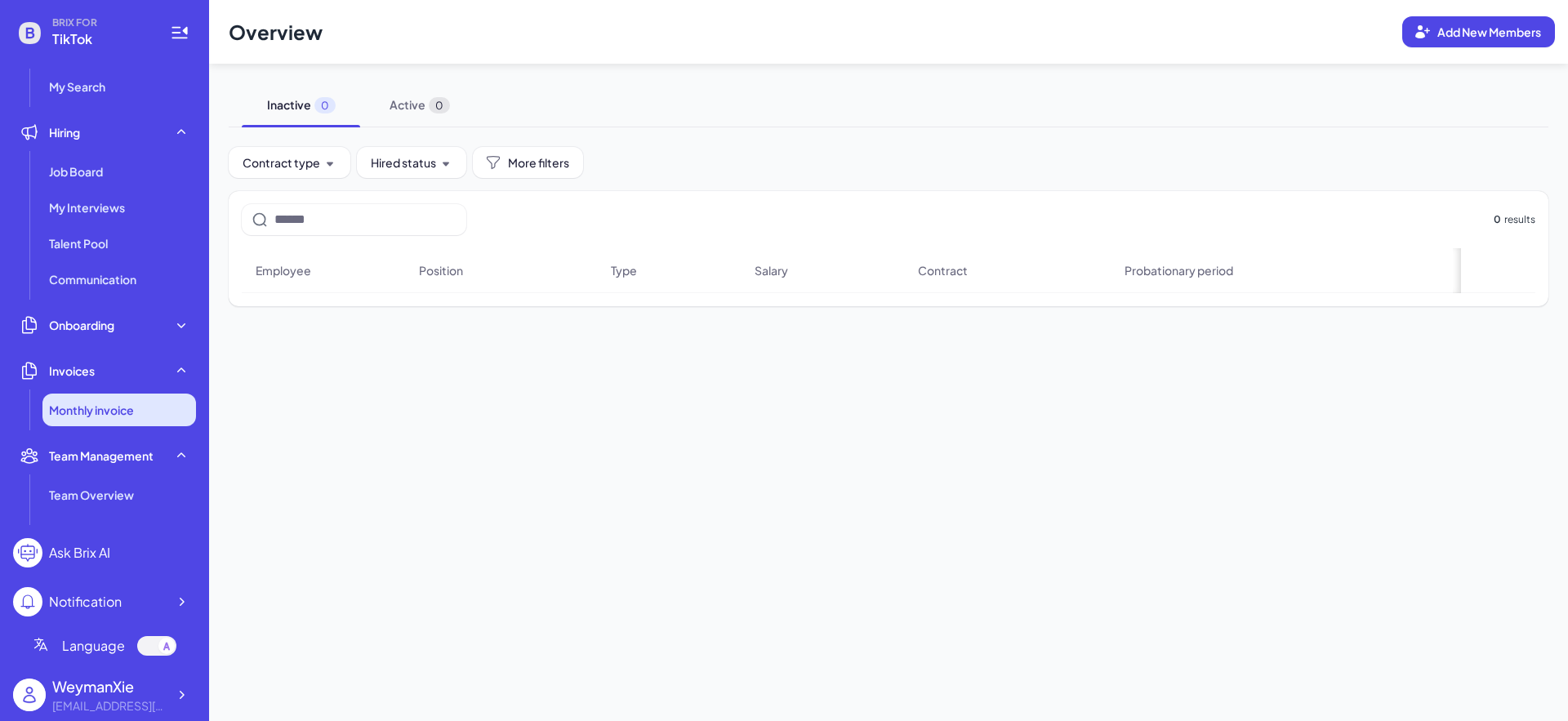
click at [108, 401] on li "Monthly invoice" at bounding box center [120, 410] width 153 height 33
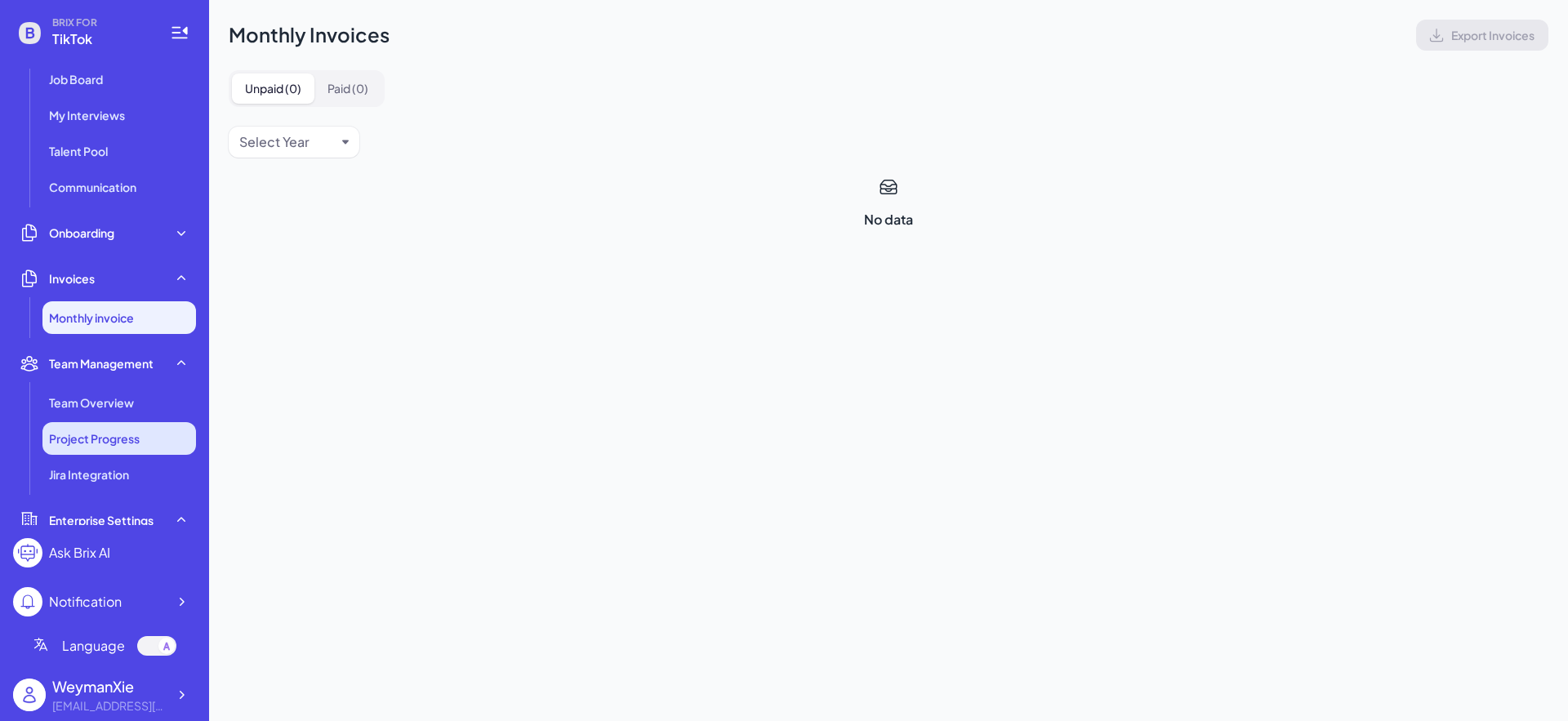
click at [120, 426] on li "Project Progress" at bounding box center [120, 439] width 153 height 33
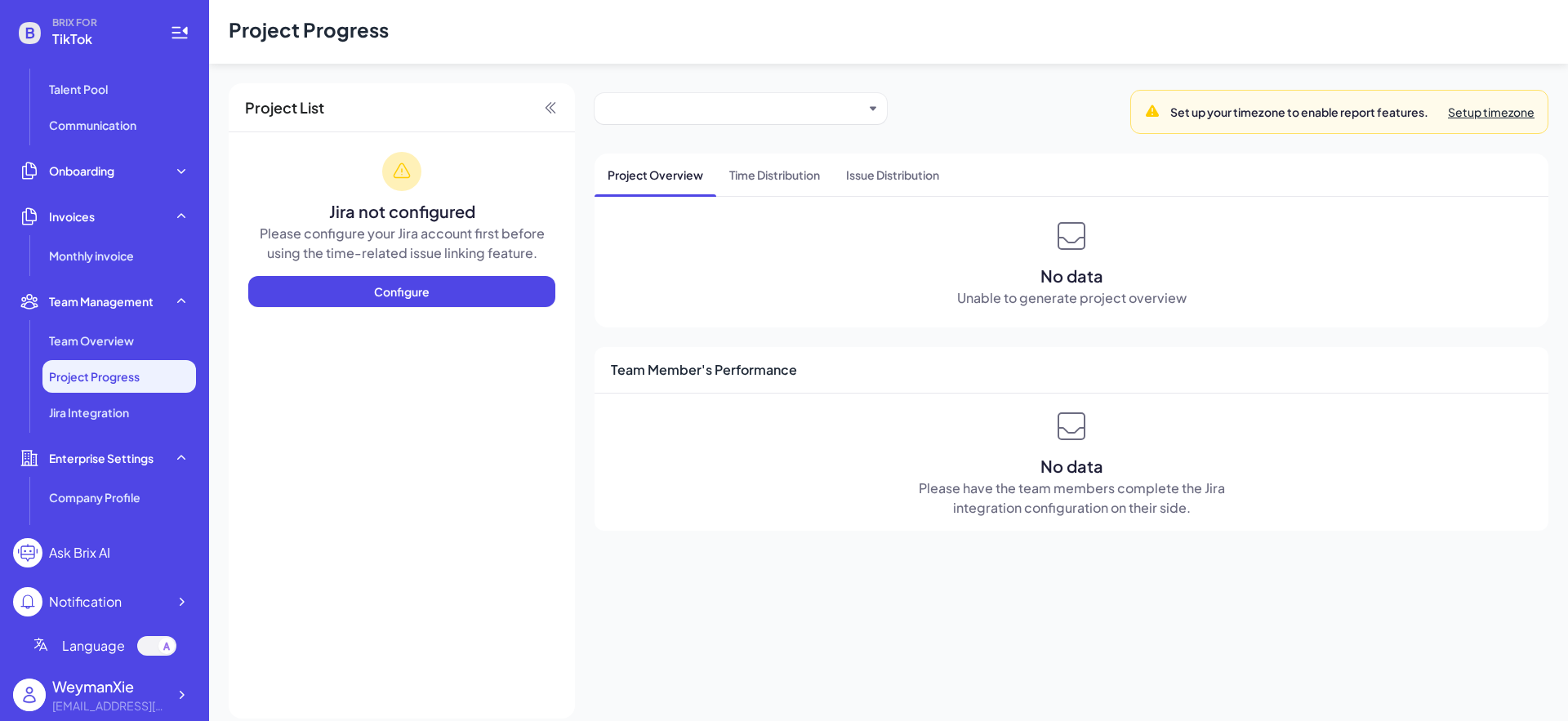
scroll to position [364, 0]
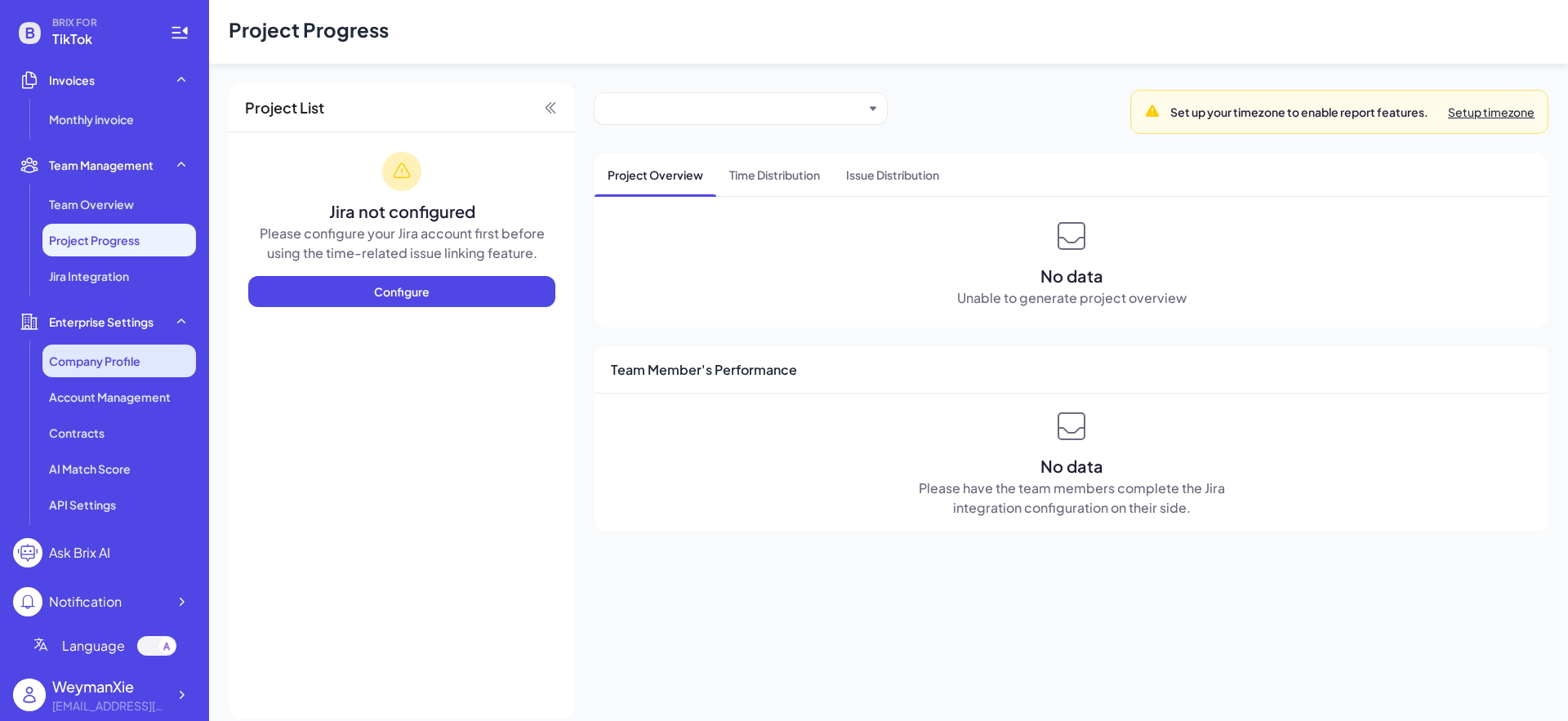
click at [128, 369] on span "Company Profile" at bounding box center [95, 361] width 91 height 16
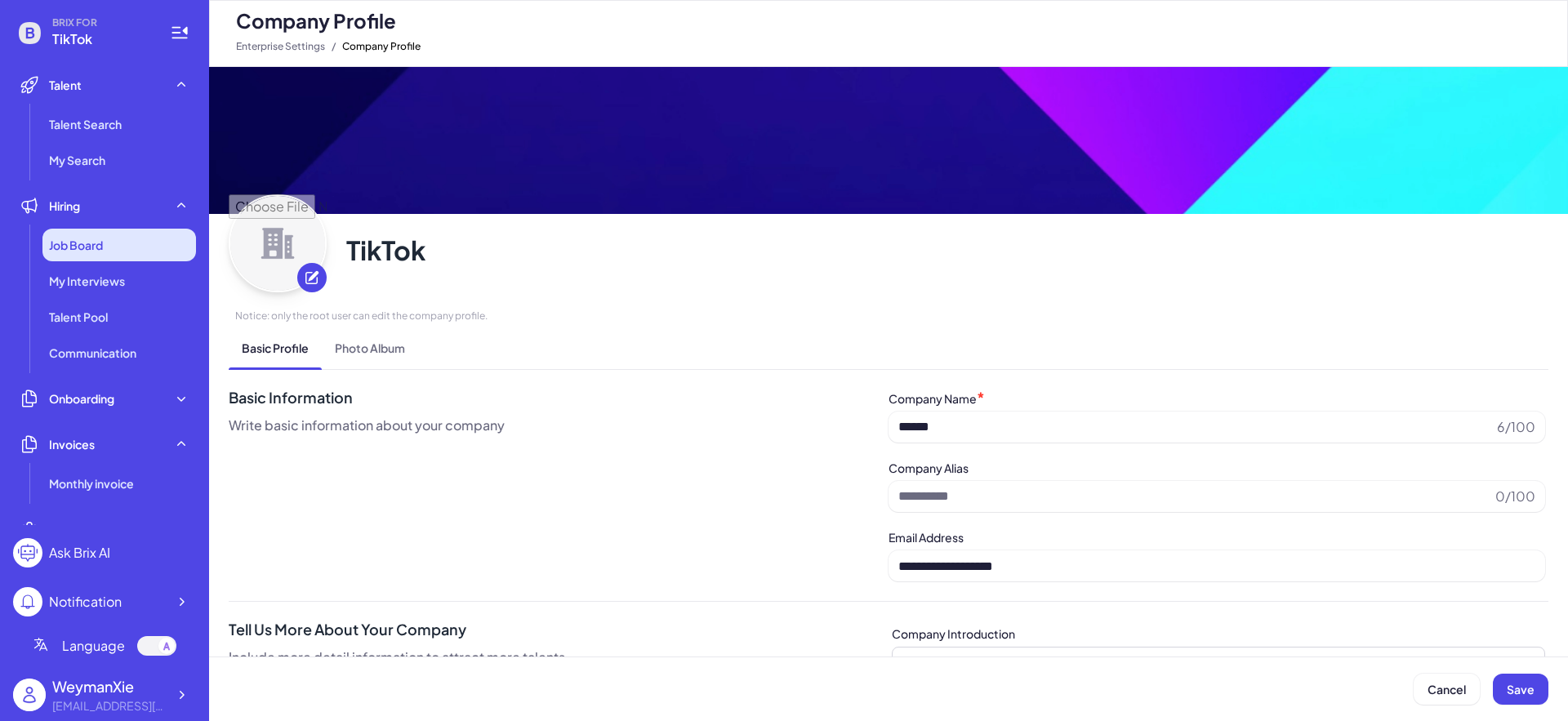
click at [124, 246] on div "Job Board" at bounding box center [120, 246] width 153 height 33
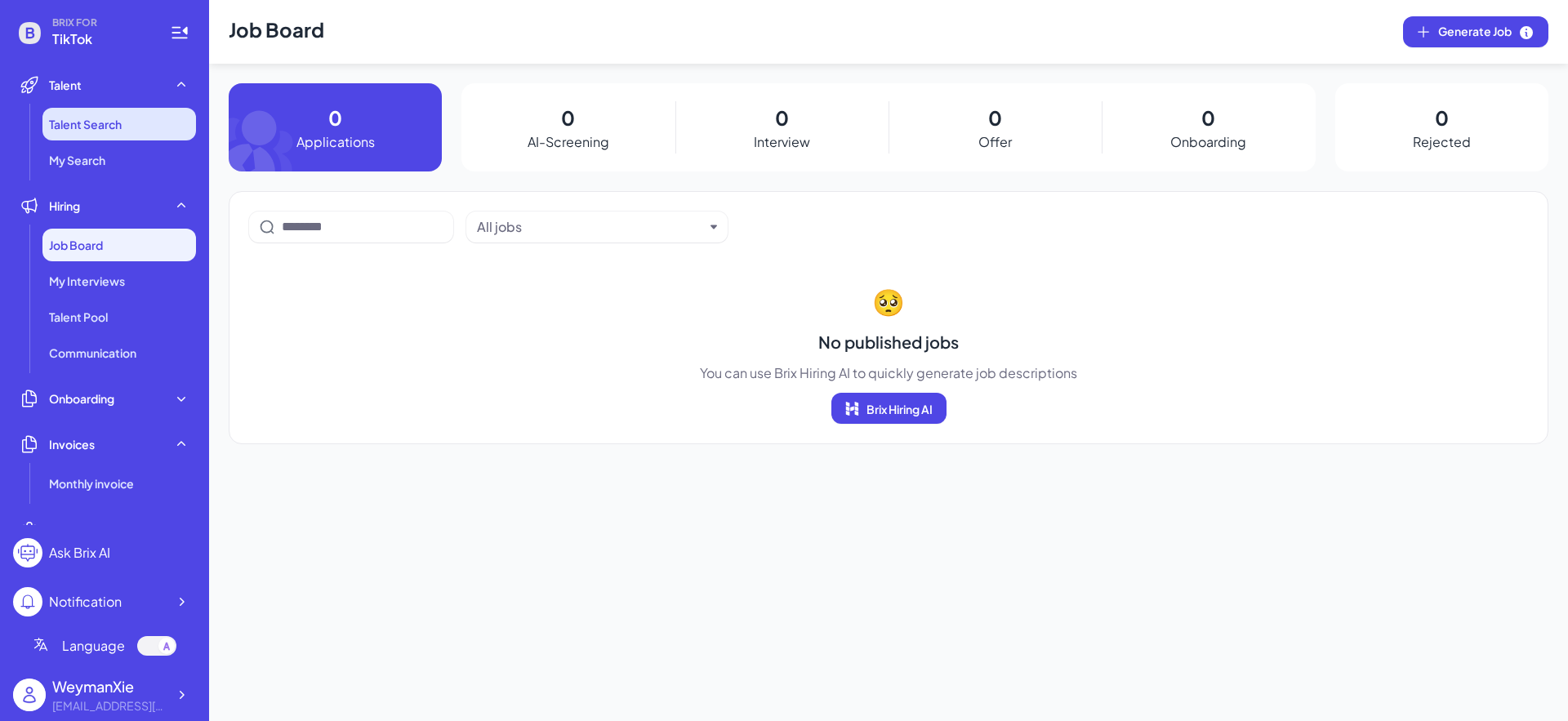
click at [120, 137] on li "Talent Search" at bounding box center [120, 124] width 153 height 33
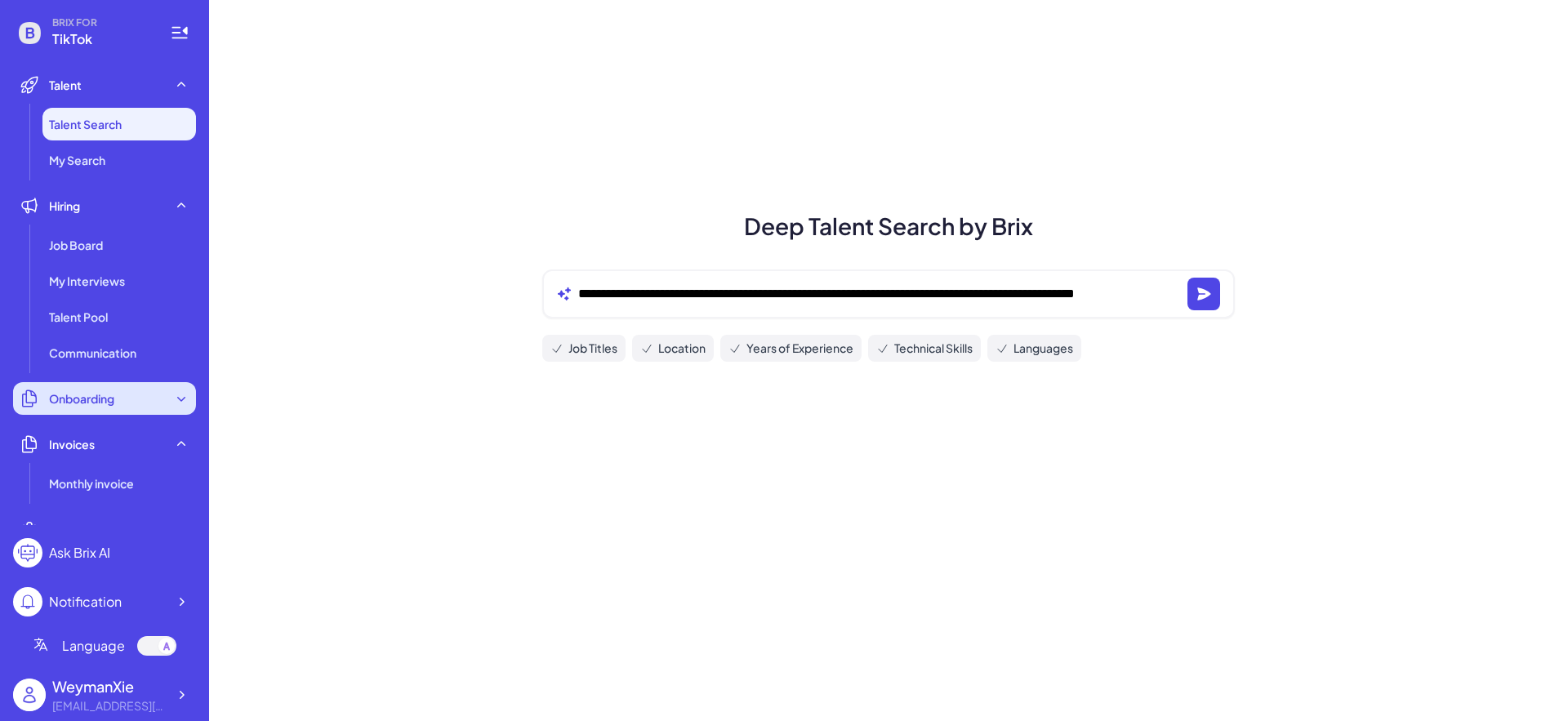
scroll to position [14, 0]
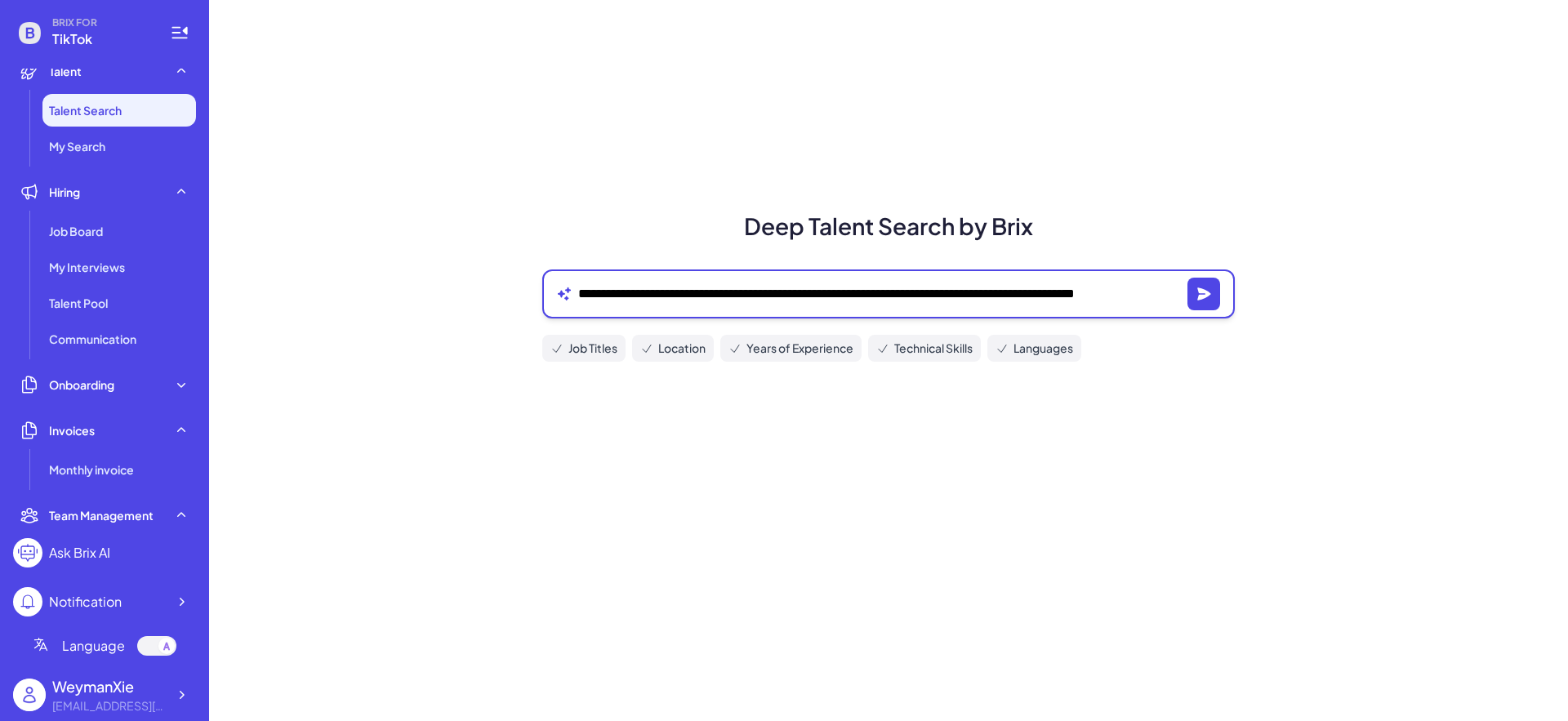
click at [862, 285] on textarea "**********" at bounding box center [880, 293] width 602 height 19
click at [916, 287] on textarea "**********" at bounding box center [880, 293] width 602 height 19
drag, startPoint x: 580, startPoint y: 291, endPoint x: 1396, endPoint y: 290, distance: 816.0
click at [1395, 290] on div "**********" at bounding box center [888, 360] width 1359 height 721
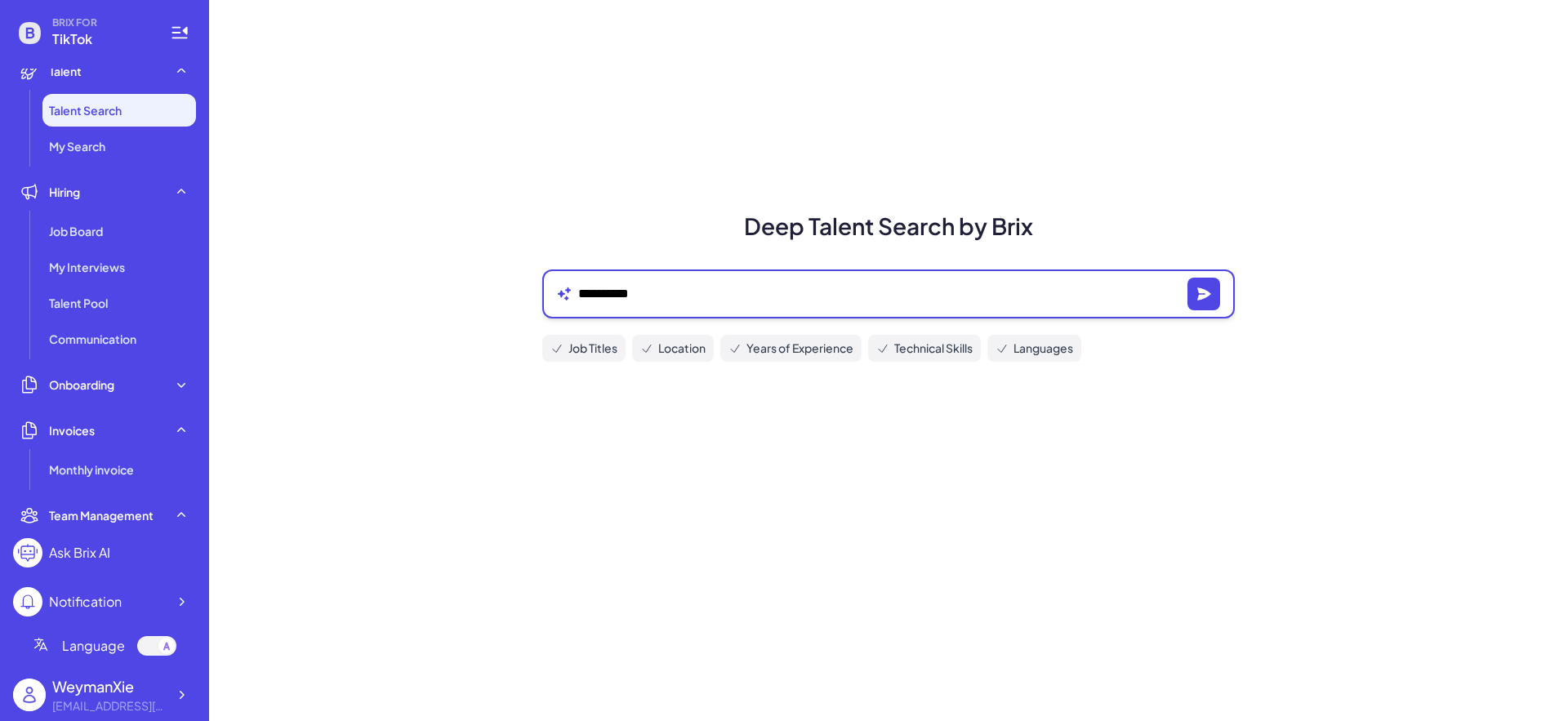
type textarea "**********"
click at [1210, 300] on icon "button" at bounding box center [1204, 294] width 16 height 16
